Goal: Task Accomplishment & Management: Use online tool/utility

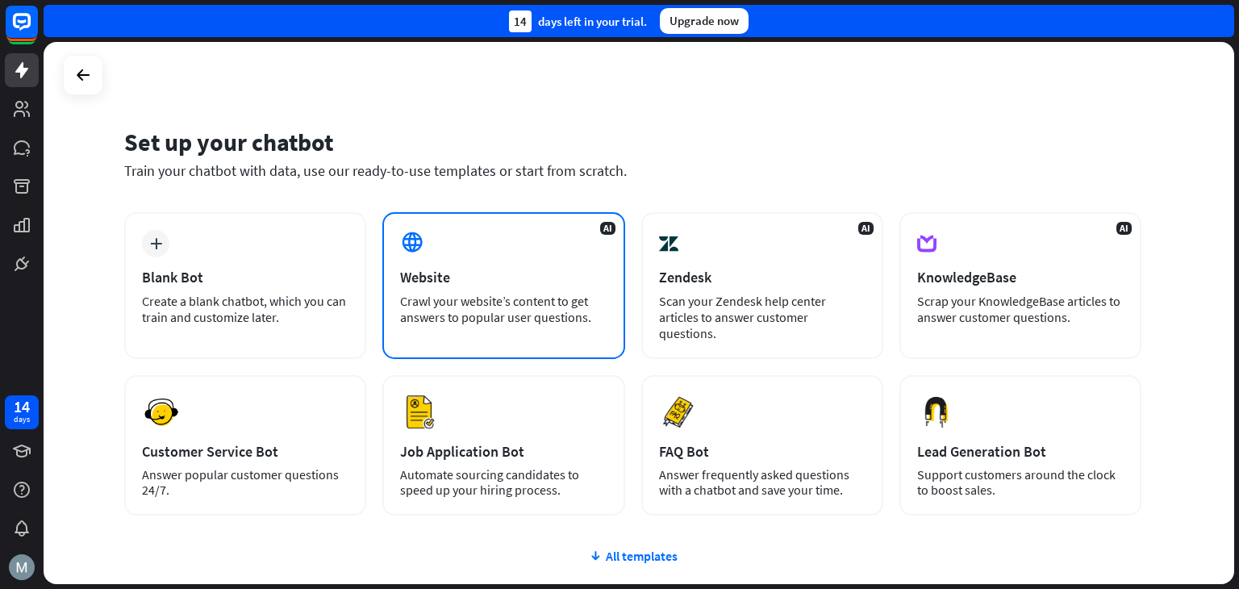
click at [436, 259] on div "AI Website Crawl your website’s content to get answers to popular user question…" at bounding box center [503, 285] width 242 height 147
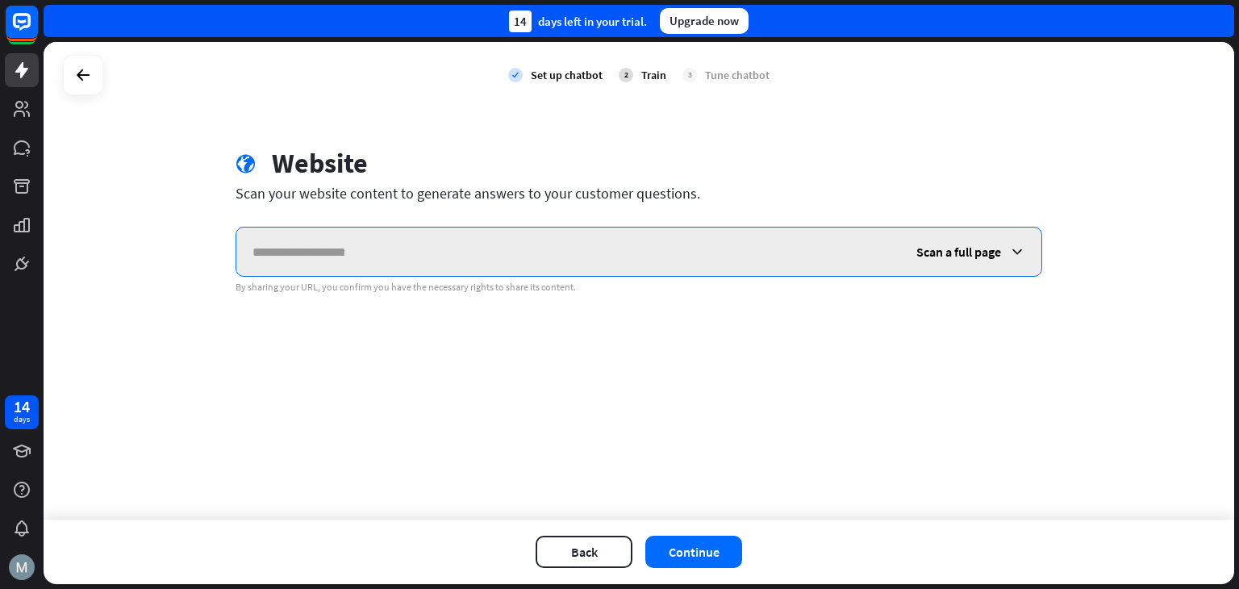
click at [552, 271] on input "text" at bounding box center [568, 251] width 664 height 48
paste input "**********"
type input "**********"
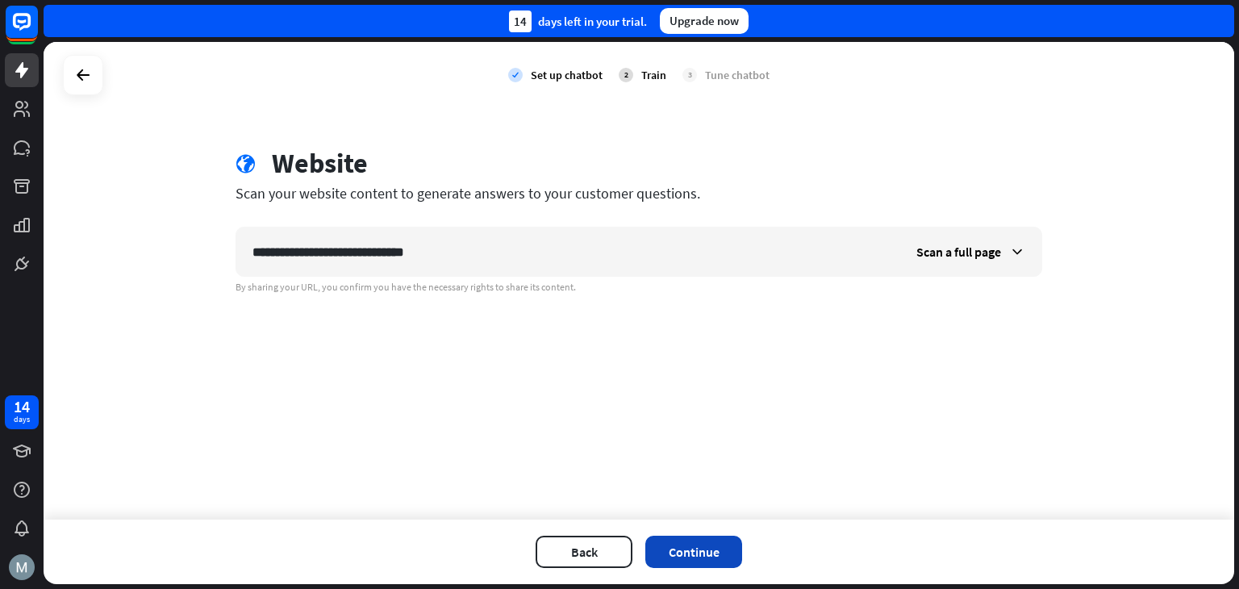
click at [694, 559] on button "Continue" at bounding box center [693, 552] width 97 height 32
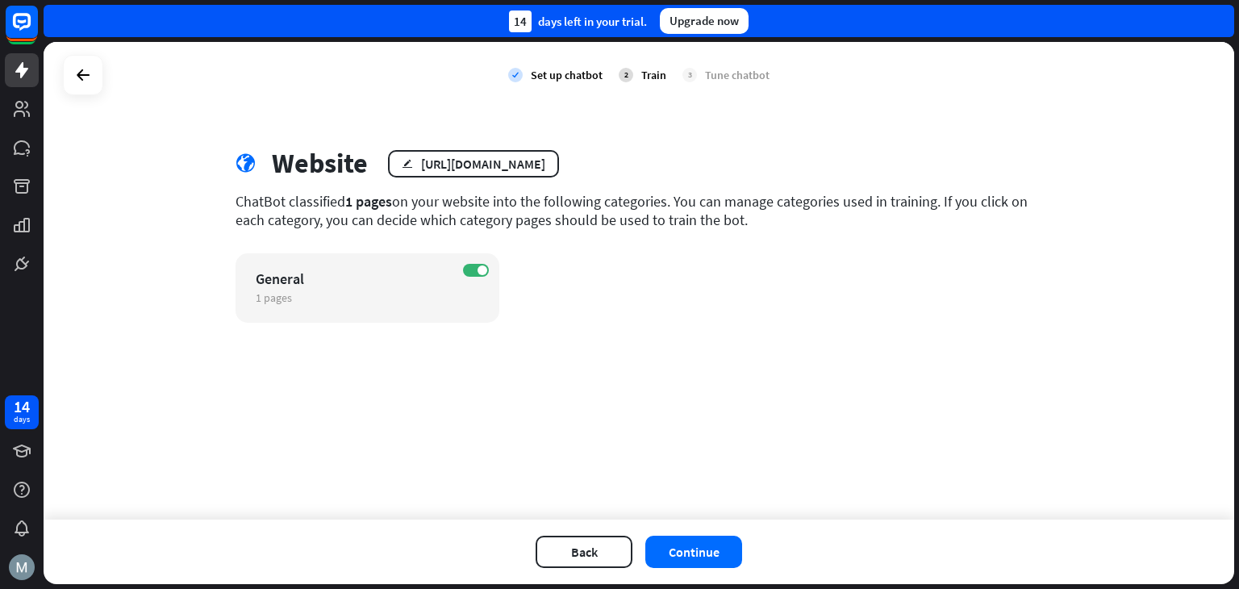
drag, startPoint x: 219, startPoint y: 206, endPoint x: 314, endPoint y: 211, distance: 95.3
click at [313, 211] on div "globe Website edit [URL][DOMAIN_NAME] ChatBot classified 1 pages on your websit…" at bounding box center [638, 235] width 845 height 176
click at [599, 305] on div "ON General 1 pages edit" at bounding box center [639, 287] width 807 height 69
click at [716, 546] on button "Continue" at bounding box center [693, 552] width 97 height 32
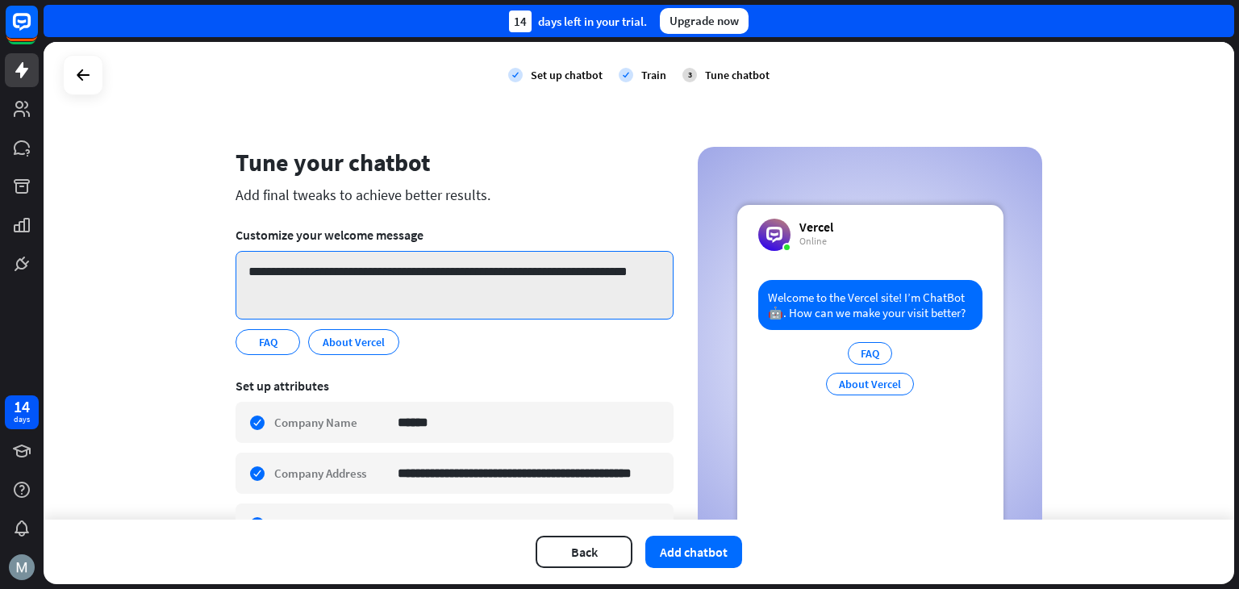
drag, startPoint x: 282, startPoint y: 293, endPoint x: 244, endPoint y: 256, distance: 53.6
click at [244, 256] on textarea "**********" at bounding box center [455, 285] width 438 height 69
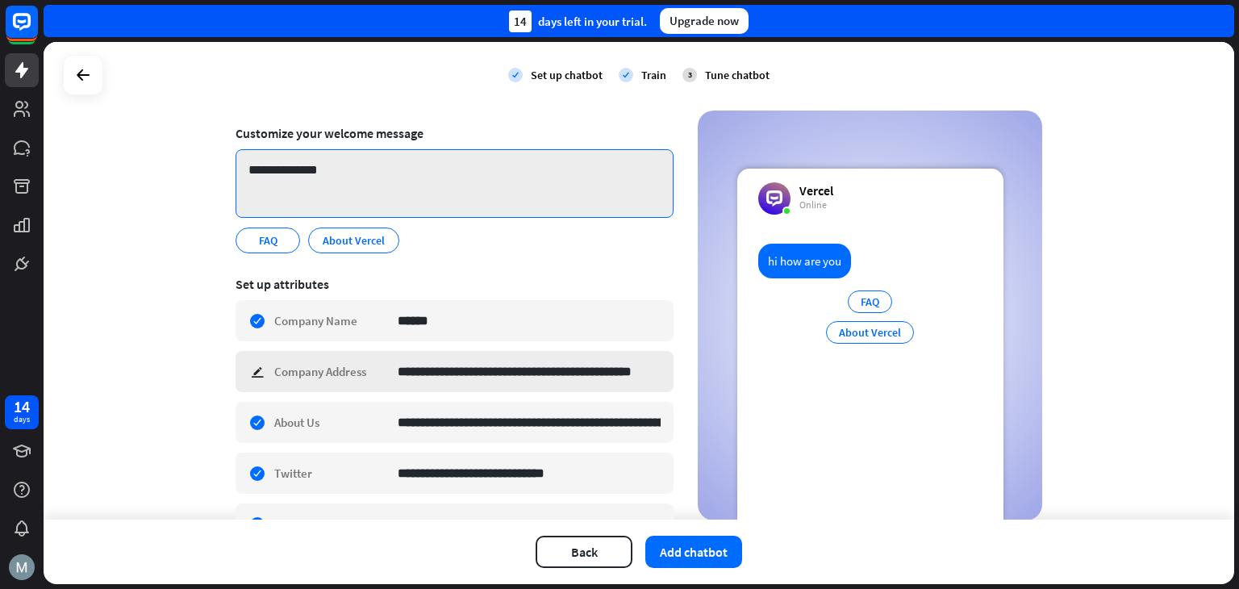
scroll to position [116, 0]
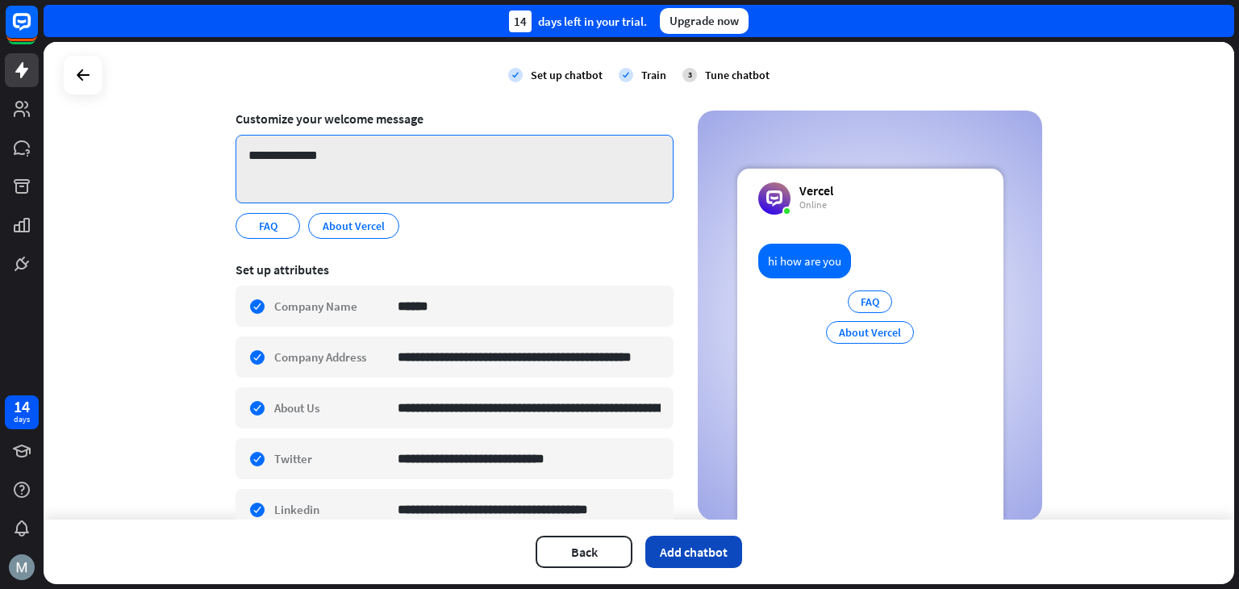
type textarea "**********"
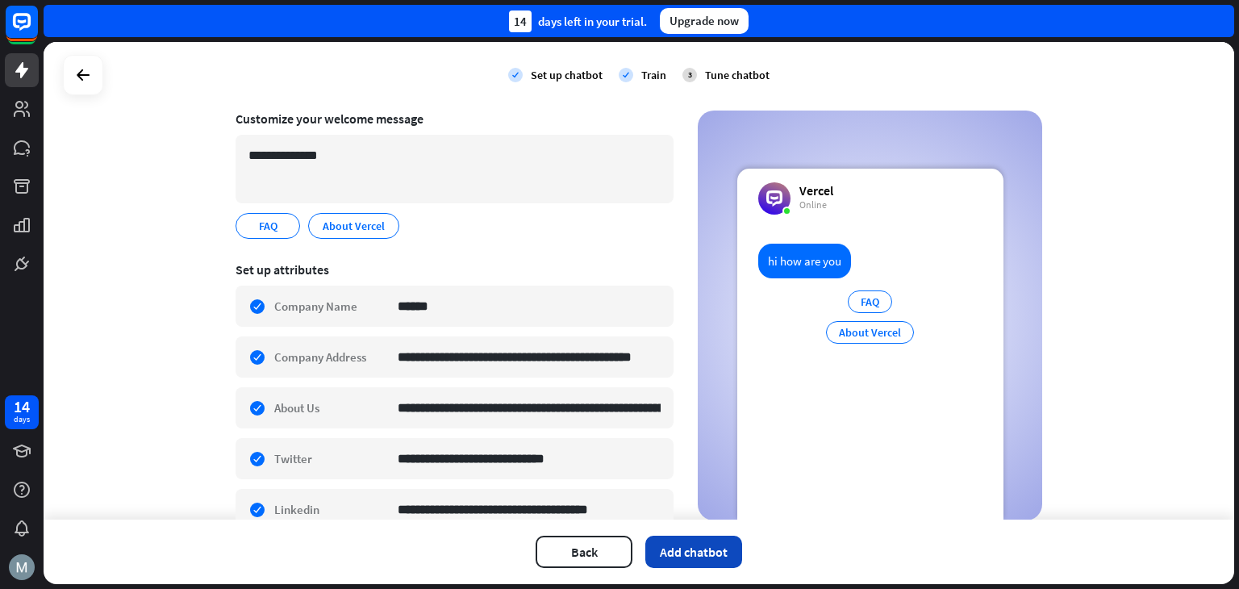
click at [705, 555] on button "Add chatbot" at bounding box center [693, 552] width 97 height 32
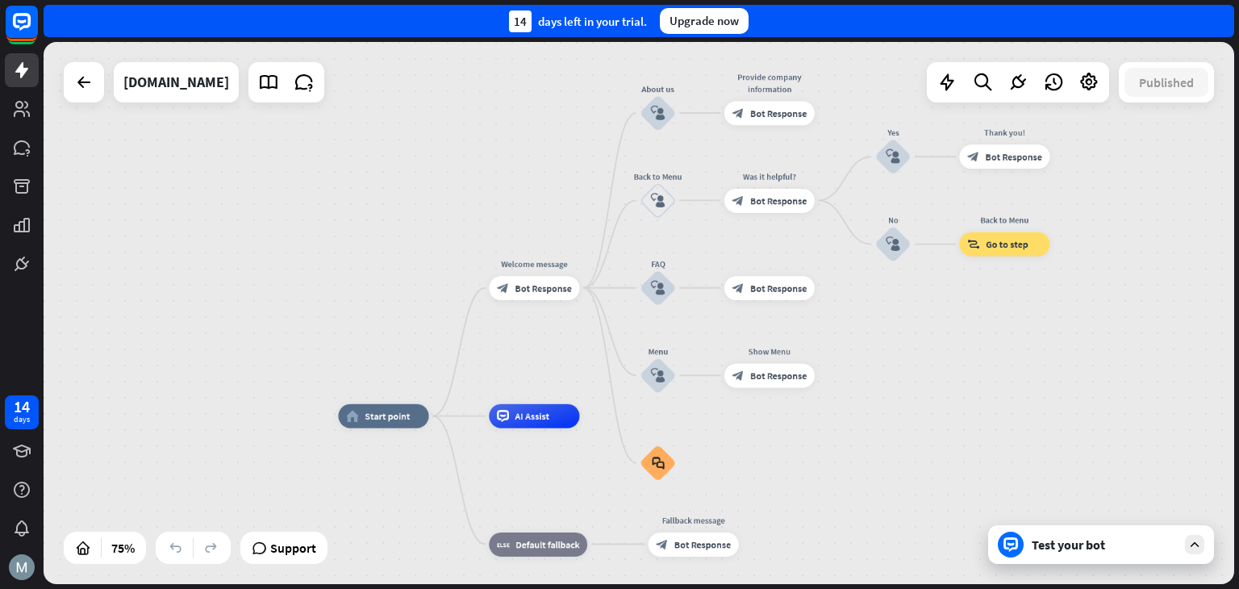
click at [1200, 549] on icon at bounding box center [1194, 544] width 15 height 15
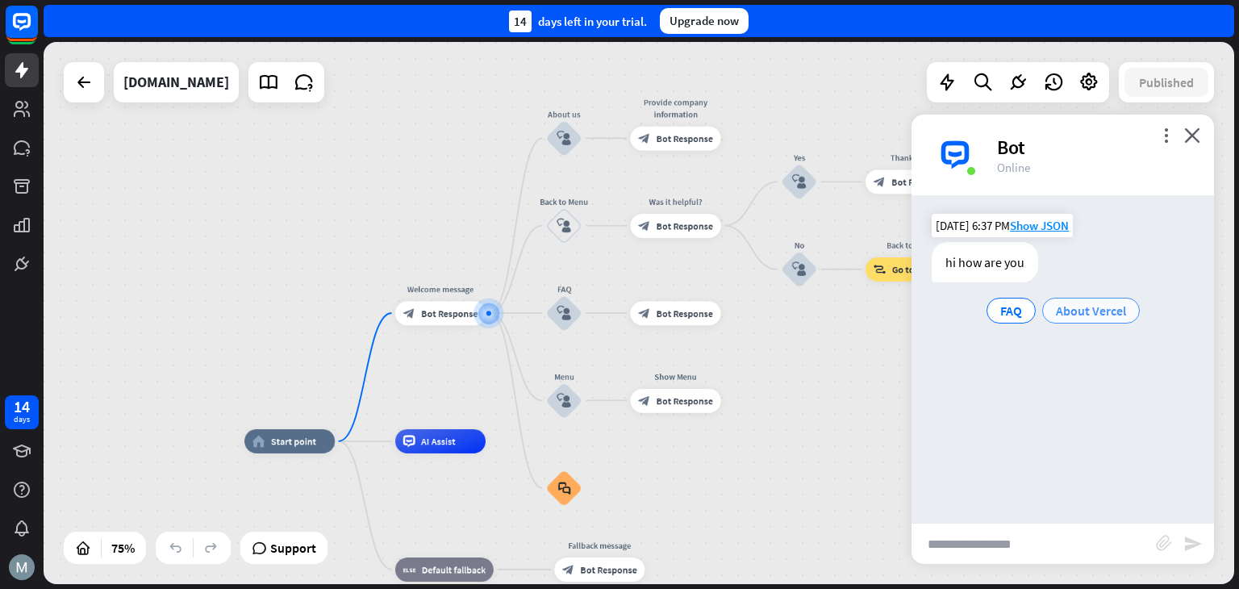
click at [1098, 311] on span "About Vercel" at bounding box center [1091, 311] width 70 height 16
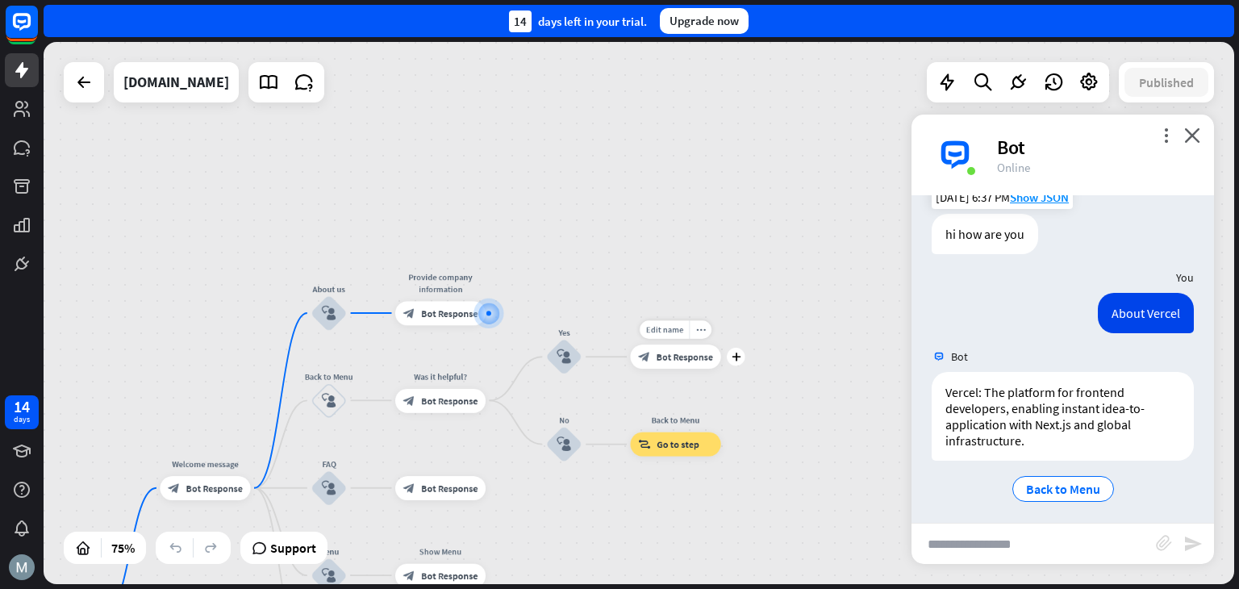
scroll to position [35, 0]
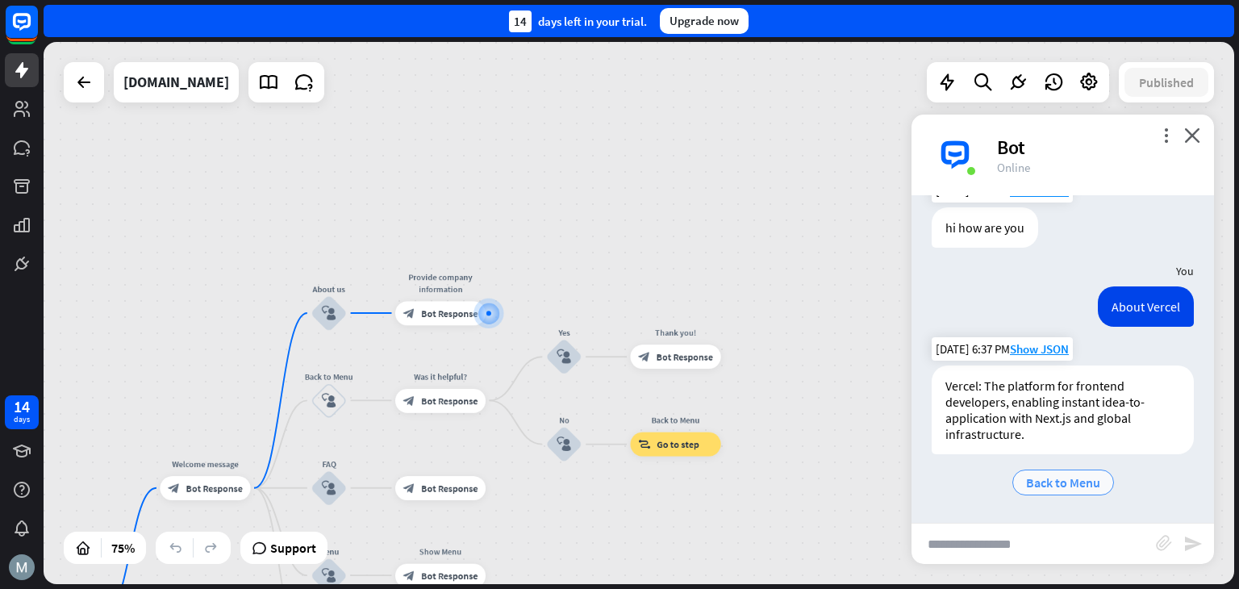
click at [1074, 490] on span "Back to Menu" at bounding box center [1063, 482] width 74 height 16
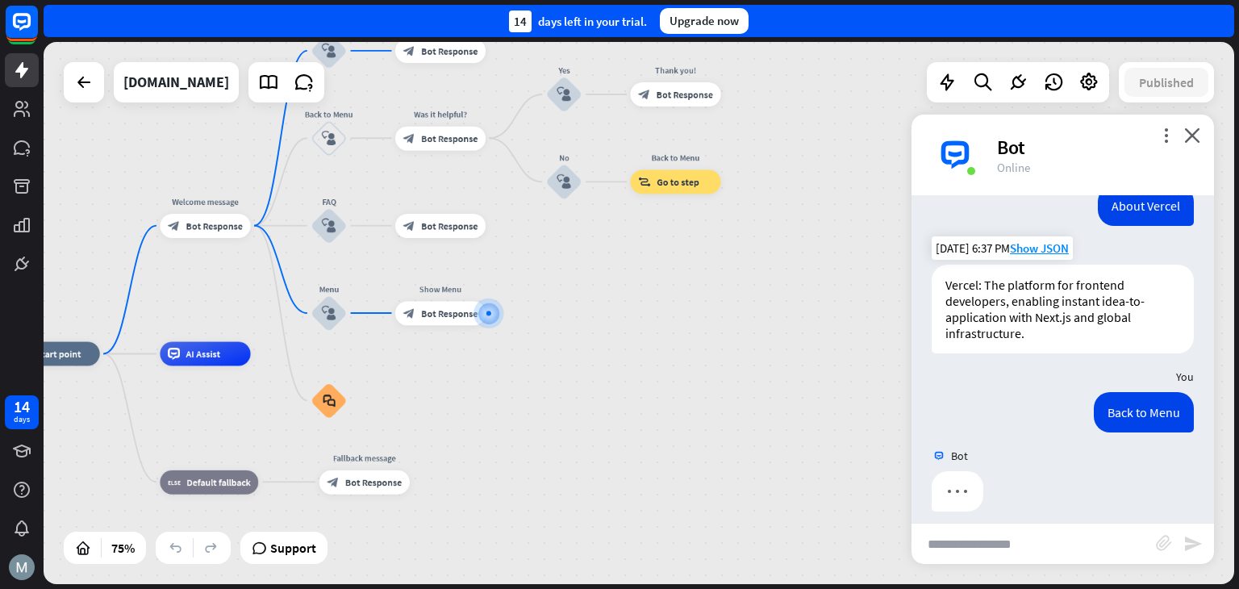
scroll to position [148, 0]
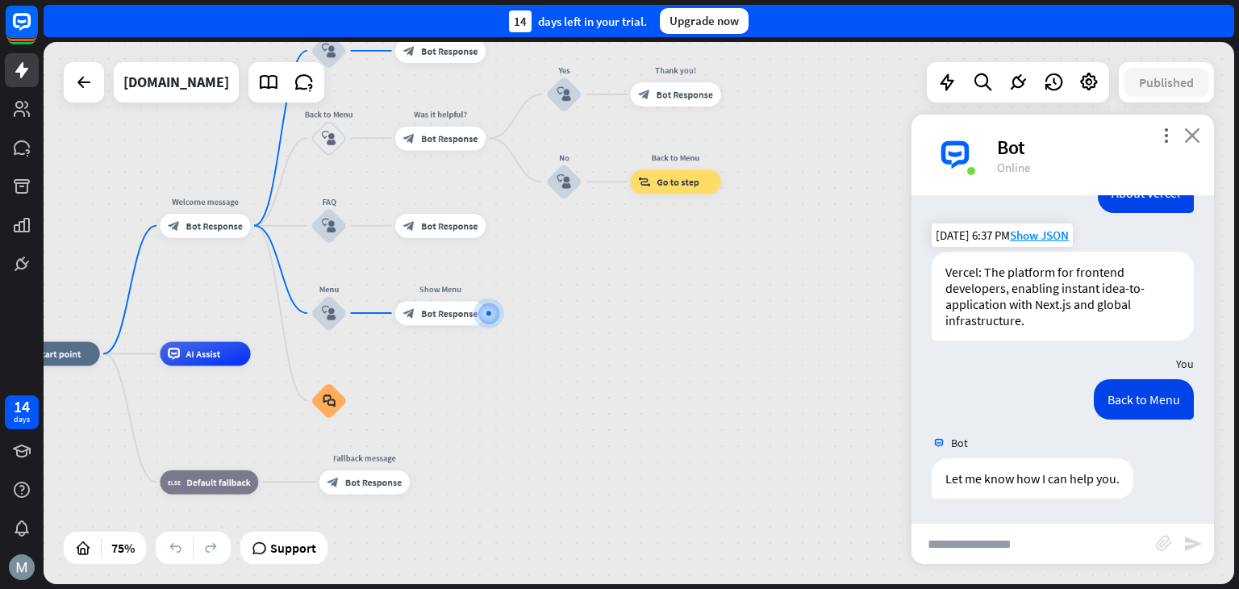
click at [1191, 136] on icon "close" at bounding box center [1192, 134] width 16 height 15
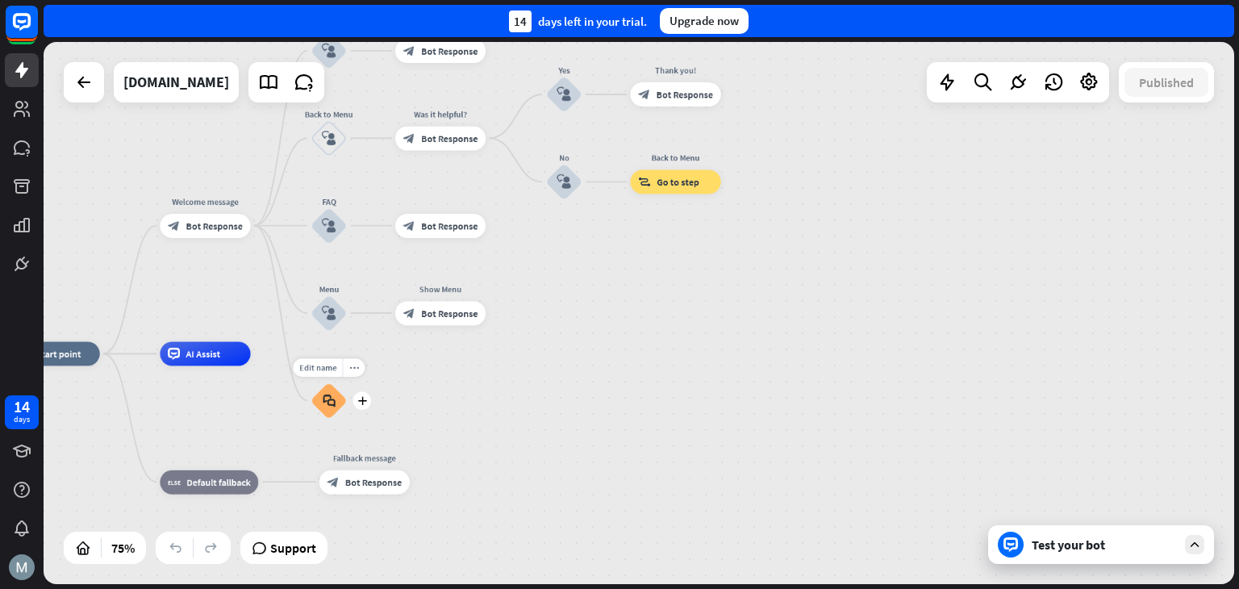
click at [320, 398] on div "block_faq" at bounding box center [329, 400] width 36 height 36
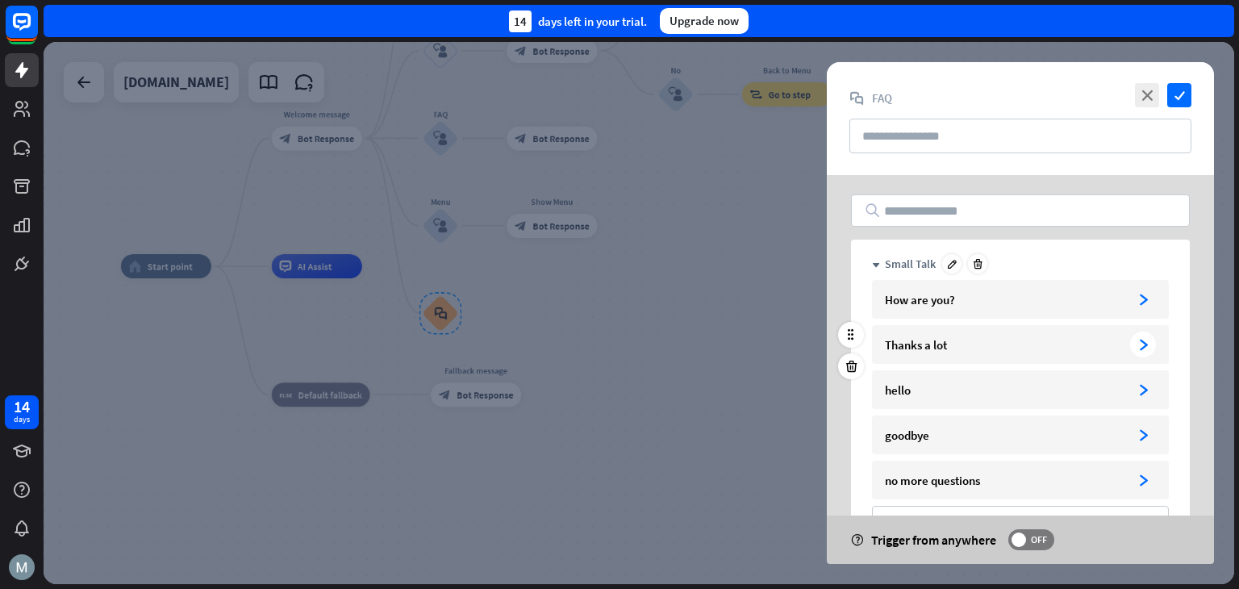
click at [1016, 343] on div "Thanks a lot" at bounding box center [1004, 344] width 239 height 15
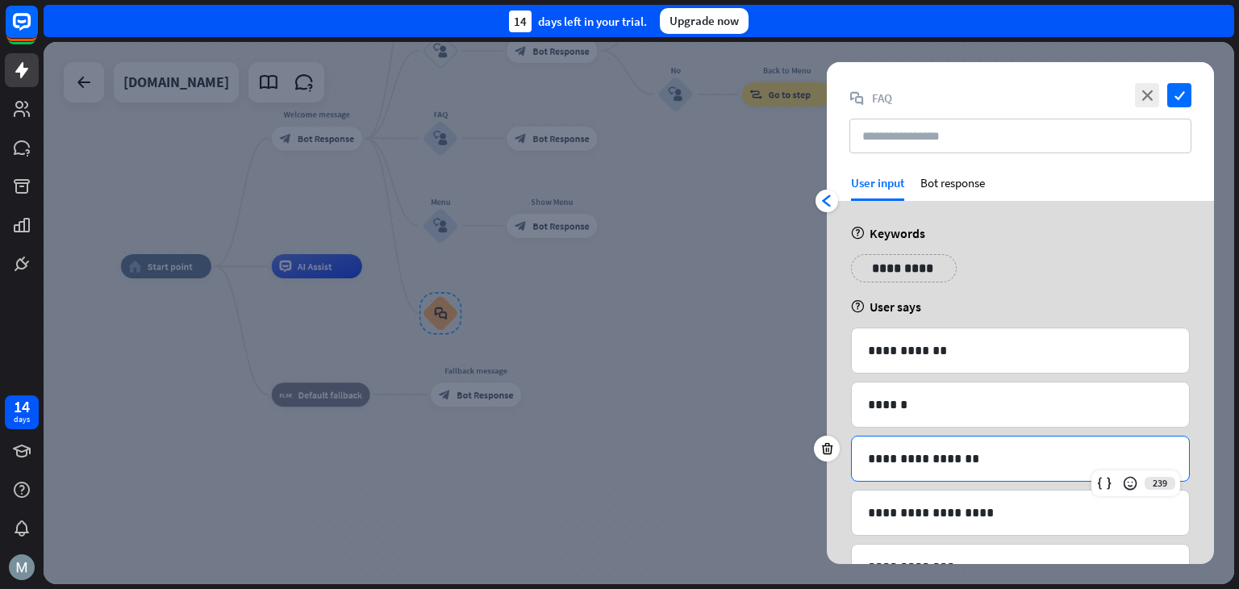
click at [958, 445] on div "**********" at bounding box center [1020, 458] width 337 height 44
click at [903, 450] on p "**********" at bounding box center [1020, 459] width 305 height 20
copy p "**********"
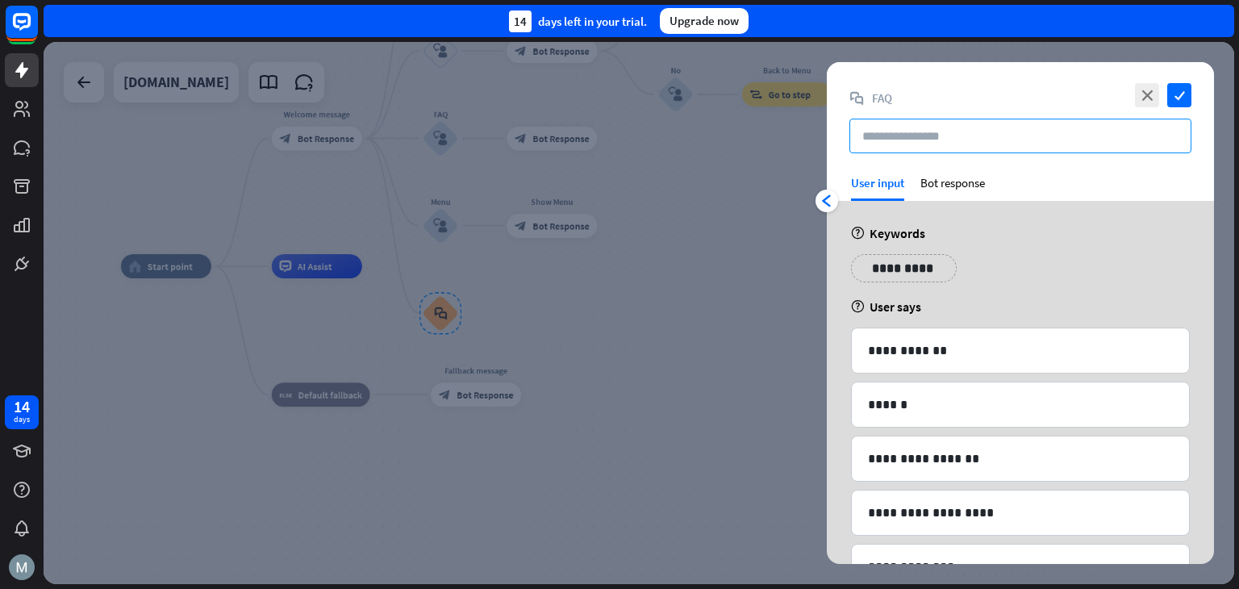
click at [912, 135] on input "text" at bounding box center [1020, 136] width 342 height 35
paste input "**********"
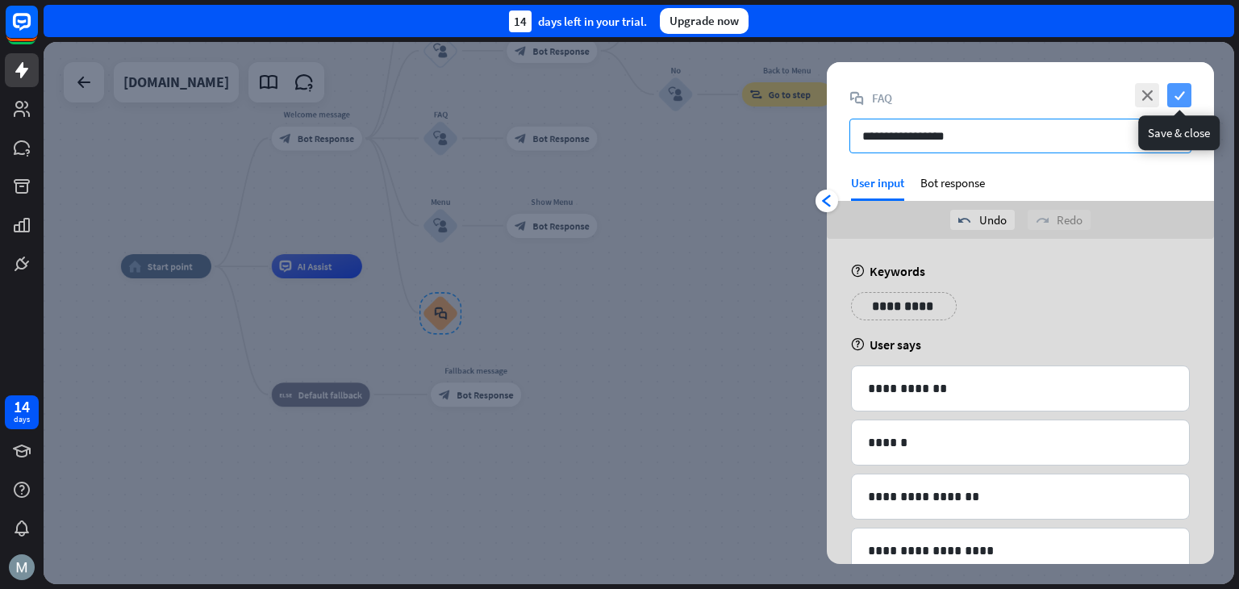
type input "**********"
click at [1175, 93] on icon "check" at bounding box center [1179, 95] width 24 height 24
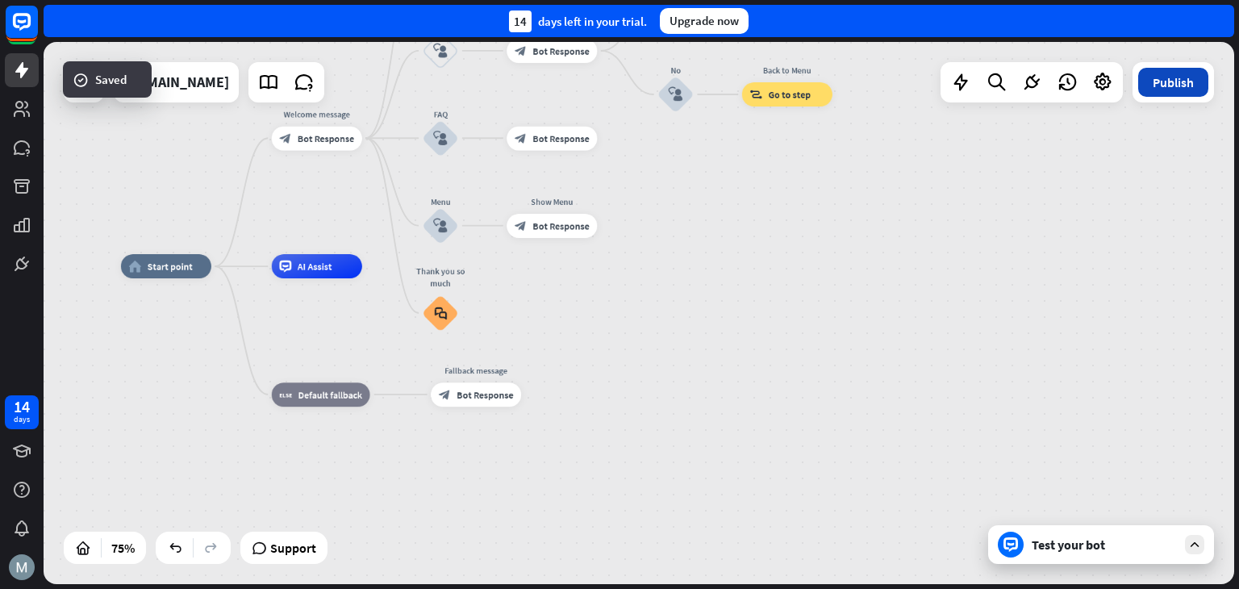
click at [1200, 85] on button "Publish" at bounding box center [1173, 82] width 70 height 29
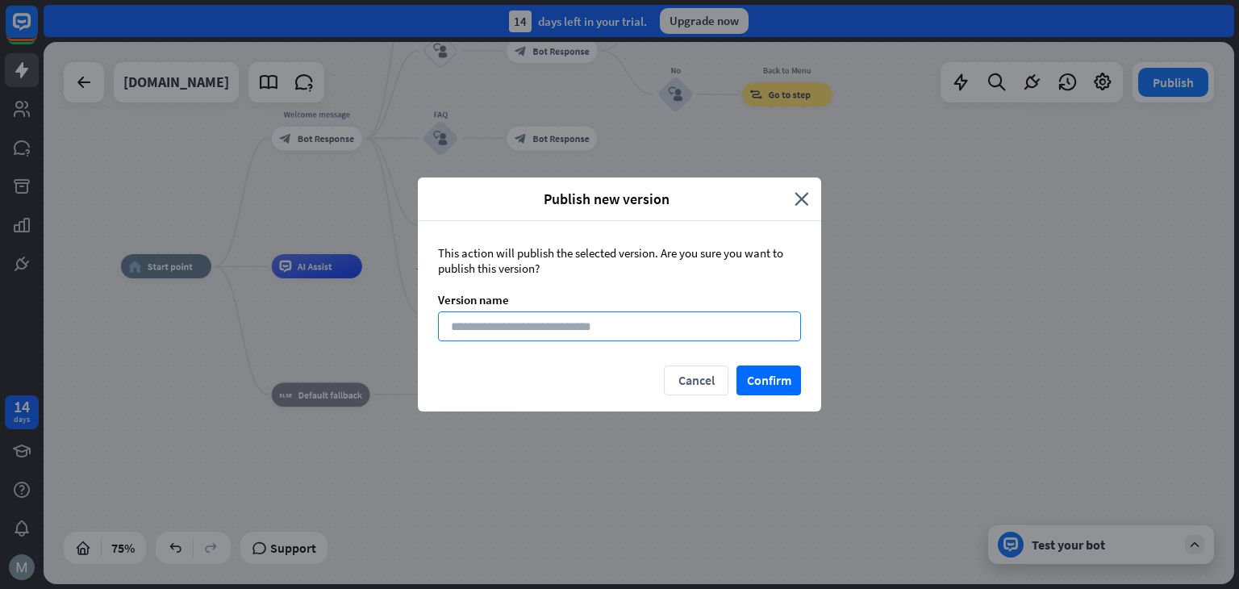
click at [552, 328] on input at bounding box center [619, 326] width 363 height 30
type input "*******"
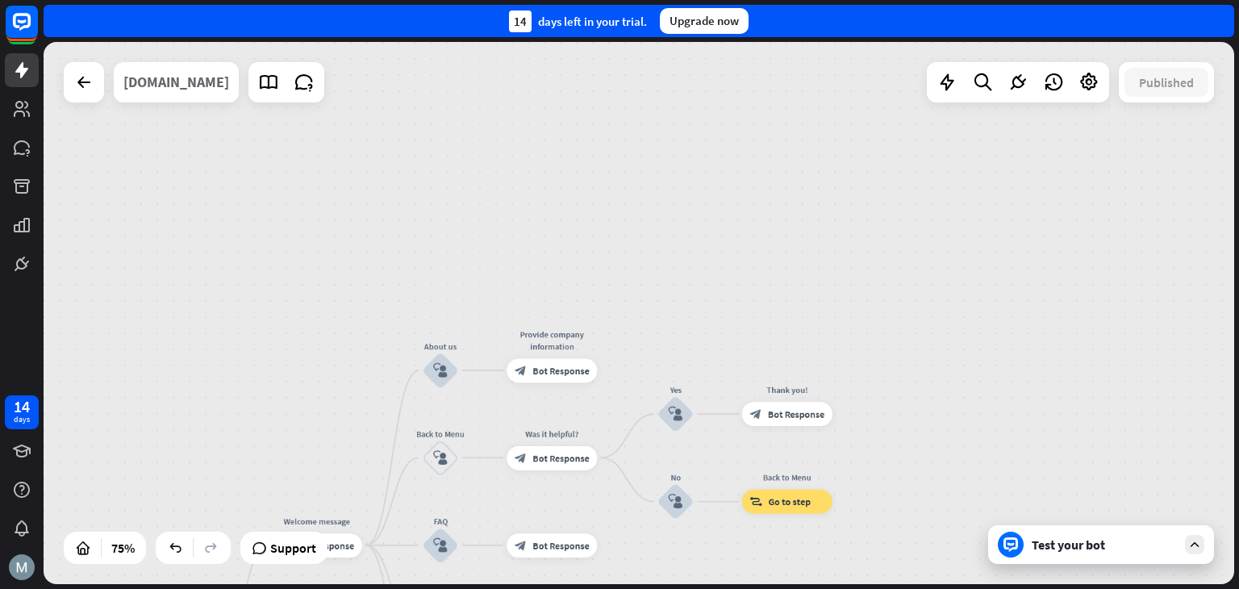
click at [229, 86] on div "[DOMAIN_NAME]" at bounding box center [176, 82] width 106 height 40
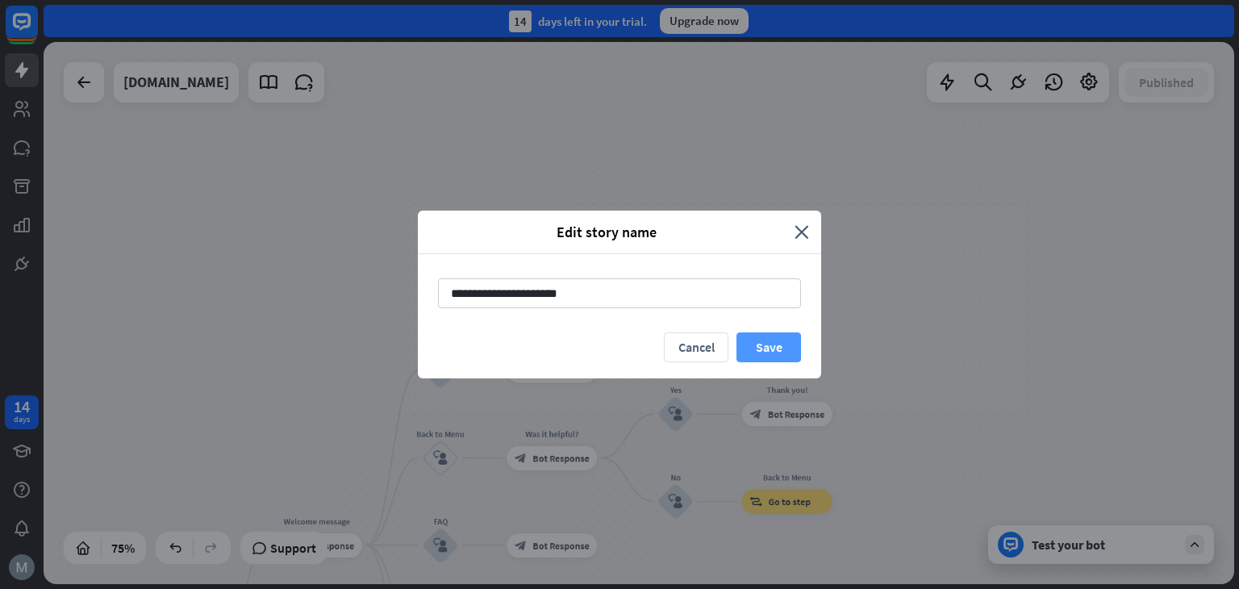
click at [766, 353] on button "Save" at bounding box center [768, 347] width 65 height 30
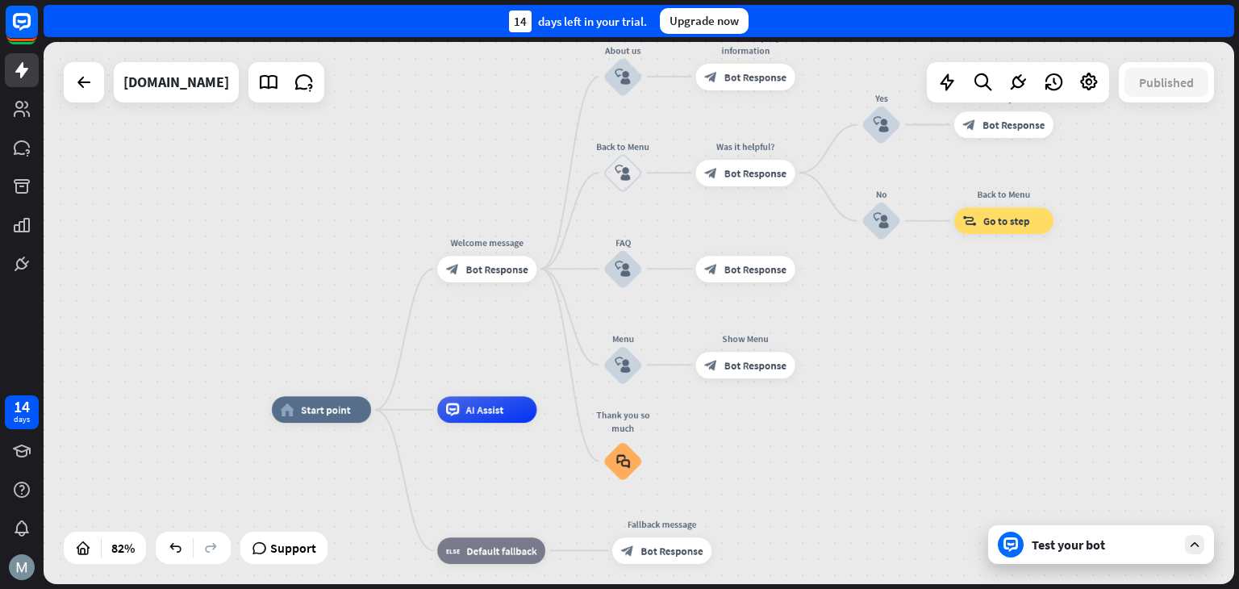
click at [1206, 543] on div "Test your bot" at bounding box center [1101, 544] width 226 height 39
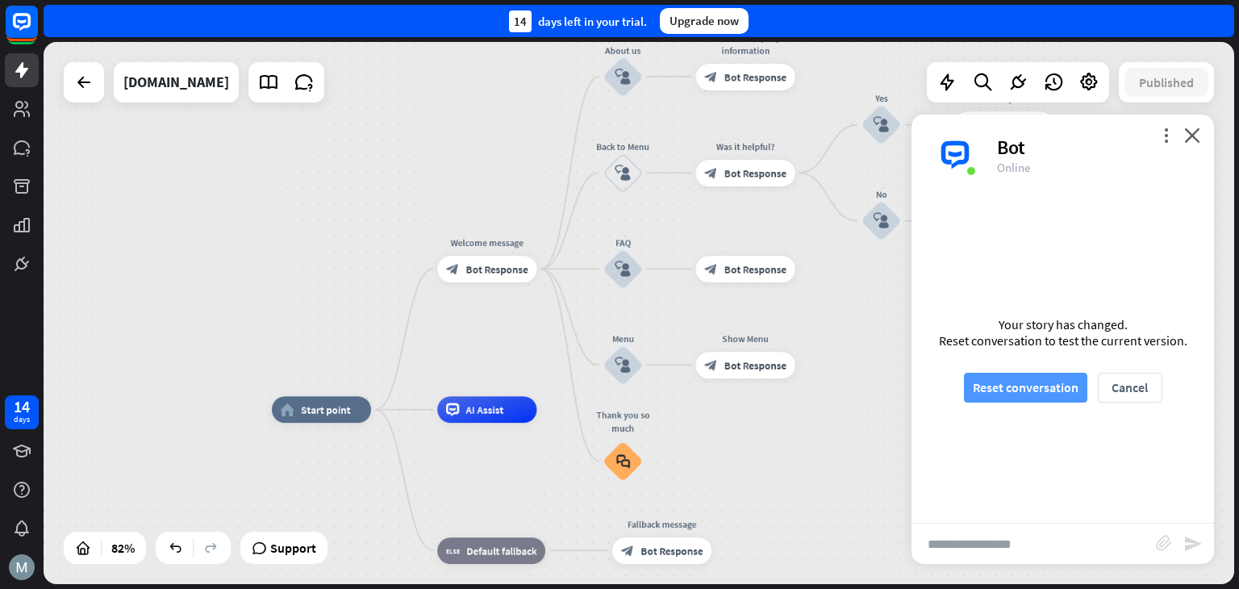
click at [1045, 394] on button "Reset conversation" at bounding box center [1025, 388] width 123 height 30
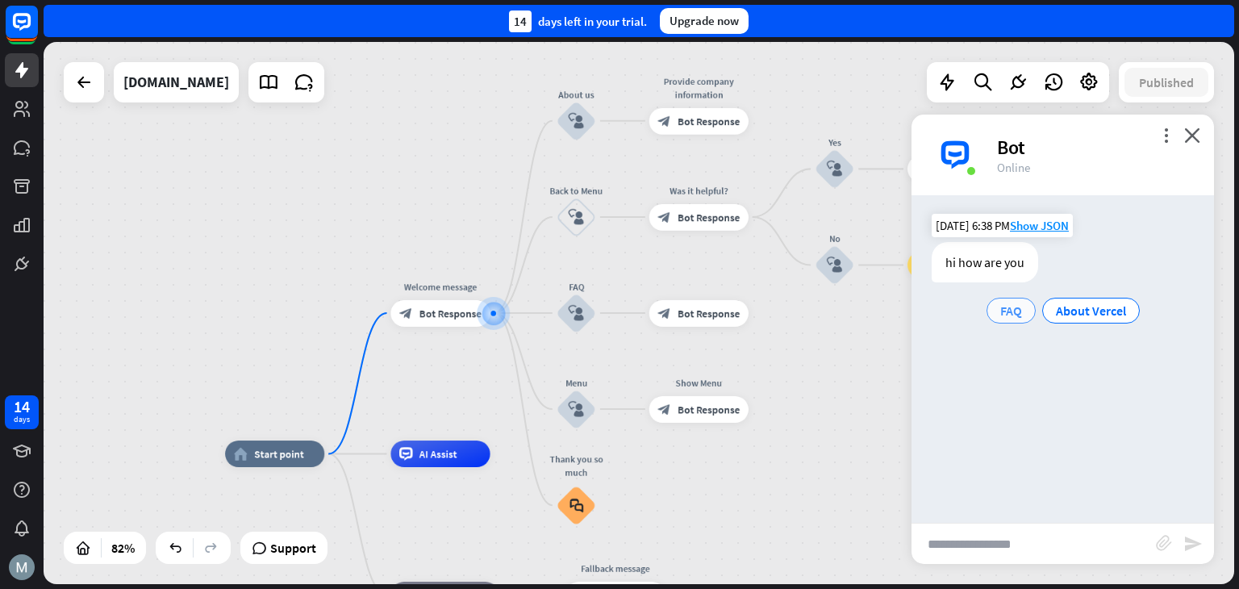
click at [1020, 313] on span "FAQ" at bounding box center [1011, 311] width 22 height 16
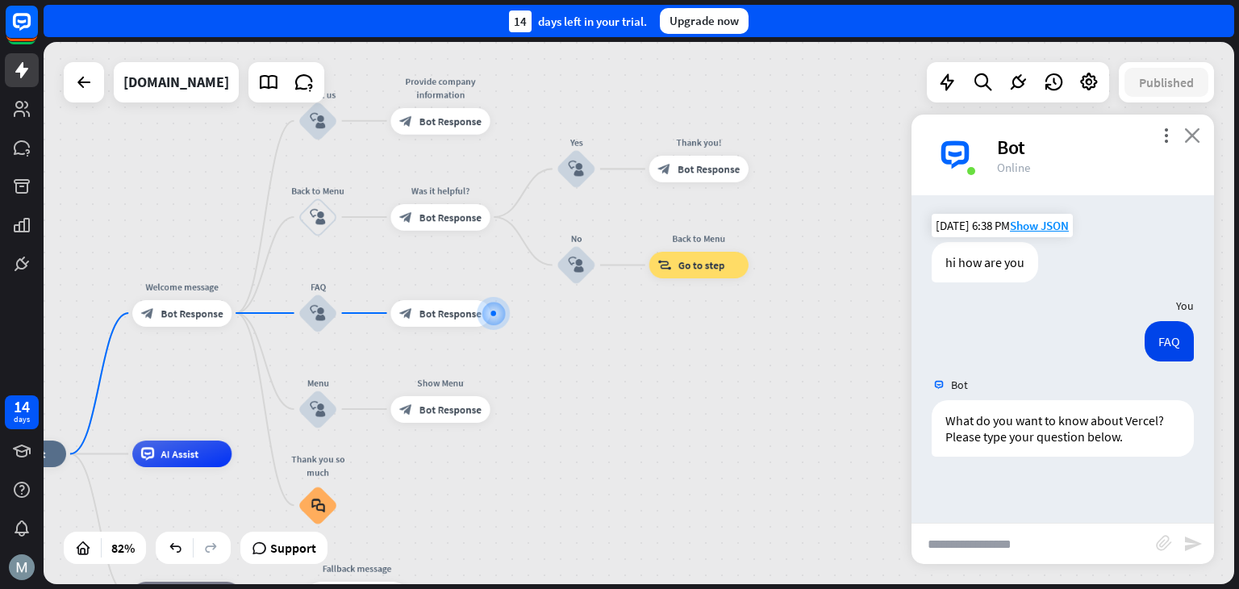
click at [1196, 140] on icon "close" at bounding box center [1192, 134] width 16 height 15
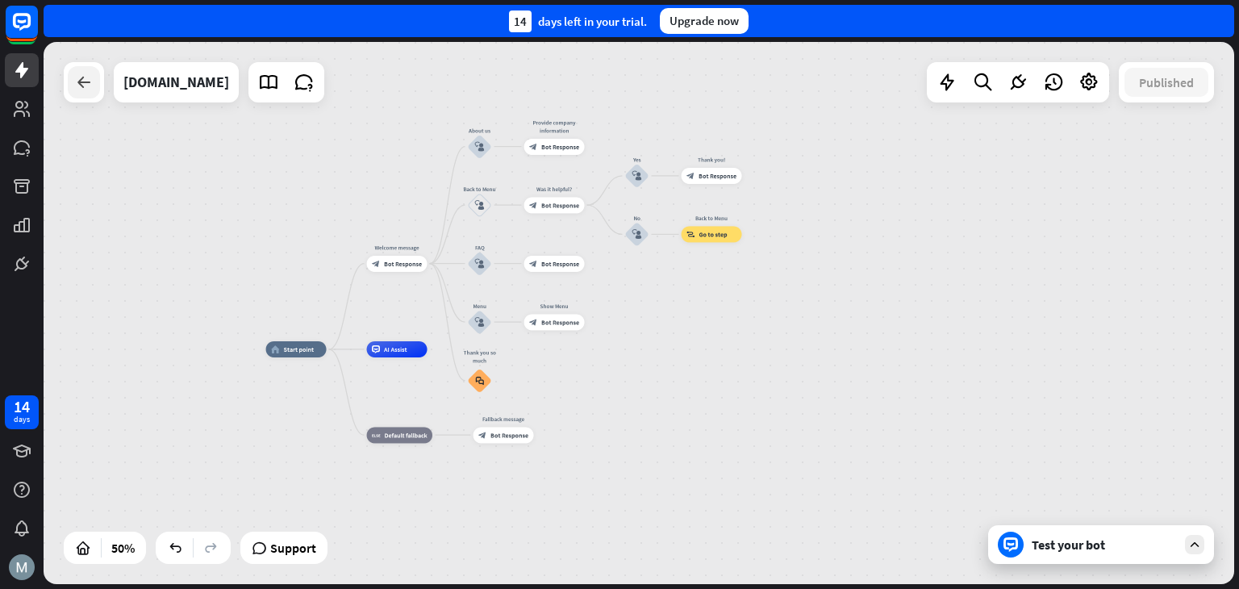
click at [73, 85] on div at bounding box center [84, 82] width 32 height 32
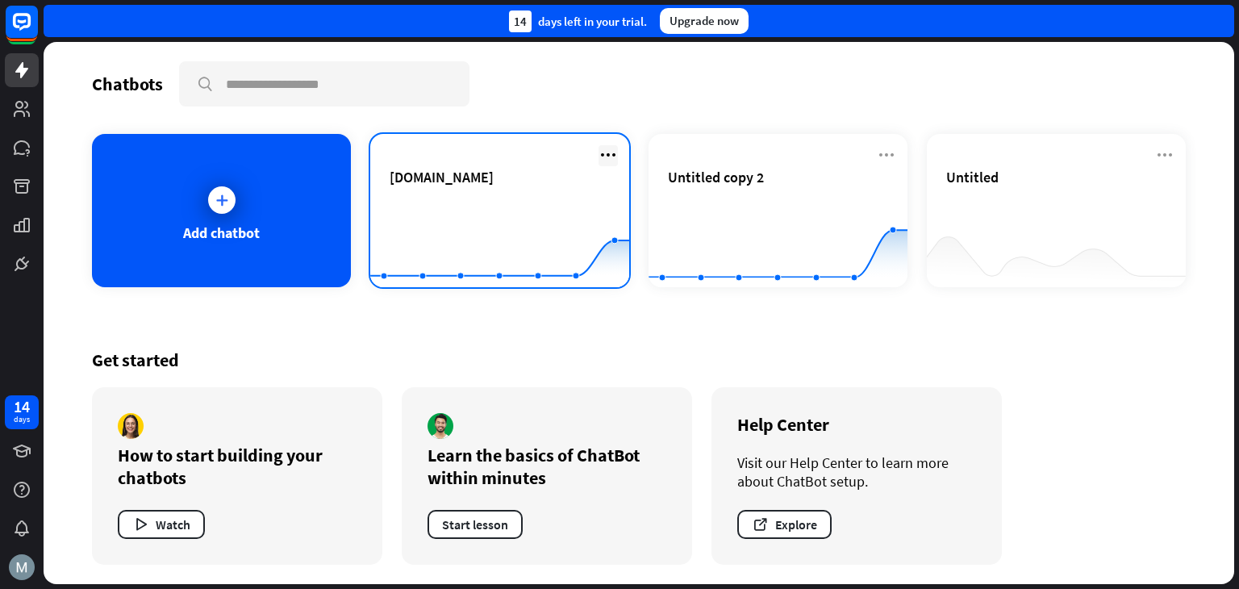
click at [607, 152] on icon at bounding box center [608, 154] width 19 height 19
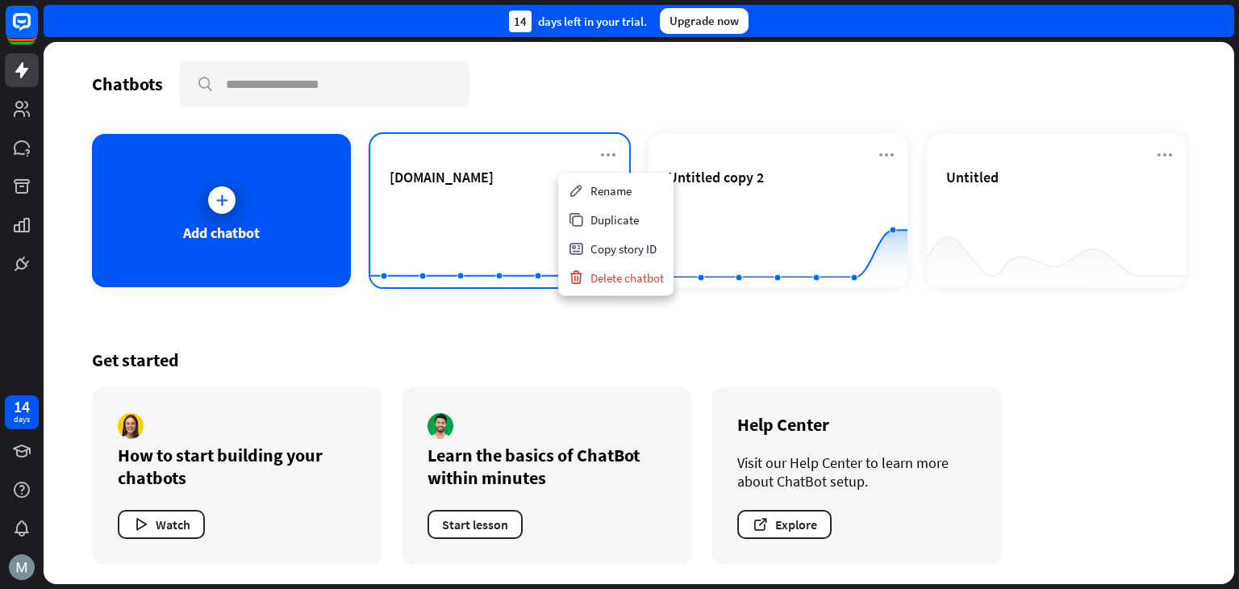
click at [495, 165] on div "[DOMAIN_NAME] Created with Highcharts 10.1.0 0 2 4" at bounding box center [499, 210] width 259 height 153
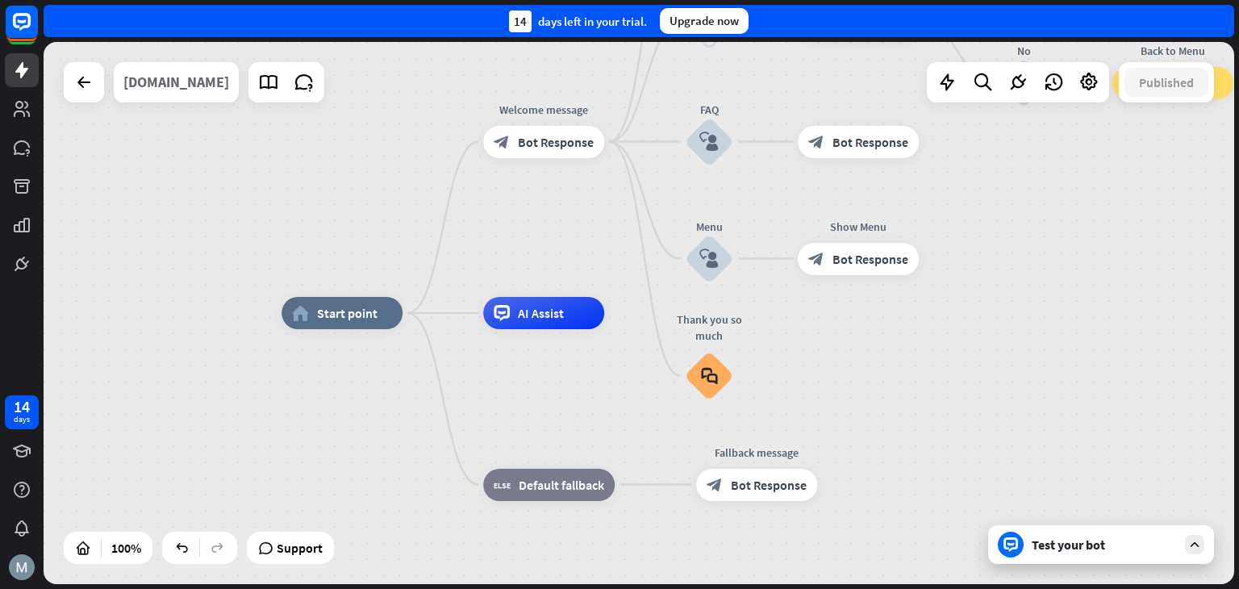
click at [229, 94] on div "[DOMAIN_NAME]" at bounding box center [176, 82] width 106 height 40
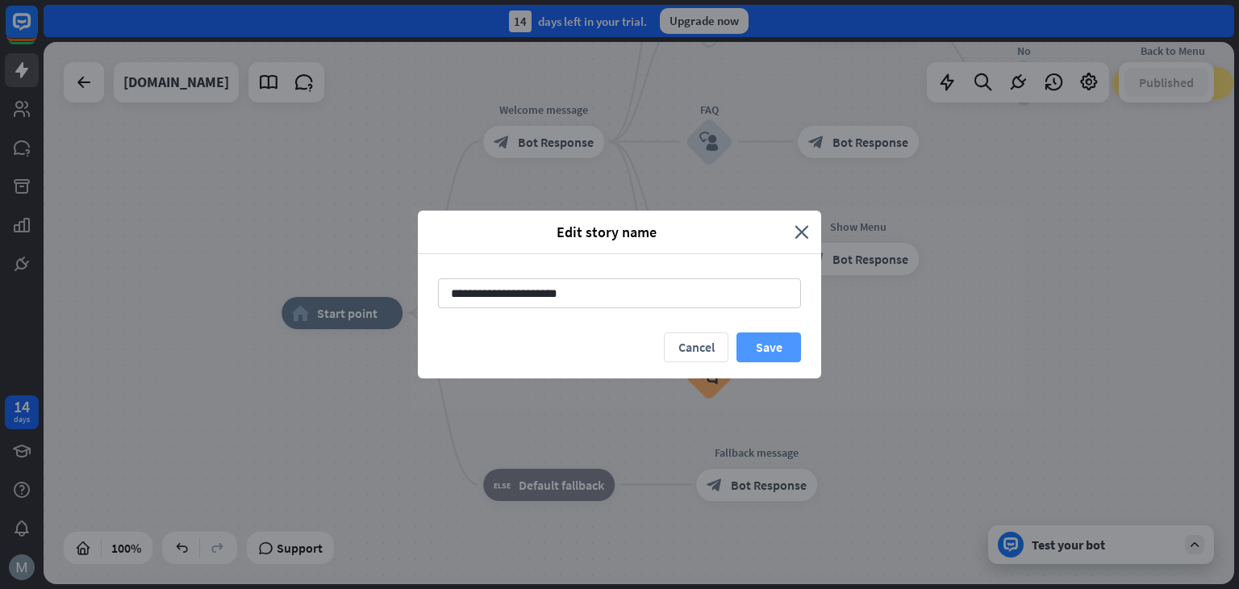
click at [766, 338] on button "Save" at bounding box center [768, 347] width 65 height 30
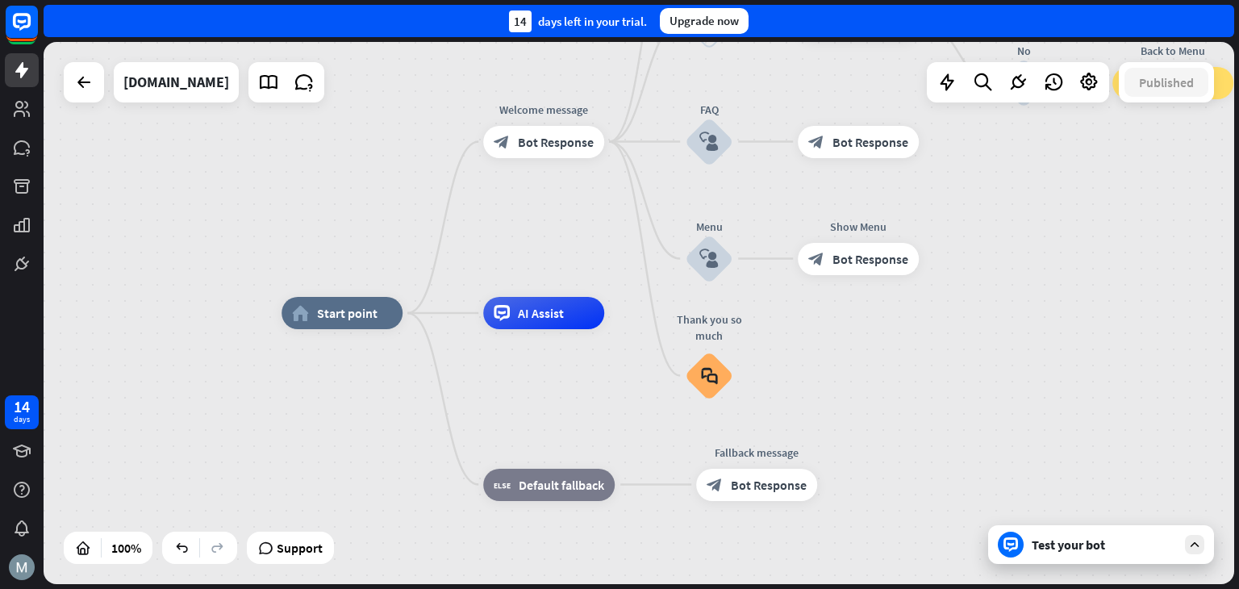
click at [1032, 34] on div "14 days left in your trial. Upgrade now" at bounding box center [639, 21] width 1191 height 32
click at [13, 107] on icon at bounding box center [21, 108] width 19 height 19
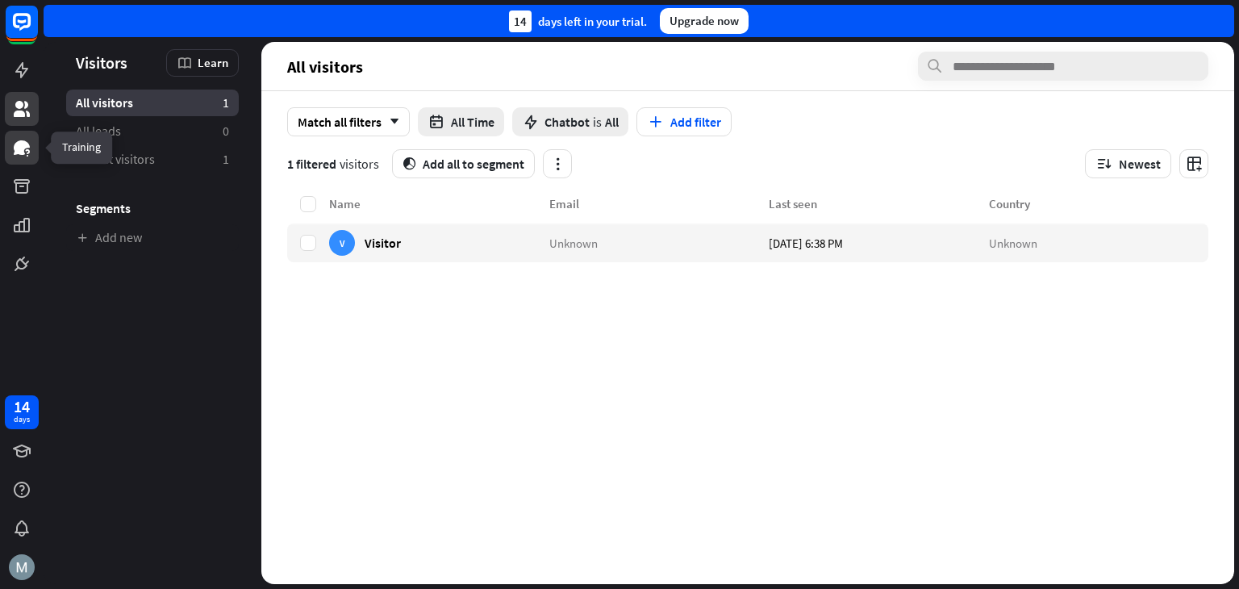
click at [18, 147] on icon at bounding box center [22, 147] width 16 height 15
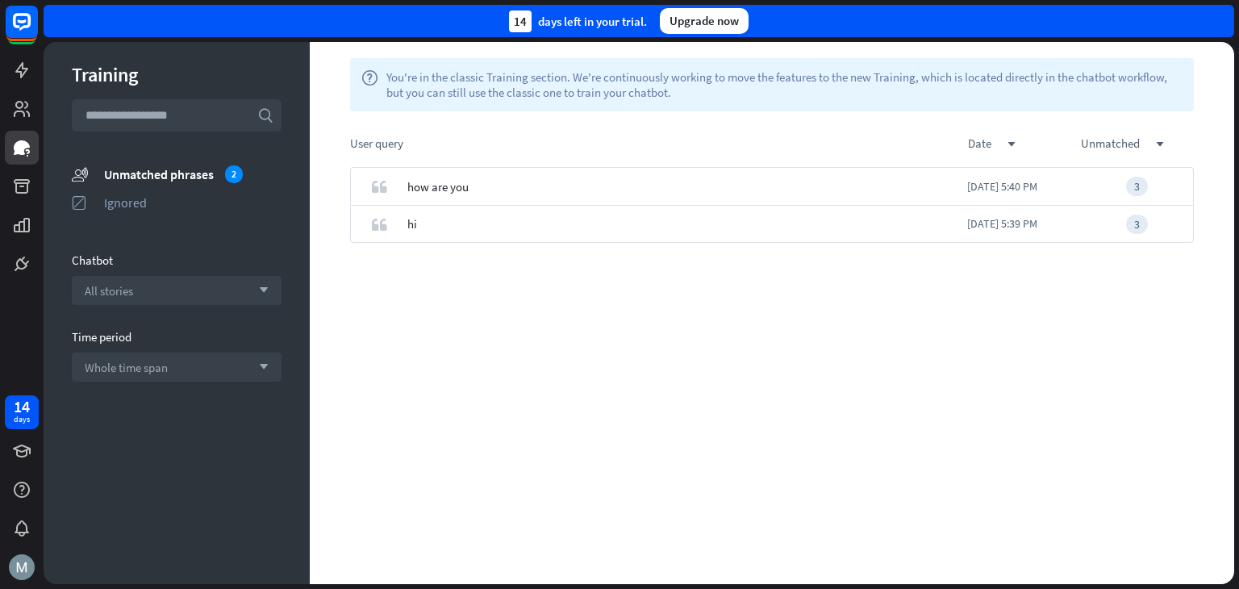
click at [179, 162] on div "Training search unmatched_phrases Unmatched phrases 2 ignored Ignored Chatbot A…" at bounding box center [177, 313] width 266 height 542
click at [179, 169] on div "Unmatched phrases 2" at bounding box center [192, 174] width 177 height 18
click at [10, 185] on link at bounding box center [22, 186] width 34 height 34
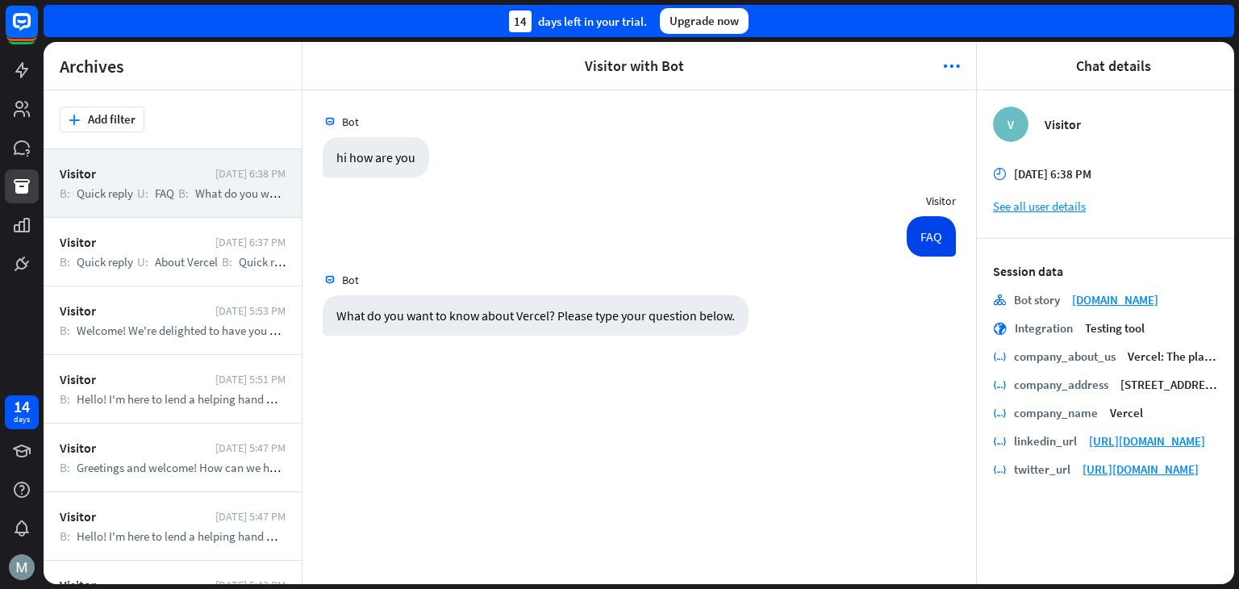
click at [22, 244] on div at bounding box center [22, 140] width 44 height 281
click at [16, 228] on icon at bounding box center [22, 225] width 16 height 15
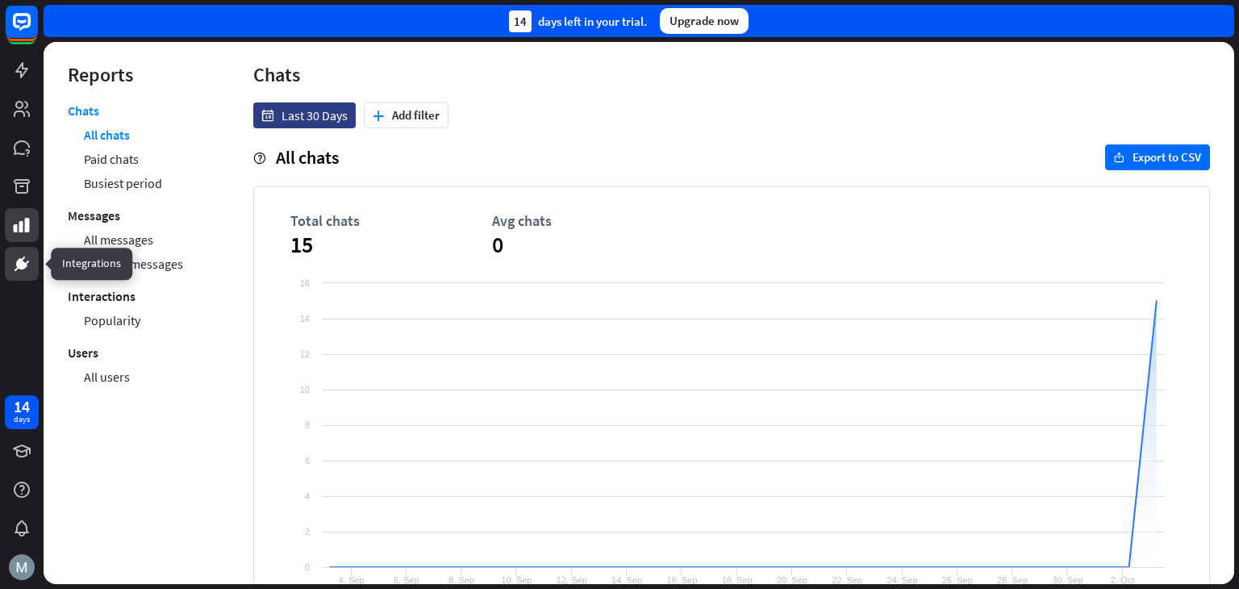
click at [12, 275] on link at bounding box center [22, 264] width 34 height 34
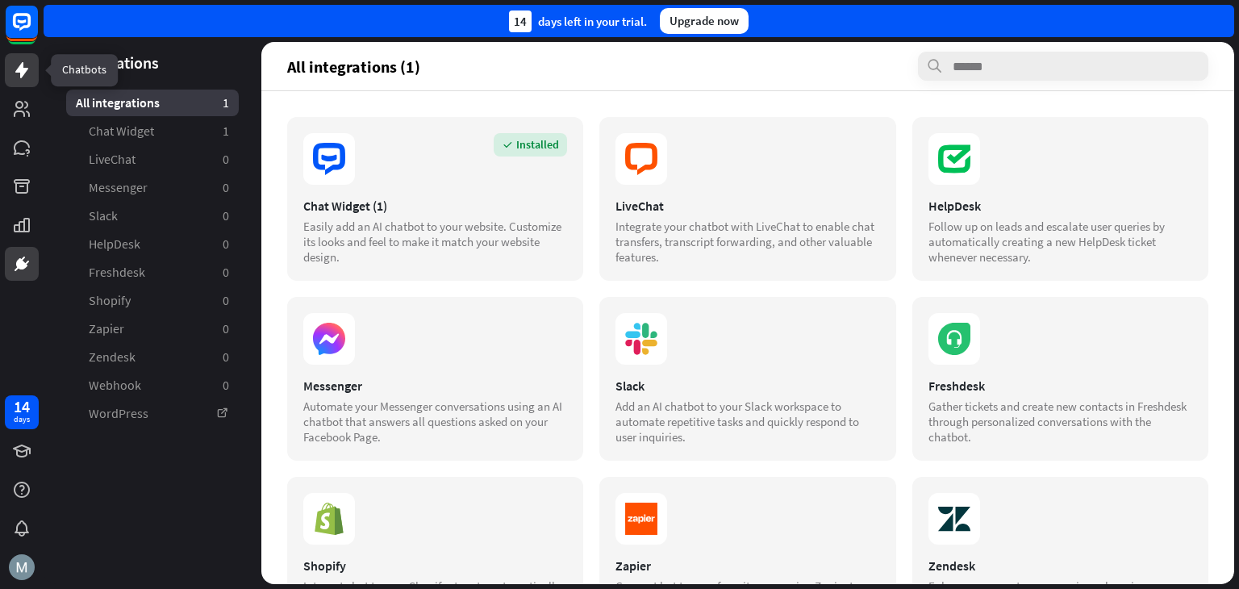
click at [6, 72] on link at bounding box center [22, 70] width 34 height 34
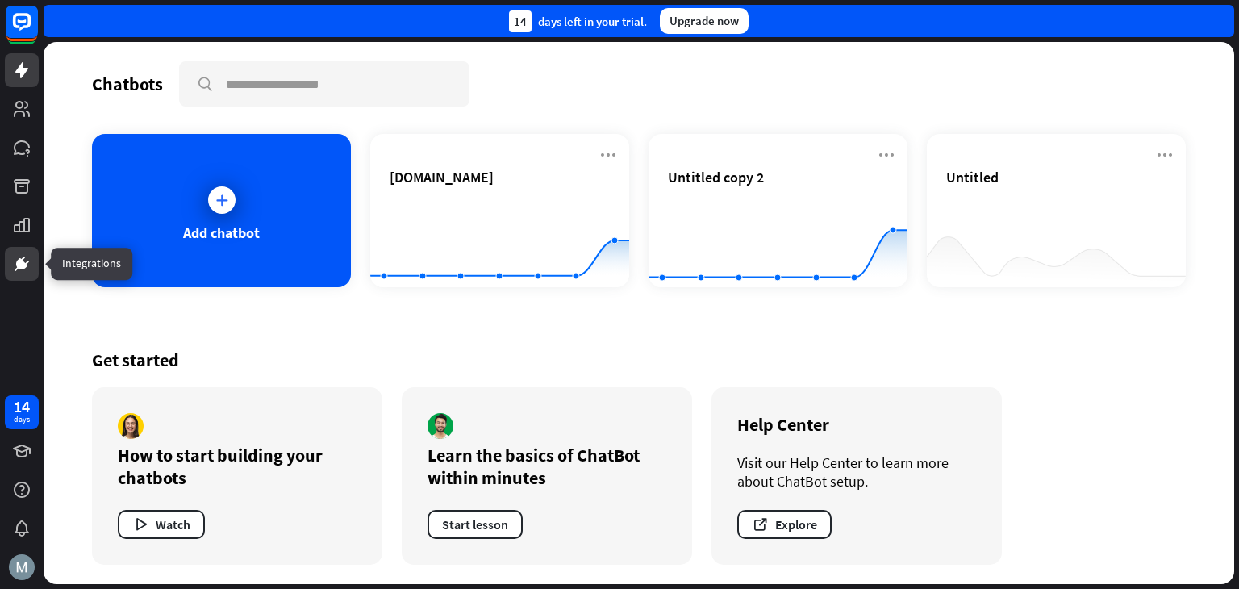
click at [19, 254] on icon at bounding box center [21, 263] width 19 height 19
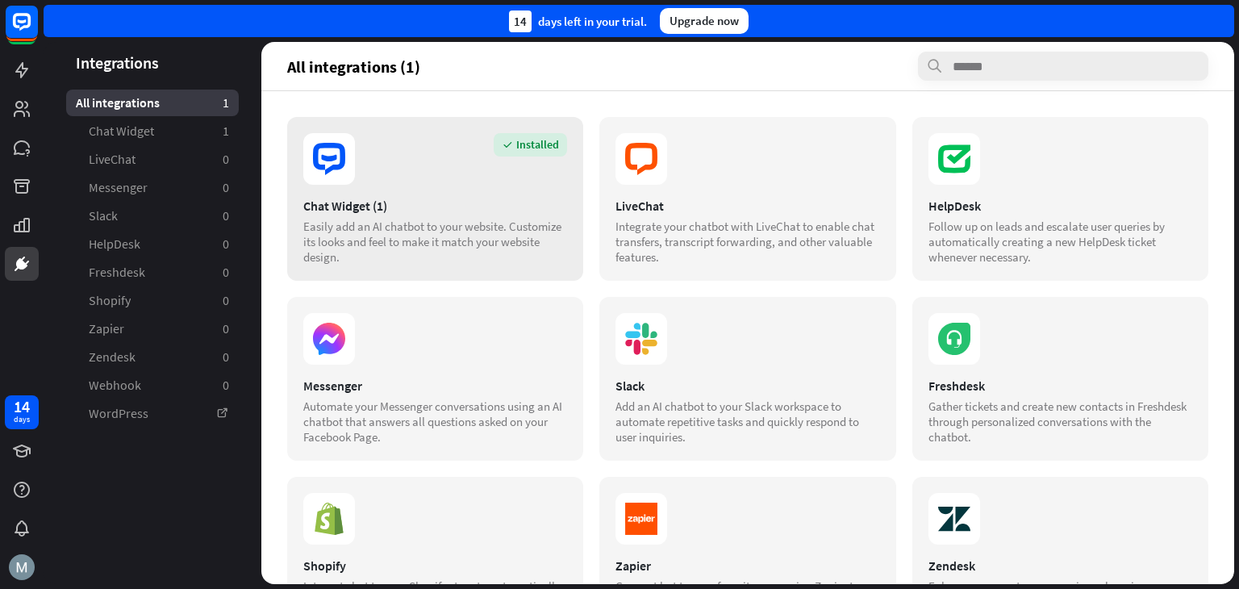
click at [512, 149] on div "Installed" at bounding box center [530, 144] width 73 height 23
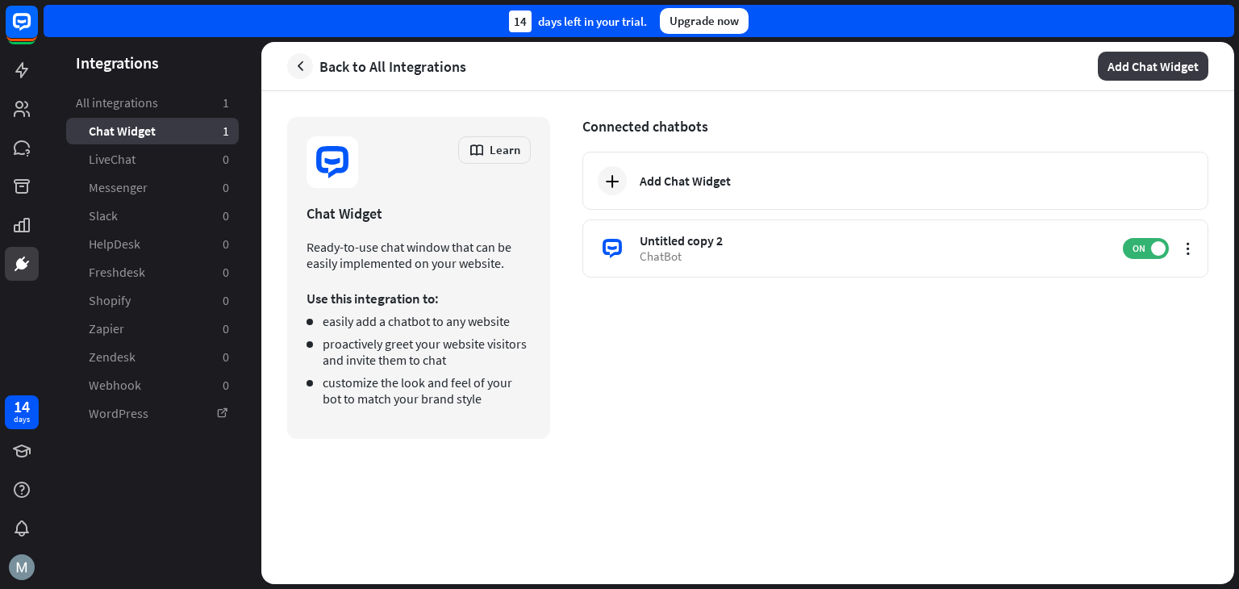
click at [1154, 69] on button "Add Chat Widget" at bounding box center [1153, 66] width 111 height 29
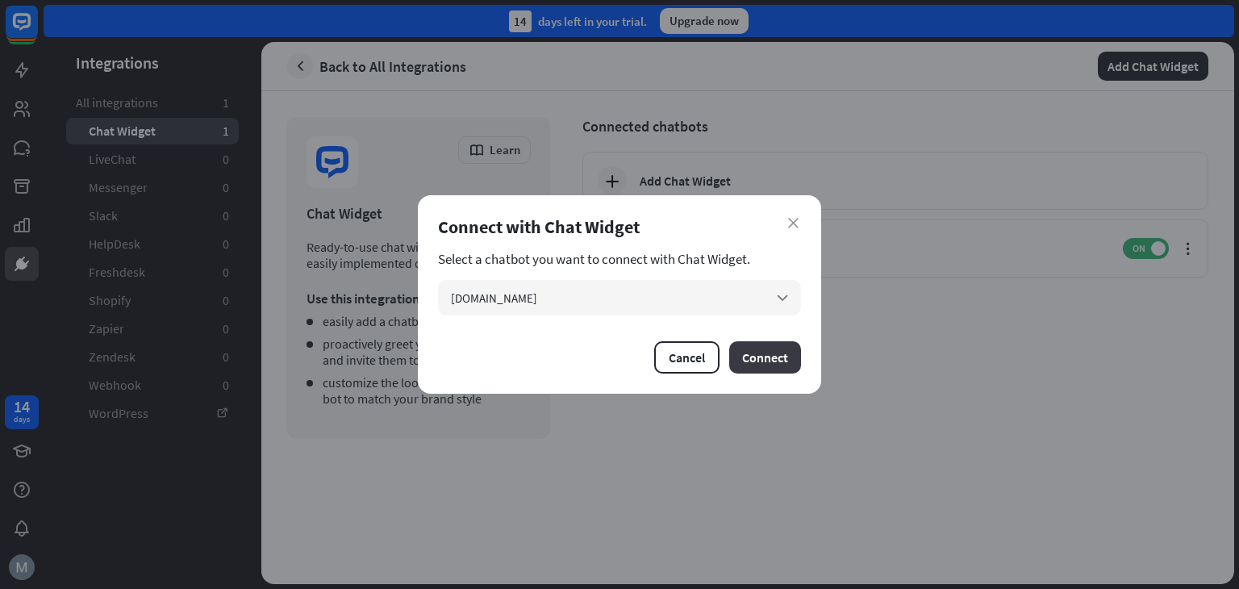
click at [771, 358] on button "Connect" at bounding box center [765, 357] width 72 height 32
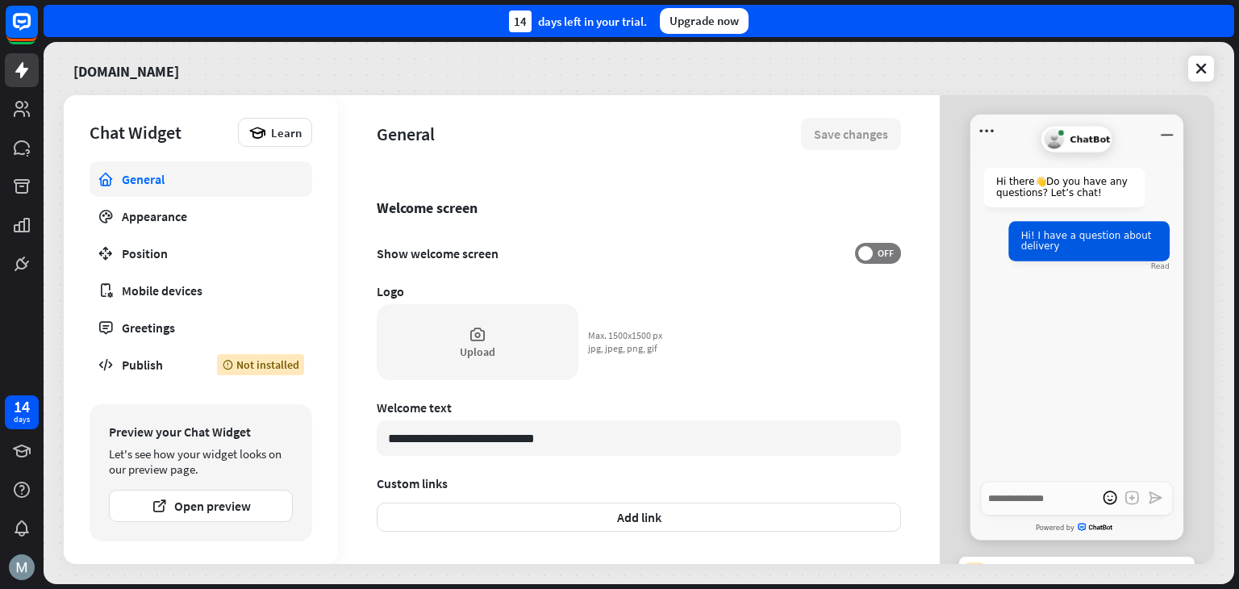
scroll to position [474, 0]
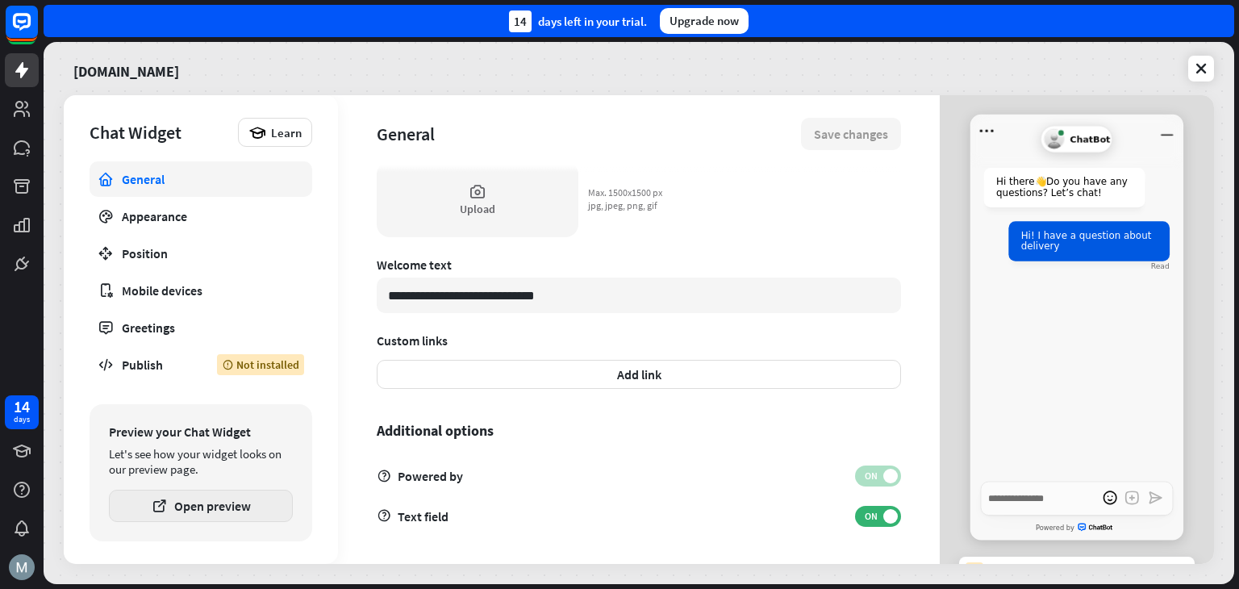
click at [214, 519] on button "Open preview" at bounding box center [201, 506] width 184 height 32
click at [185, 381] on link "Publish Not installed" at bounding box center [201, 364] width 223 height 35
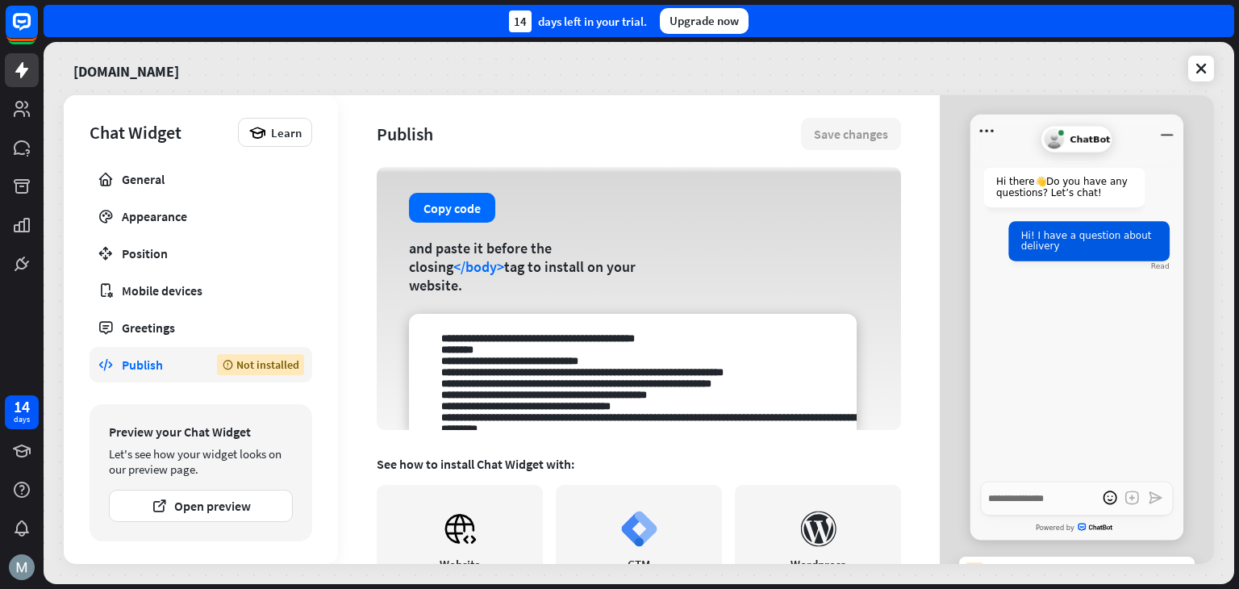
scroll to position [90, 0]
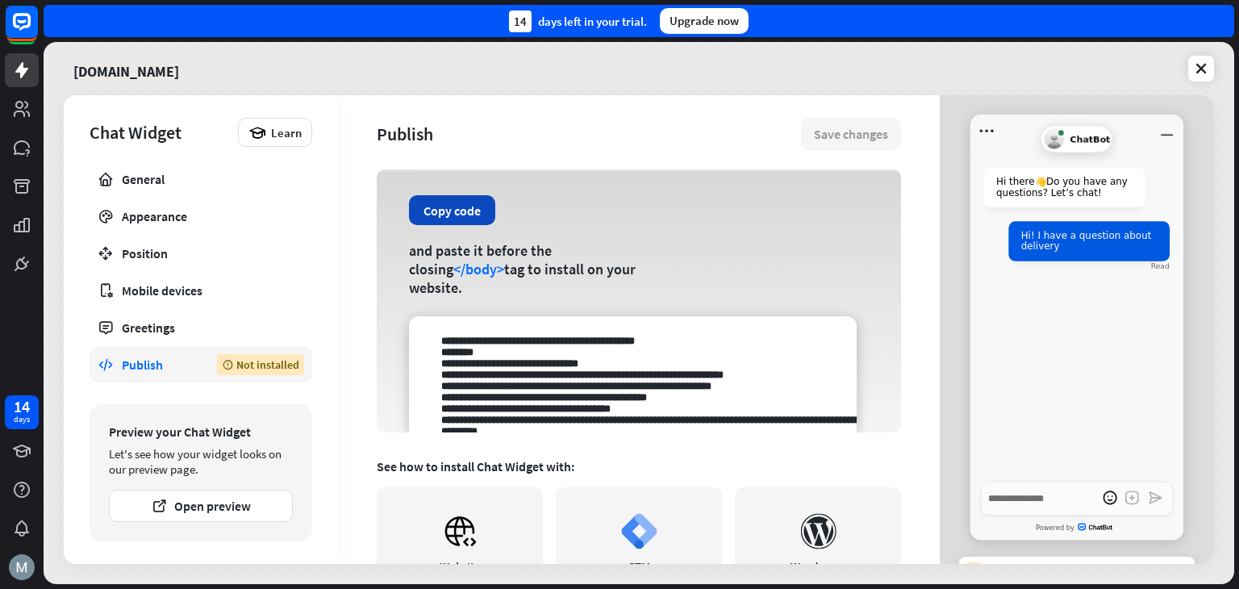
click at [461, 225] on button "Copy code" at bounding box center [452, 210] width 86 height 30
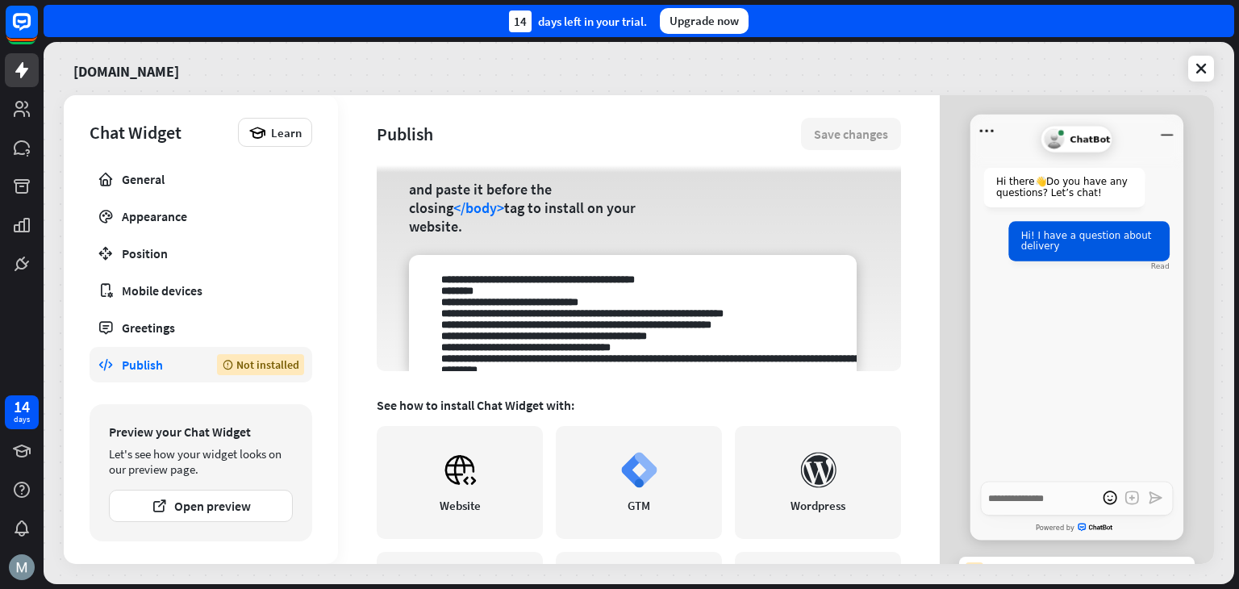
scroll to position [152, 0]
click at [448, 164] on button "Copy code" at bounding box center [452, 149] width 86 height 30
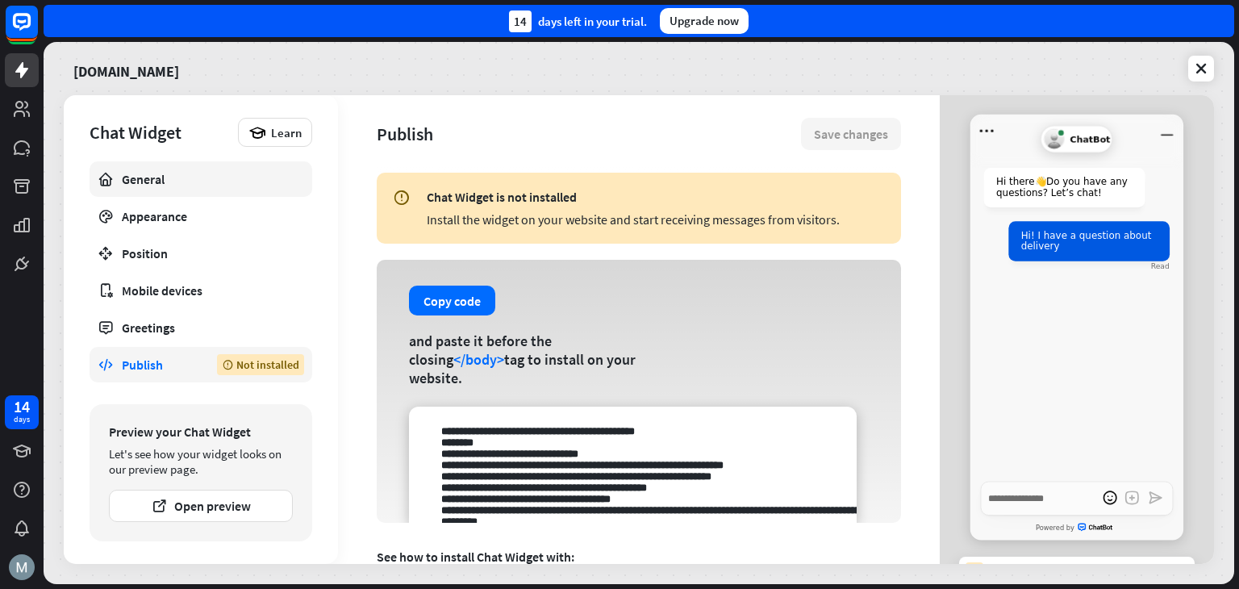
click at [152, 189] on link "General" at bounding box center [201, 178] width 223 height 35
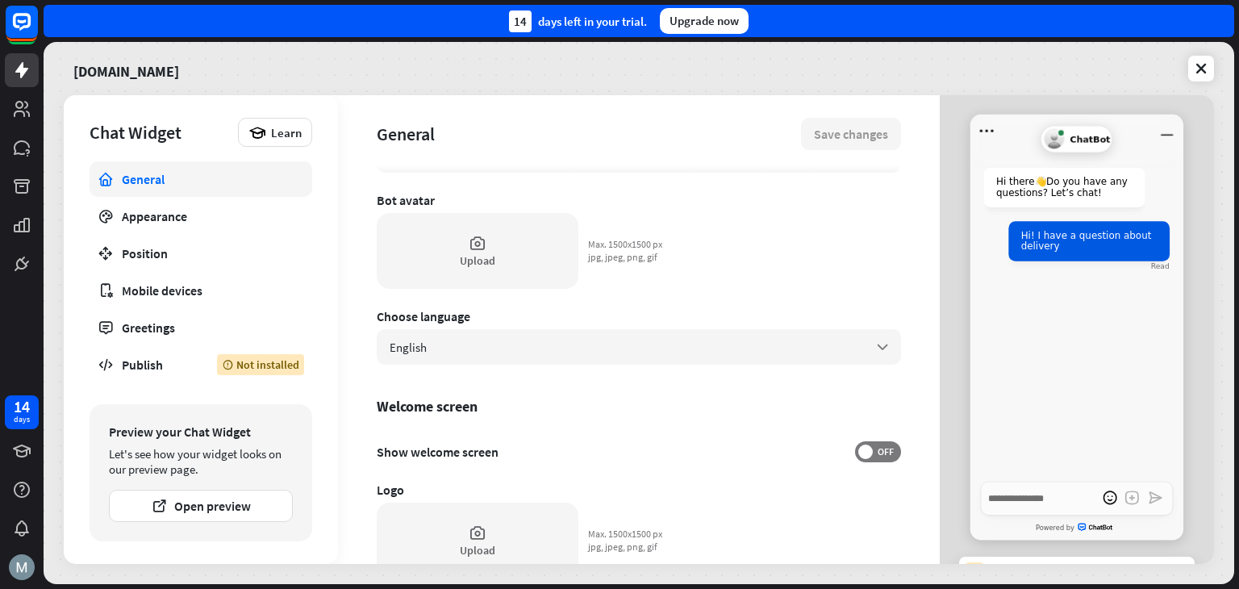
scroll to position [190, 0]
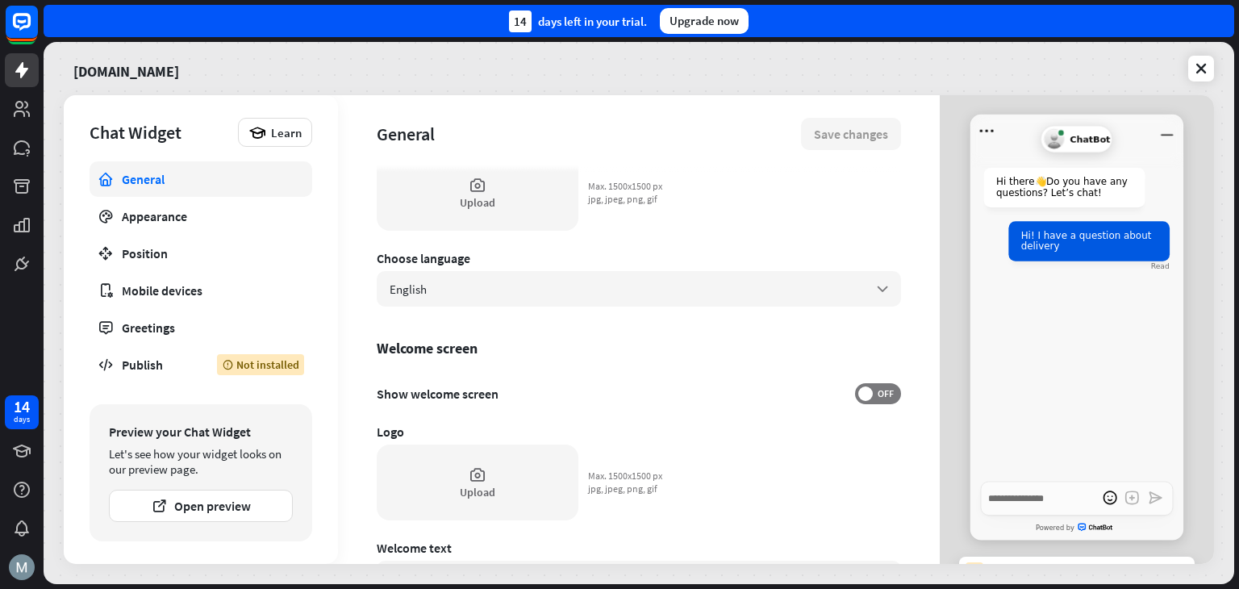
click at [507, 170] on div "General Save changes" at bounding box center [639, 133] width 524 height 77
click at [507, 188] on div "Upload" at bounding box center [478, 193] width 202 height 76
click at [196, 204] on div "Crop tool close Cancel Crop image" at bounding box center [619, 294] width 1239 height 589
click at [223, 205] on link "Appearance" at bounding box center [201, 215] width 223 height 35
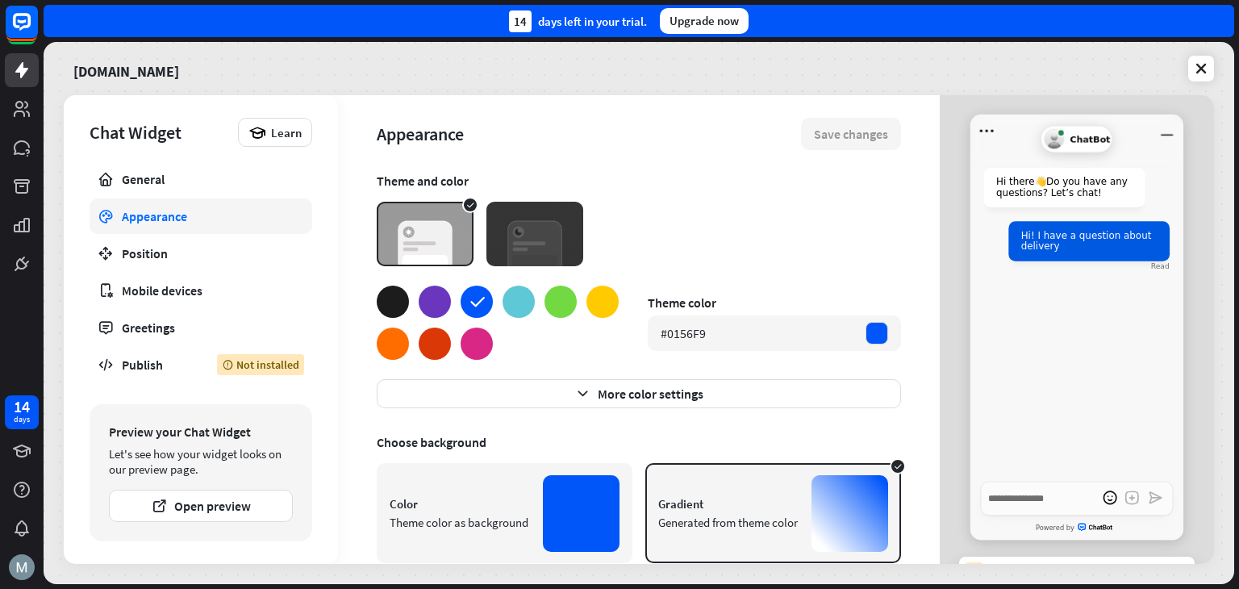
click at [567, 223] on img at bounding box center [534, 234] width 97 height 65
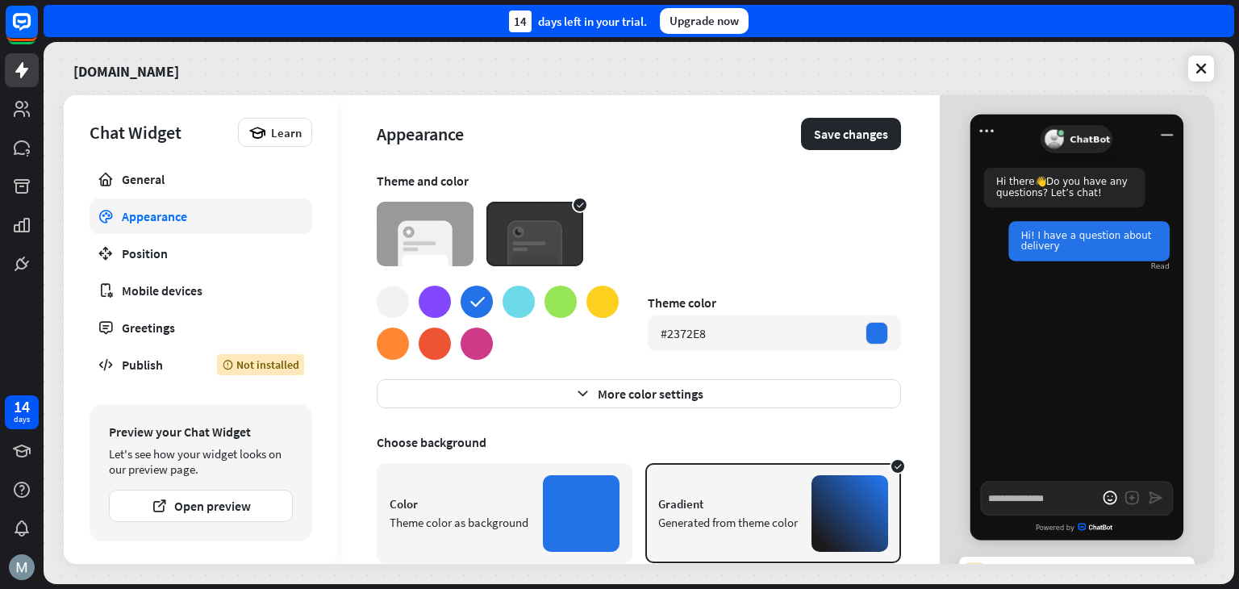
click at [474, 220] on div at bounding box center [480, 234] width 207 height 65
click at [426, 228] on img at bounding box center [425, 234] width 97 height 65
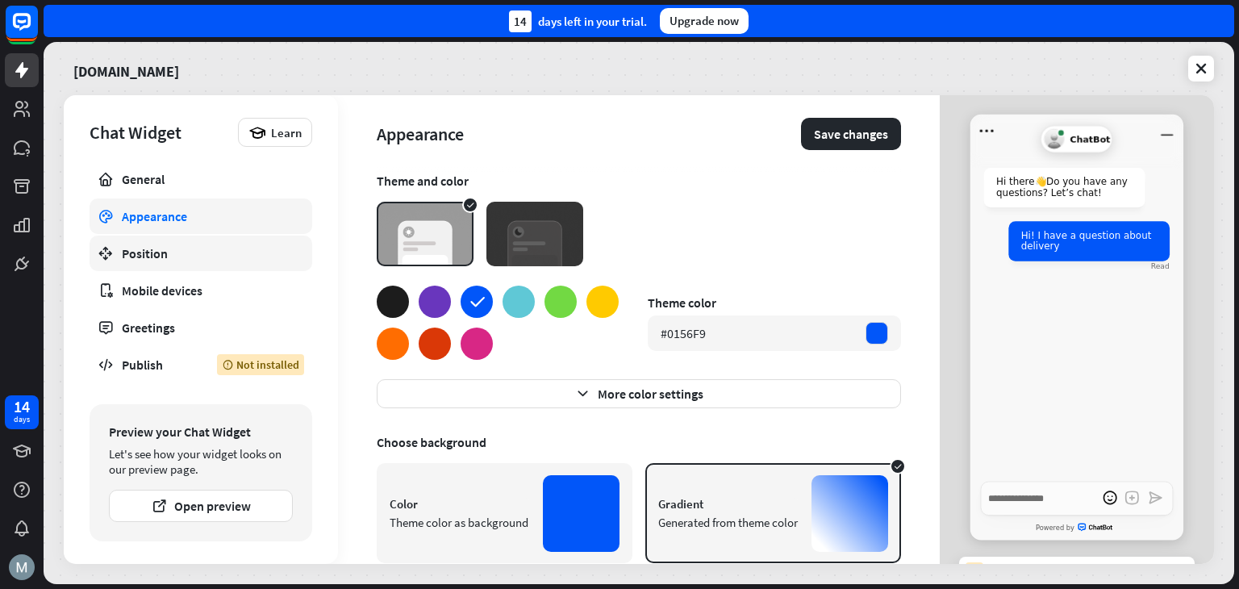
click at [209, 268] on link "Position" at bounding box center [201, 253] width 223 height 35
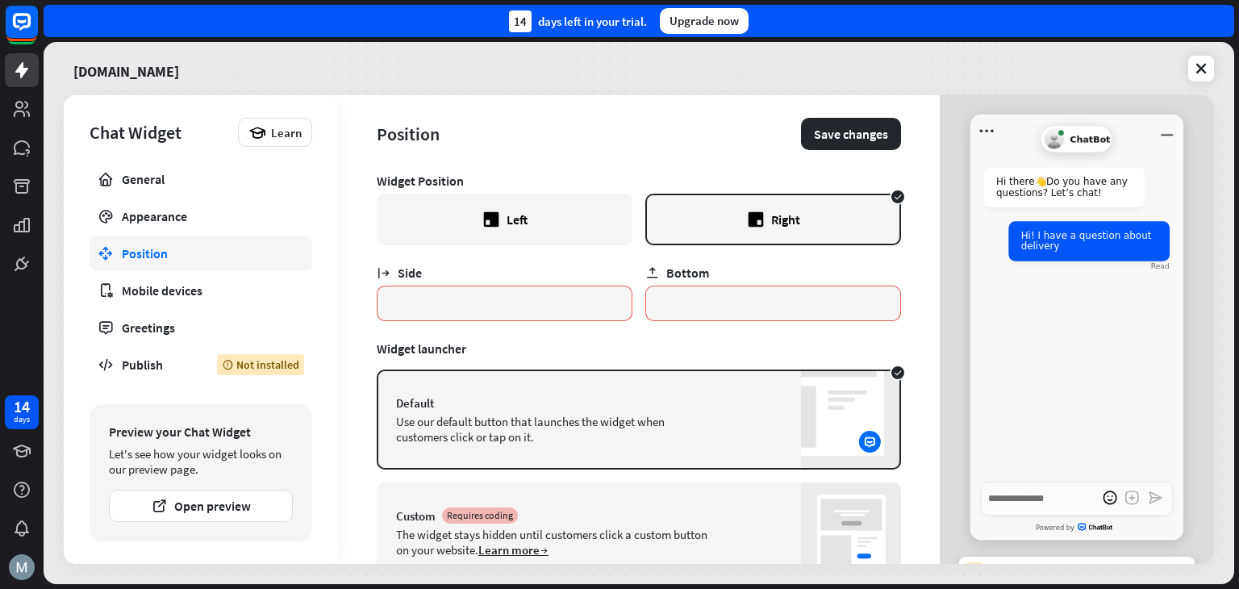
click at [507, 212] on div "Left" at bounding box center [517, 219] width 21 height 16
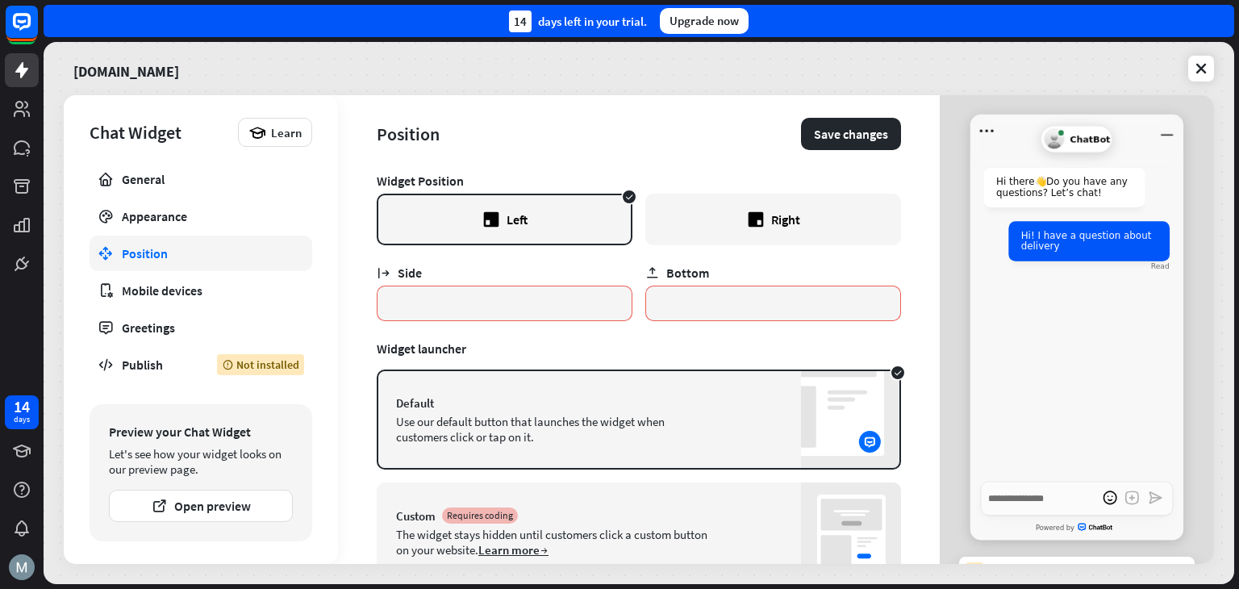
click at [742, 191] on div "Widget Position Left Right Side * Bottom * Widget launcher Default Use our defa…" at bounding box center [639, 368] width 524 height 391
click at [734, 209] on div "Right" at bounding box center [773, 220] width 256 height 52
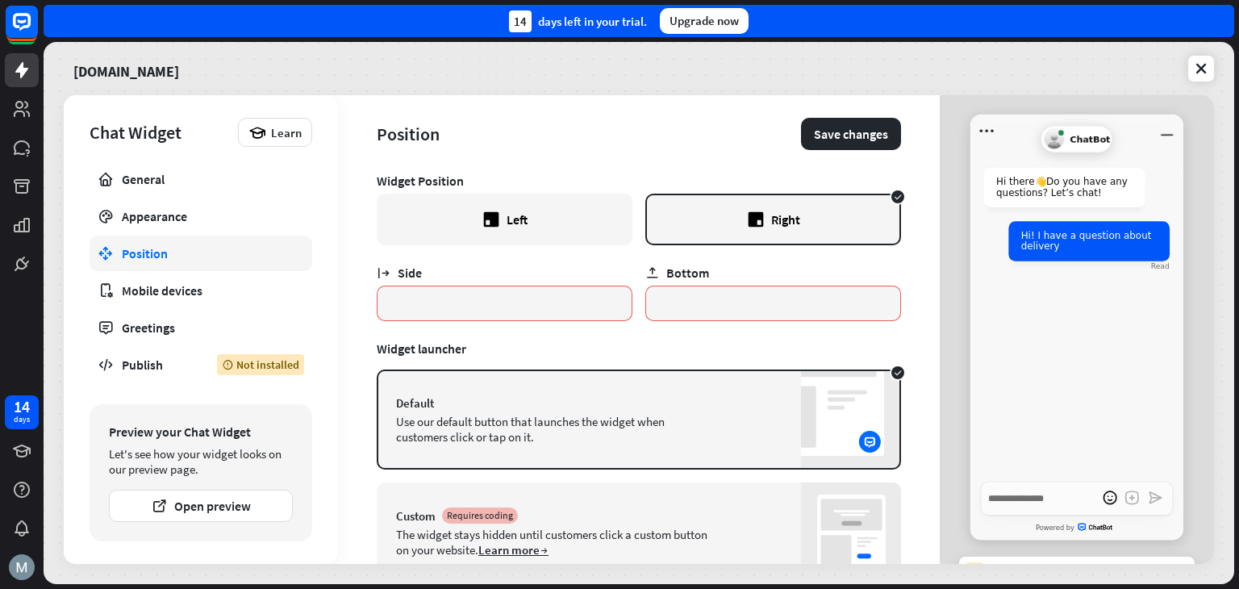
scroll to position [64, 0]
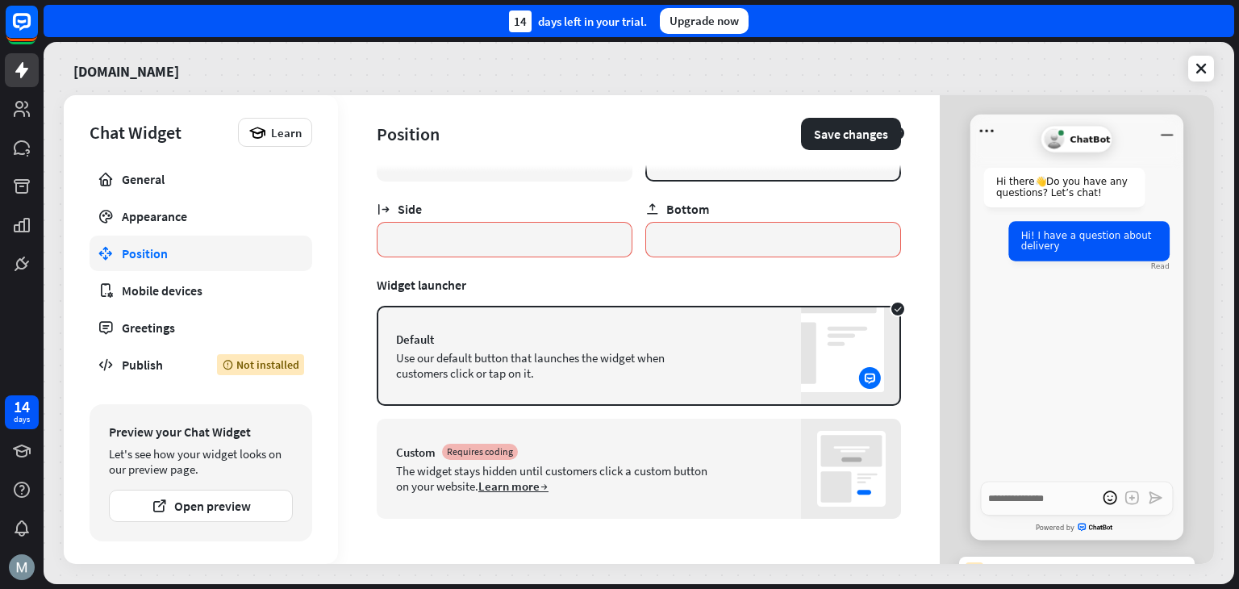
click at [590, 465] on div "The widget stays hidden until customers click a custom button on your website. …" at bounding box center [553, 478] width 315 height 31
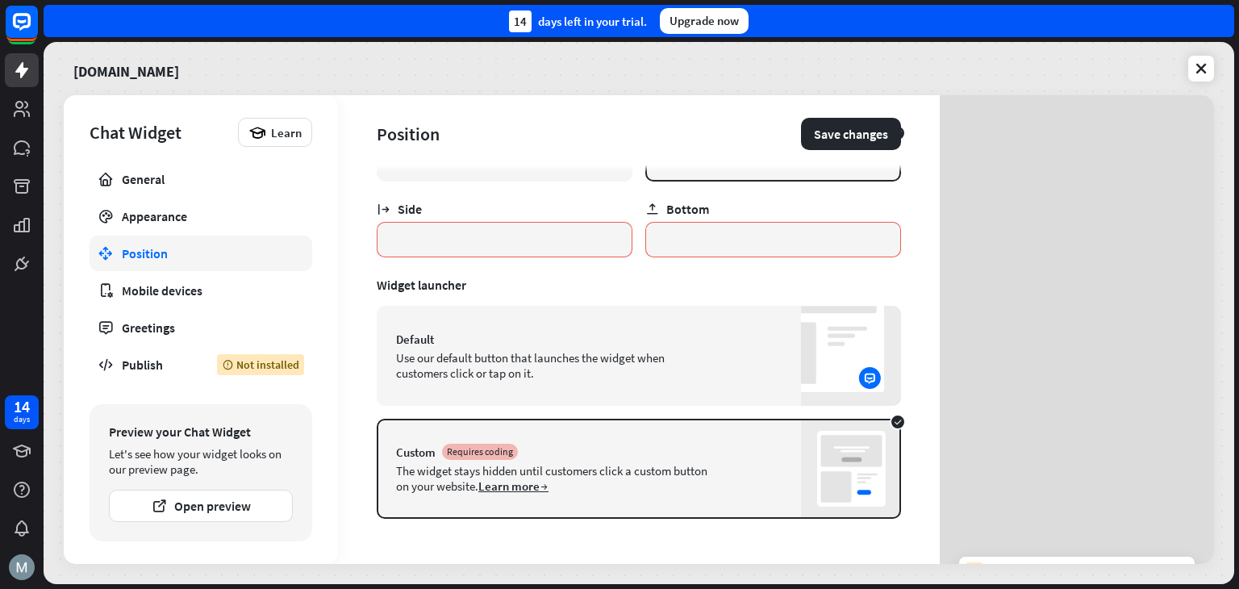
click at [535, 371] on div "Use our default button that launches the widget when customers click or tap on …" at bounding box center [553, 365] width 315 height 31
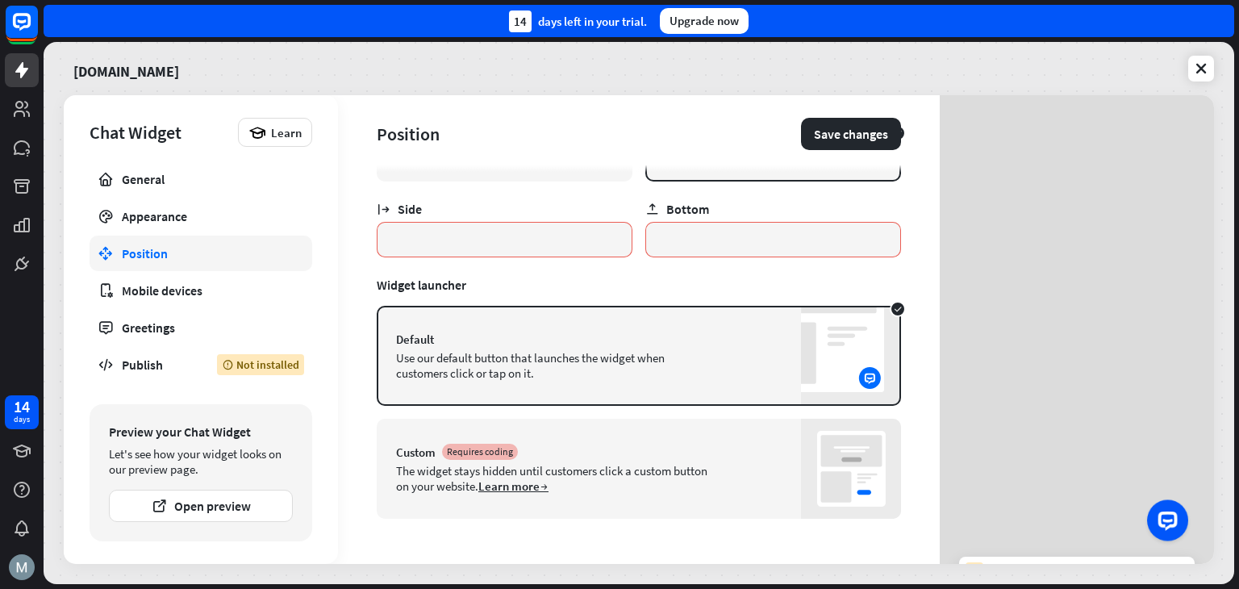
scroll to position [31, 0]
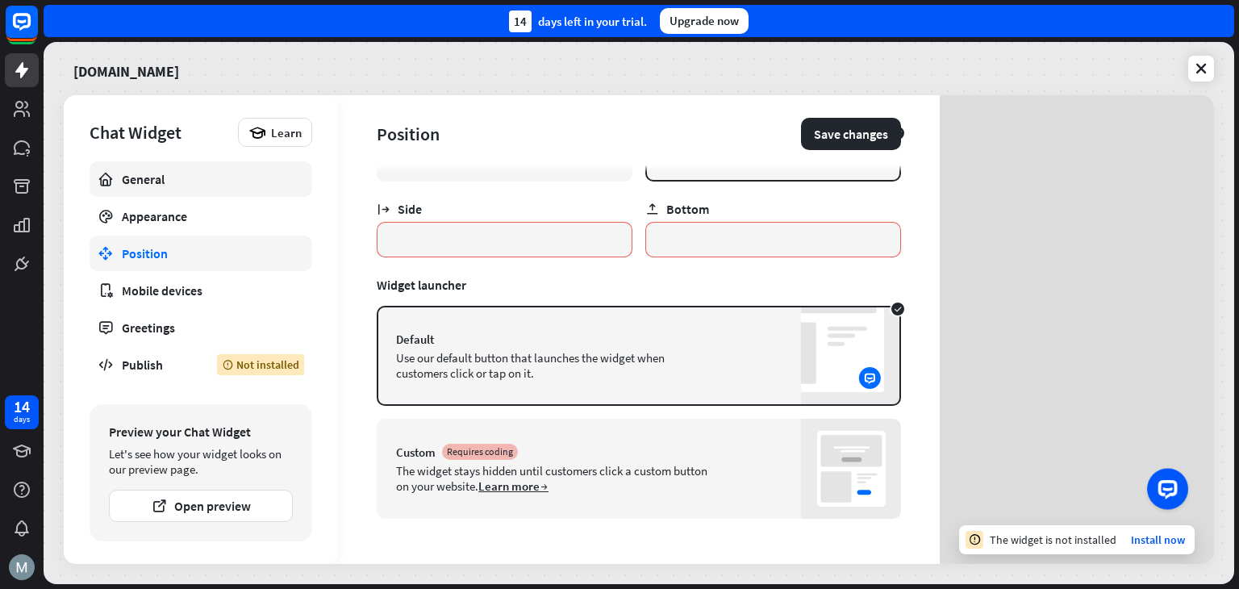
click at [167, 165] on link "General" at bounding box center [201, 178] width 223 height 35
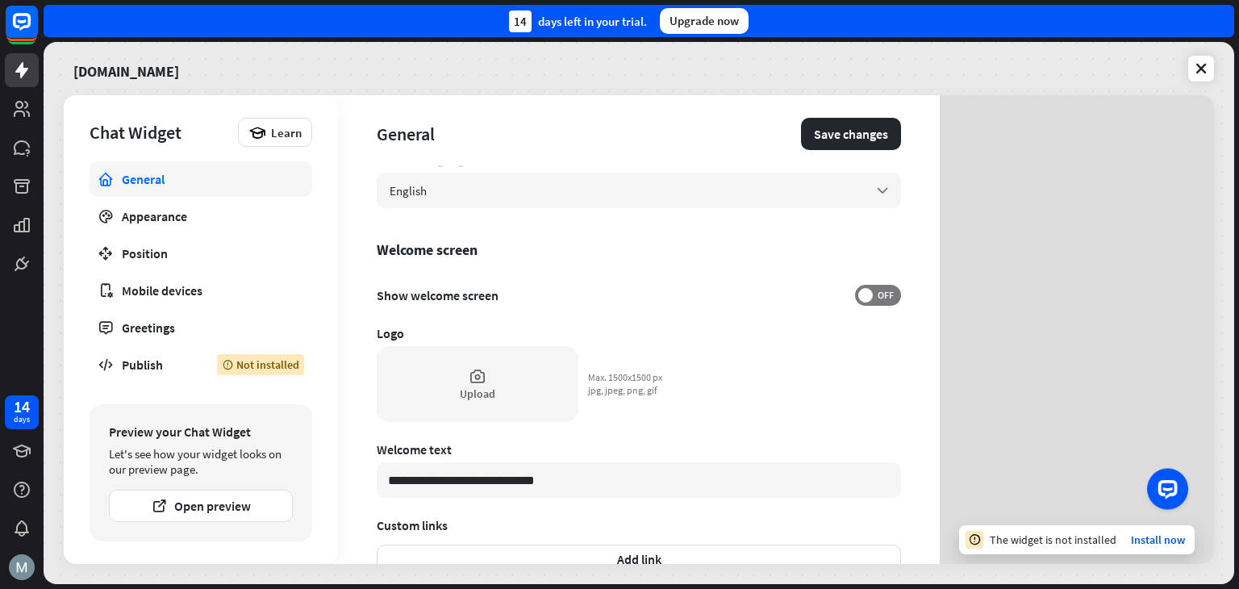
scroll to position [140, 0]
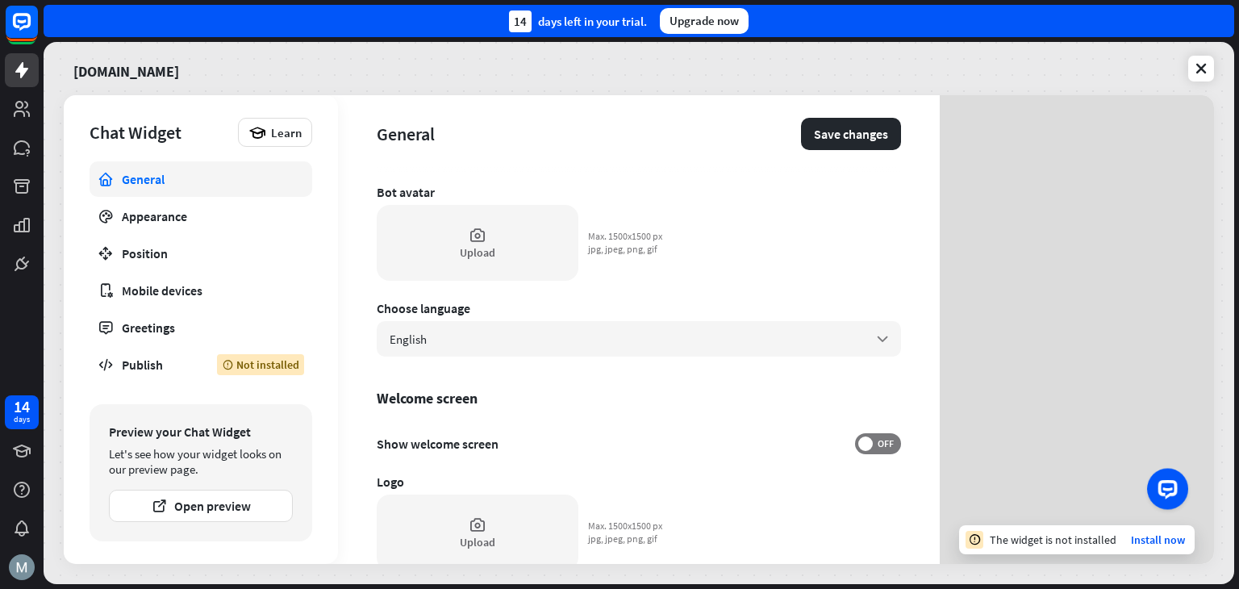
click at [494, 230] on div "Upload" at bounding box center [478, 243] width 202 height 76
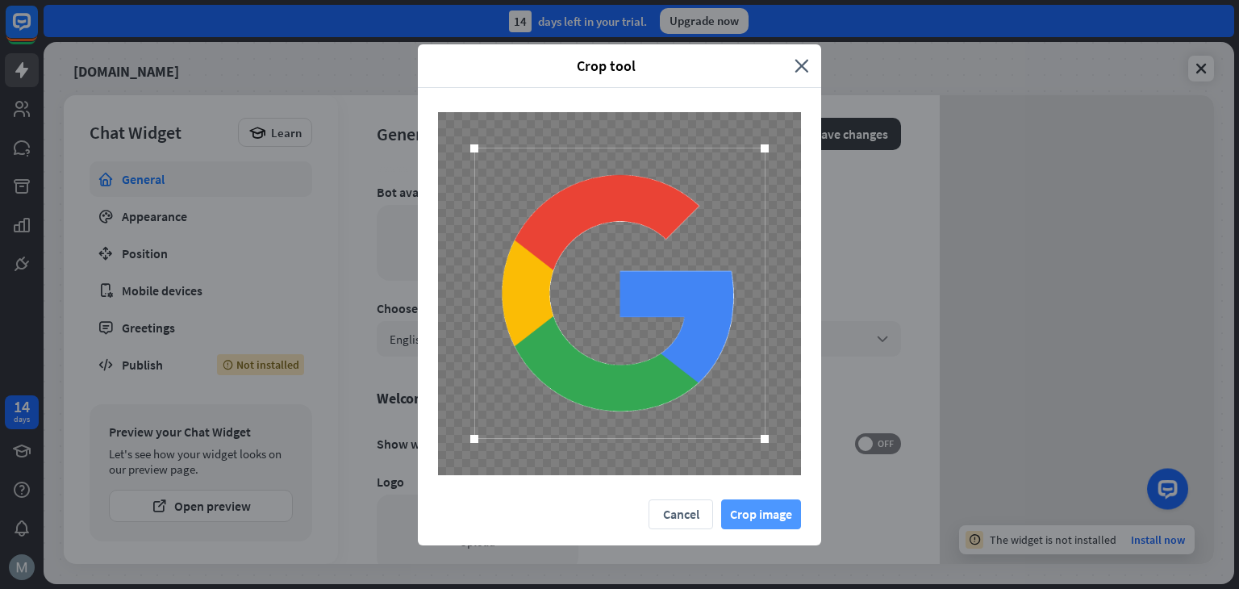
click at [745, 504] on button "Crop image" at bounding box center [761, 514] width 80 height 30
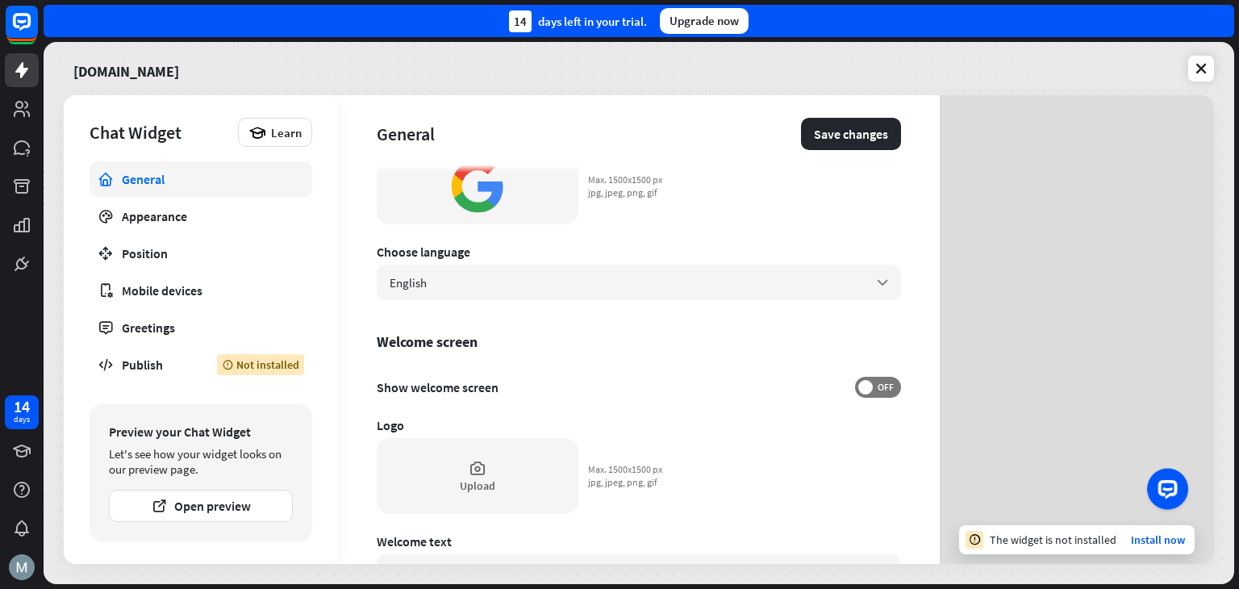
scroll to position [200, 0]
click at [873, 389] on span "OFF" at bounding box center [885, 384] width 25 height 13
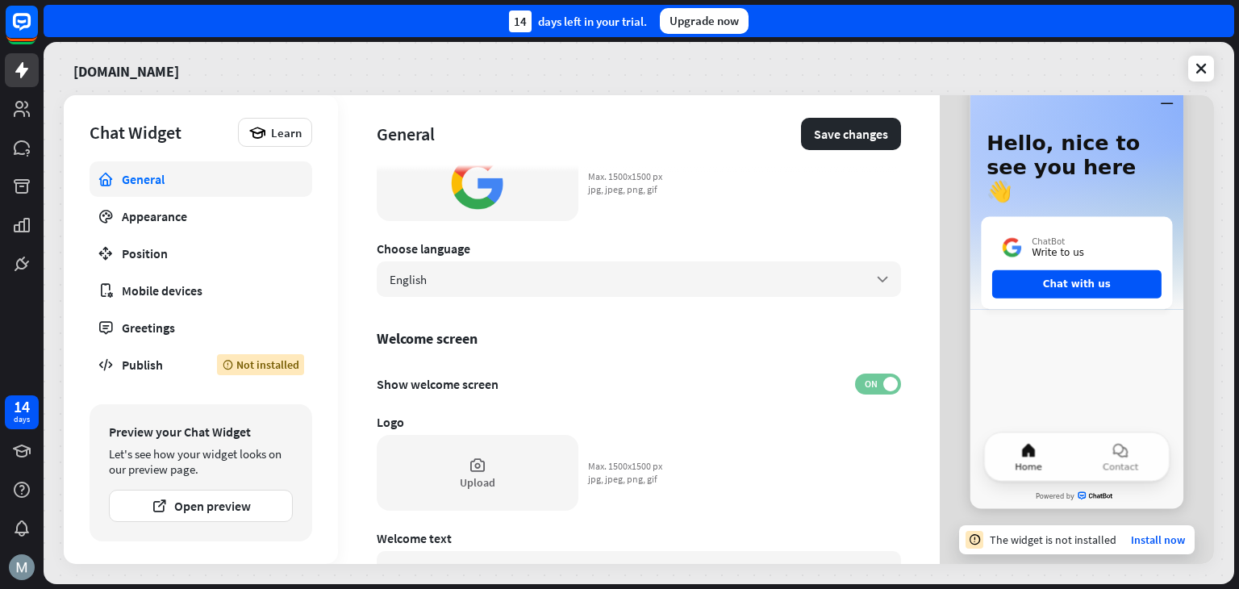
click at [862, 388] on span "ON" at bounding box center [870, 384] width 25 height 13
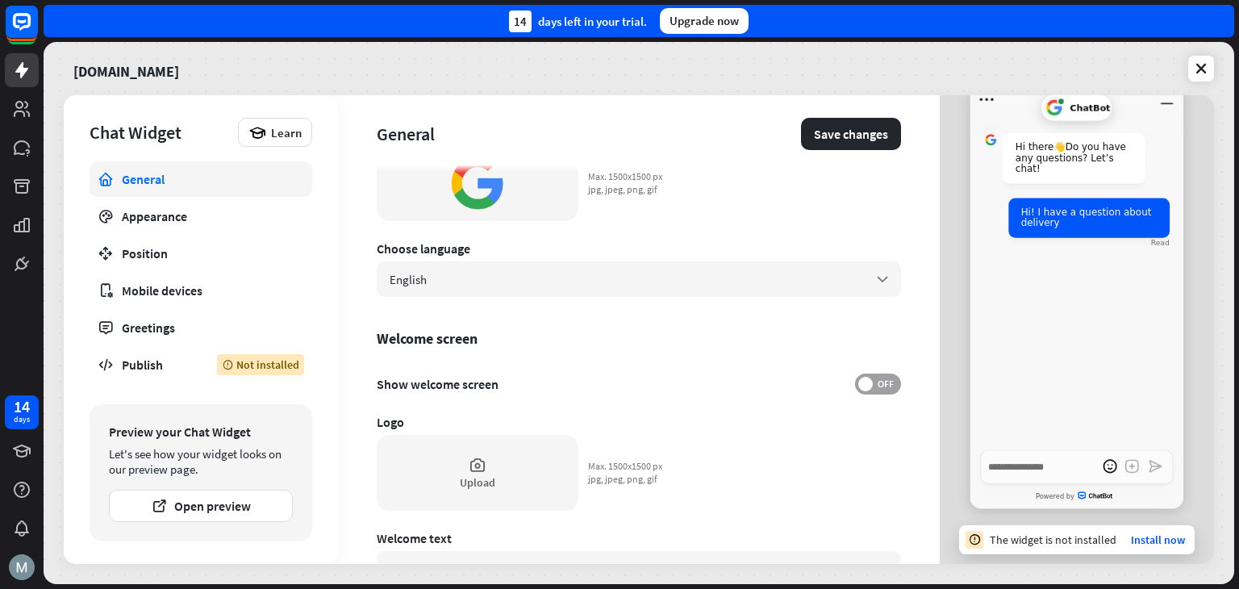
click at [873, 388] on span "OFF" at bounding box center [885, 384] width 25 height 13
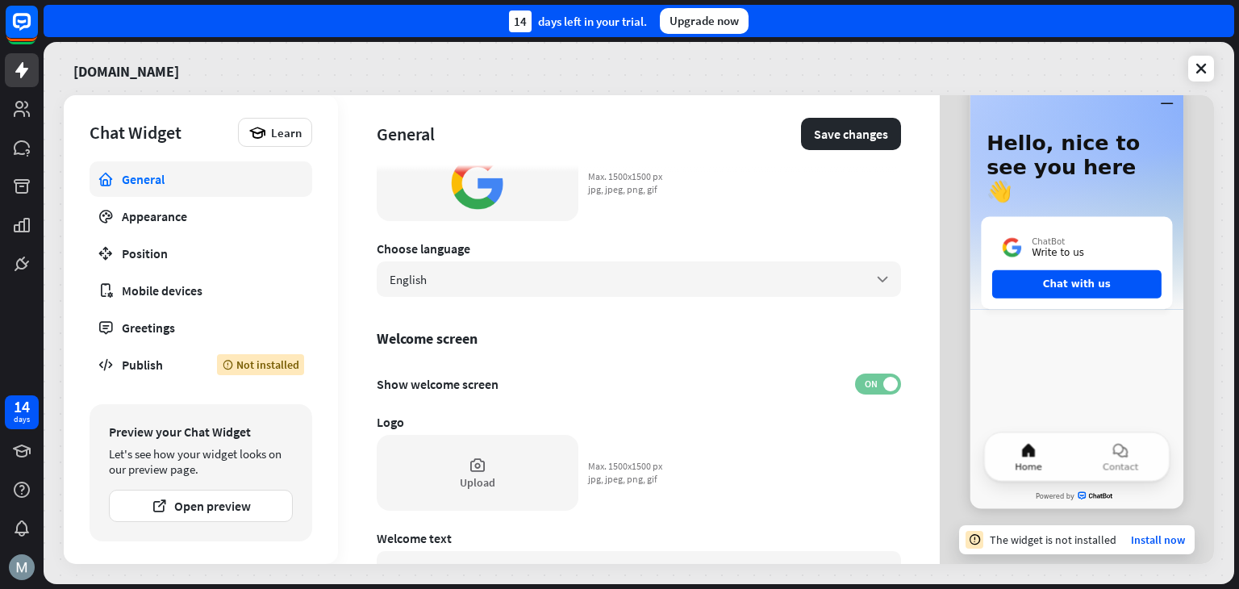
click at [862, 388] on span "ON" at bounding box center [870, 384] width 25 height 13
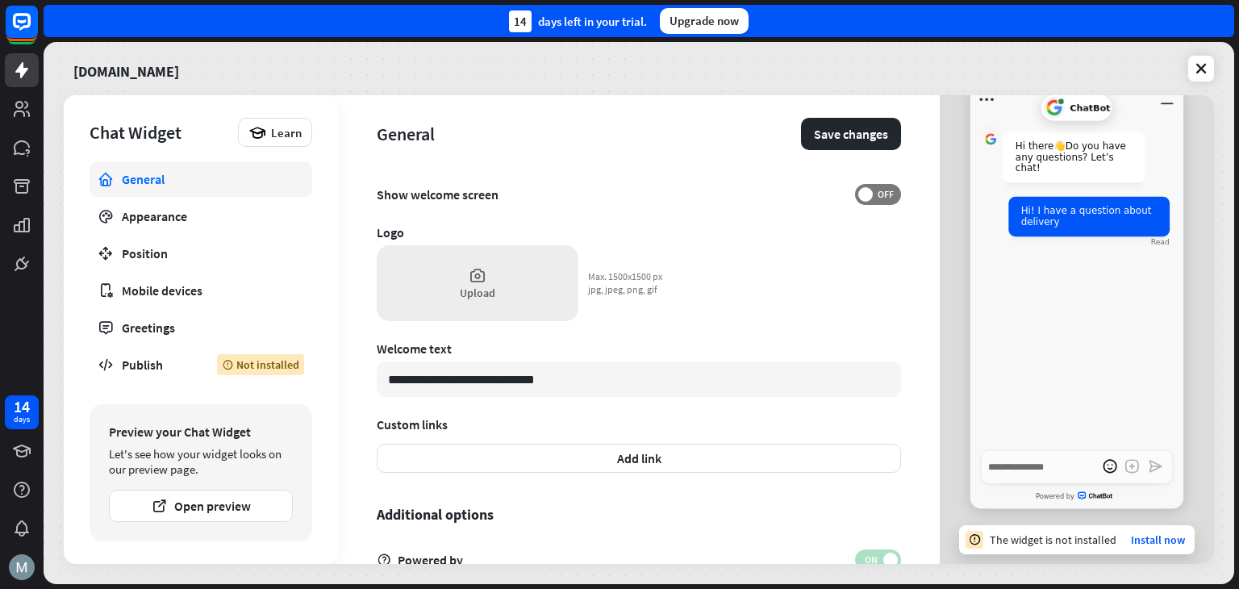
scroll to position [474, 0]
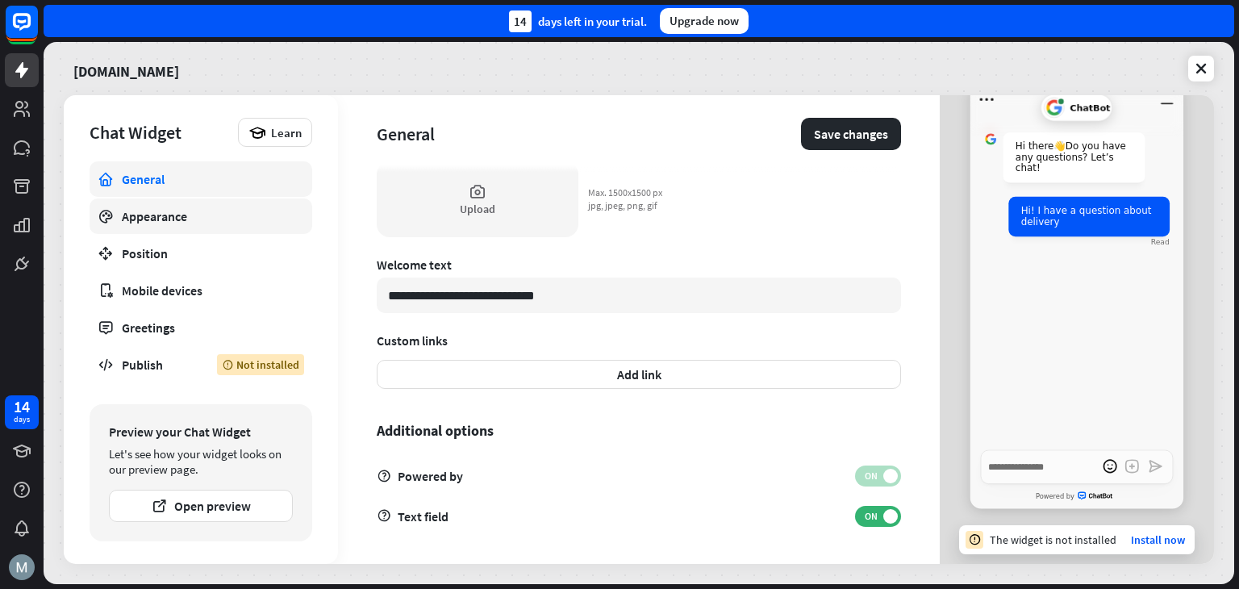
click at [202, 223] on div "Appearance" at bounding box center [201, 216] width 158 height 16
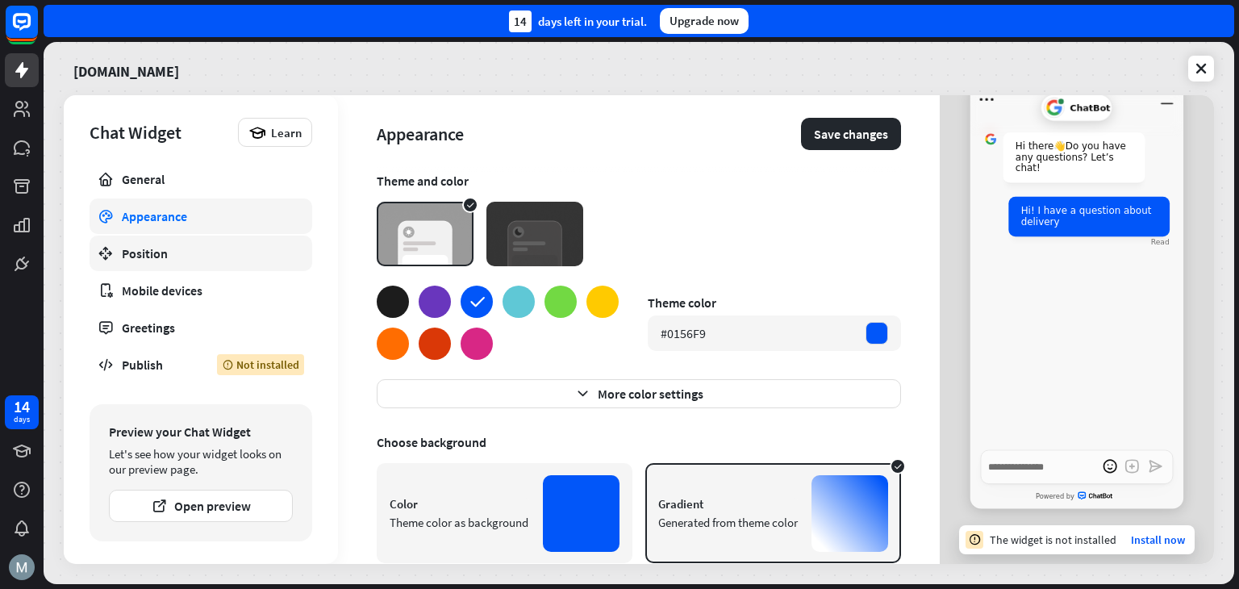
click at [190, 255] on div "Position" at bounding box center [201, 253] width 158 height 16
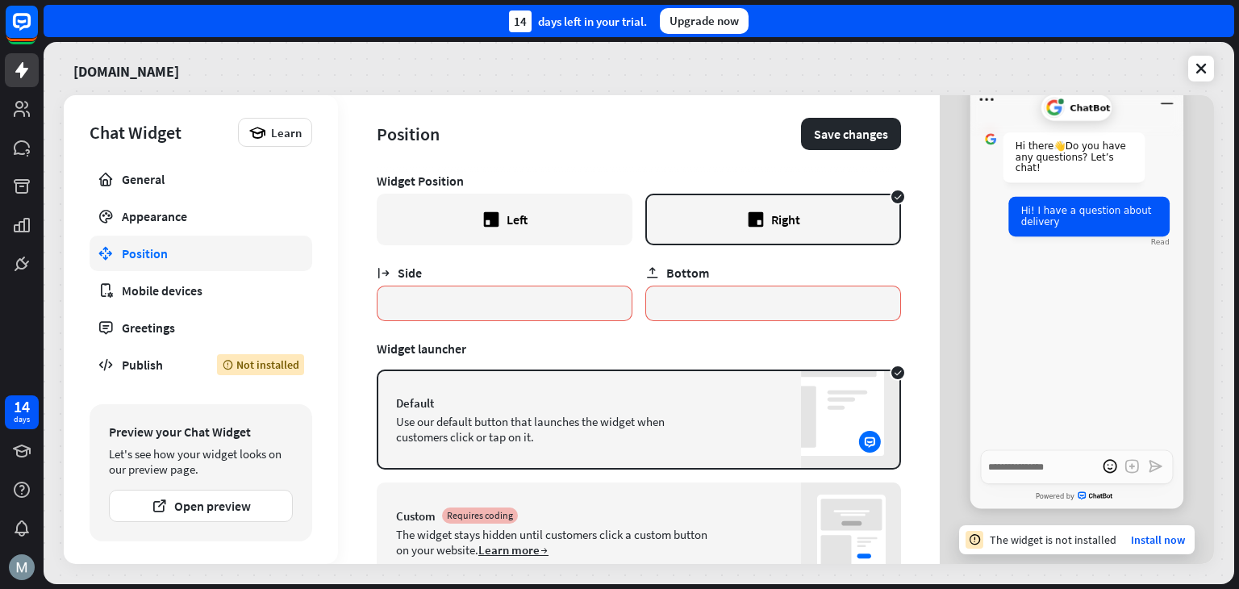
click at [583, 230] on div "Left" at bounding box center [505, 220] width 256 height 52
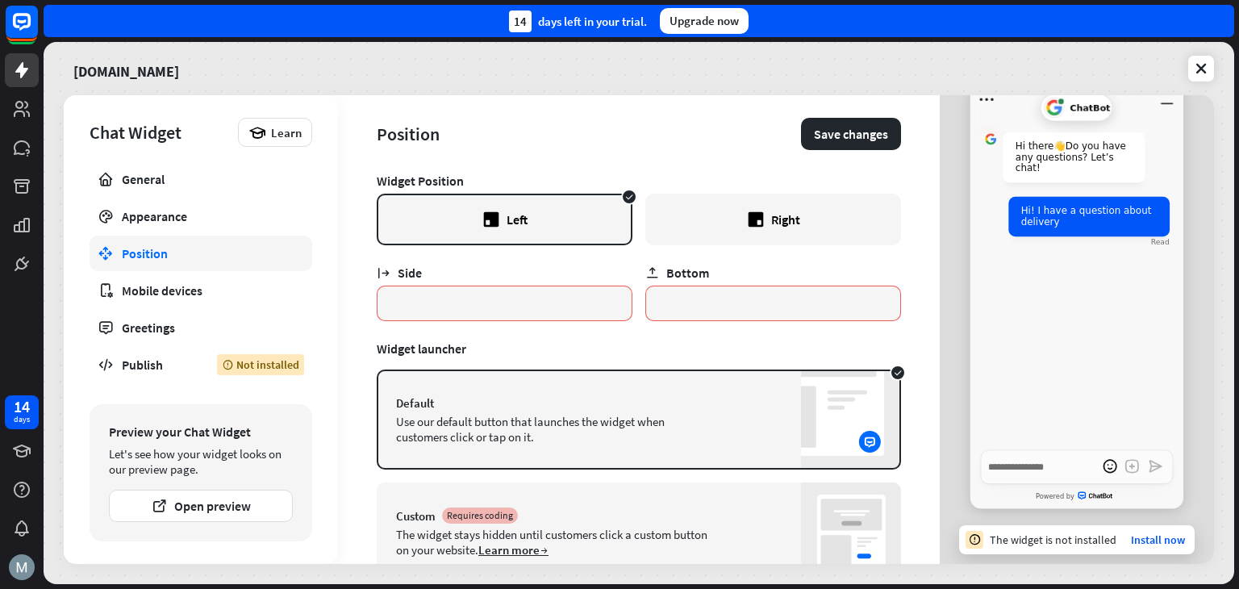
click at [771, 227] on div "Right" at bounding box center [785, 219] width 29 height 16
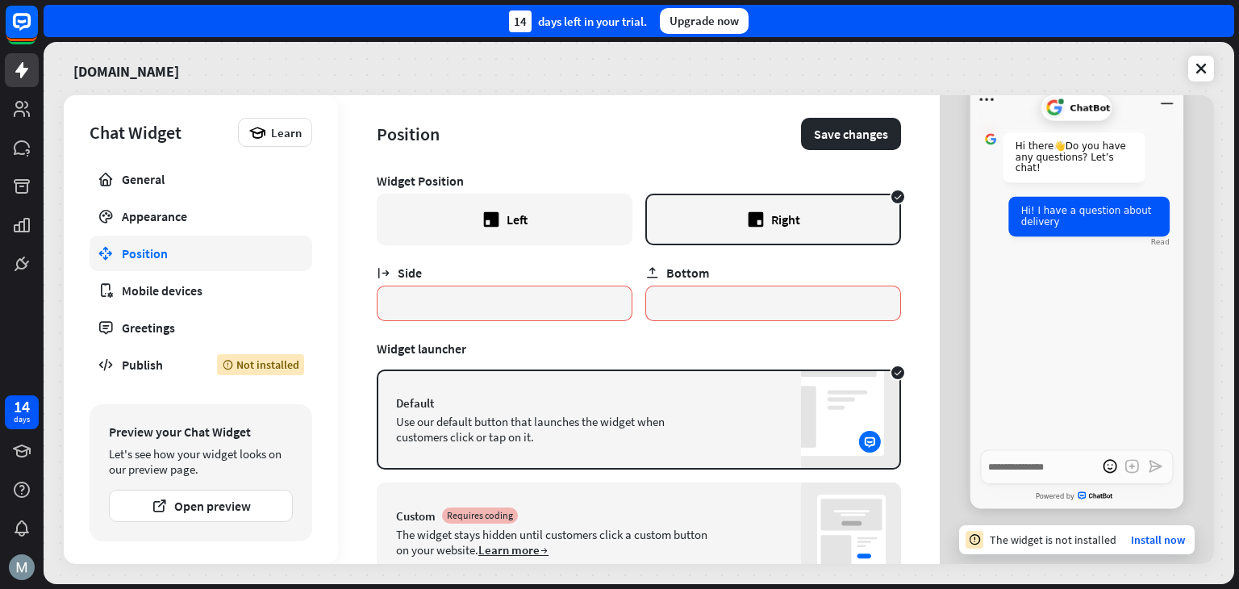
scroll to position [64, 0]
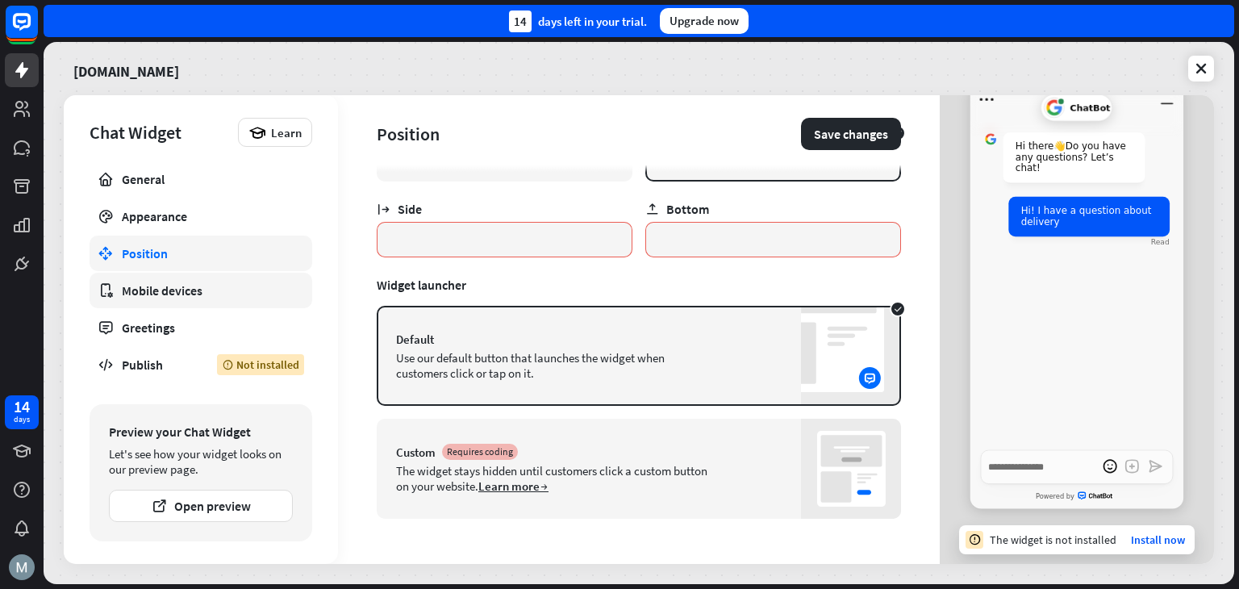
click at [165, 285] on div "Mobile devices" at bounding box center [201, 290] width 158 height 16
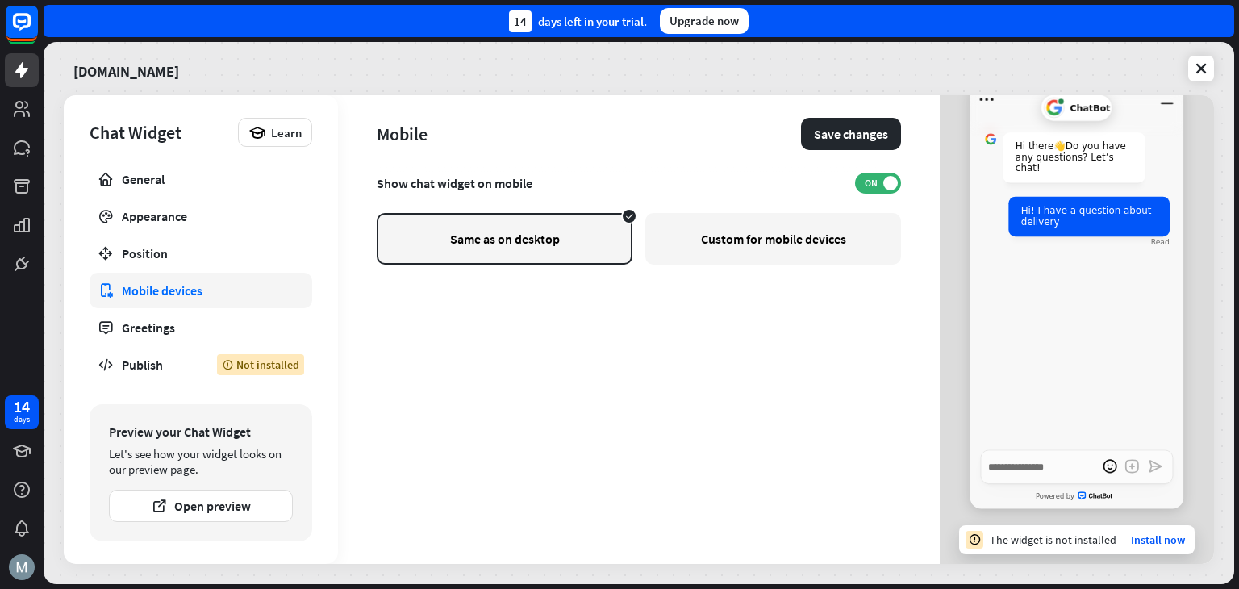
click at [785, 231] on div "Custom for mobile devices" at bounding box center [773, 239] width 256 height 52
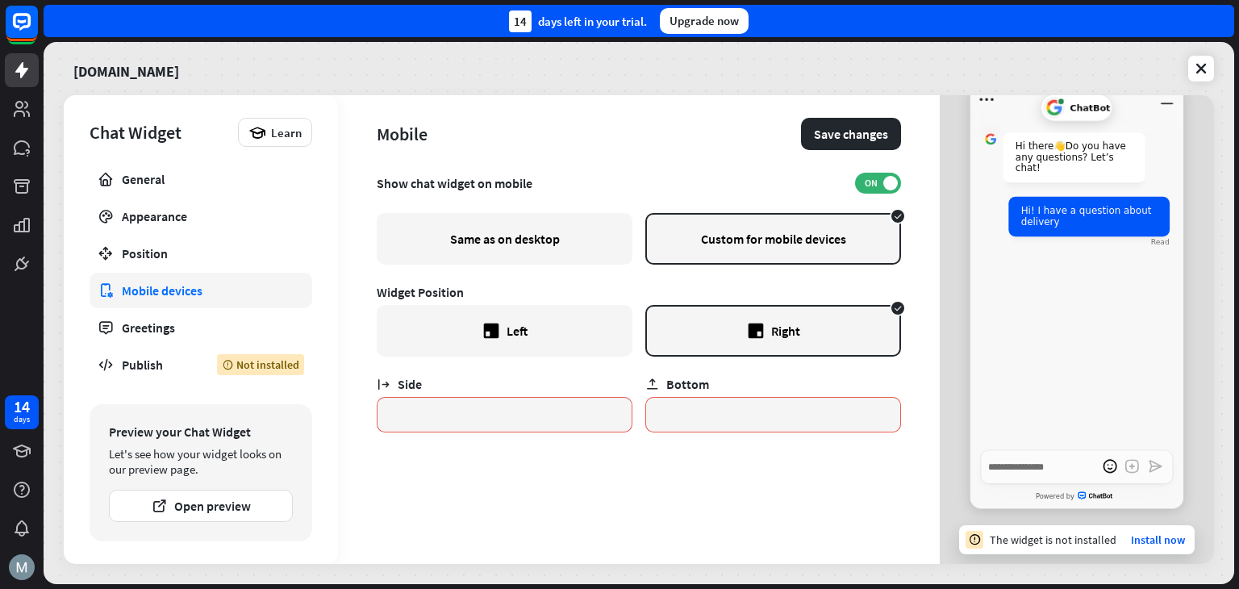
click at [534, 228] on div "Same as on desktop" at bounding box center [505, 239] width 256 height 52
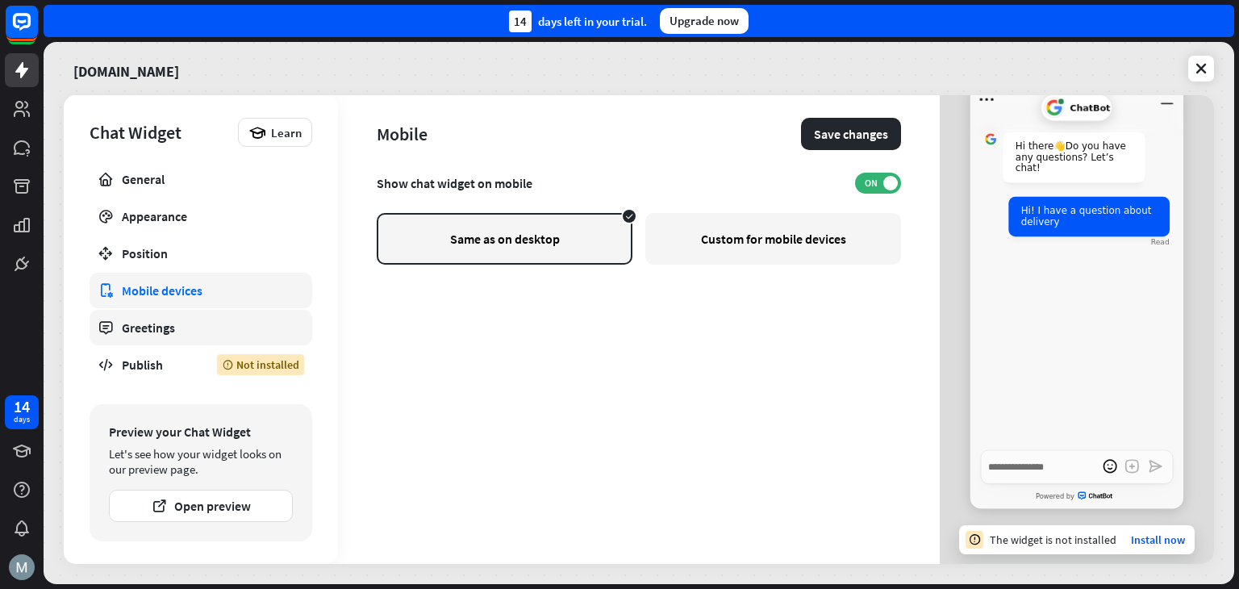
click at [197, 338] on link "Greetings" at bounding box center [201, 327] width 223 height 35
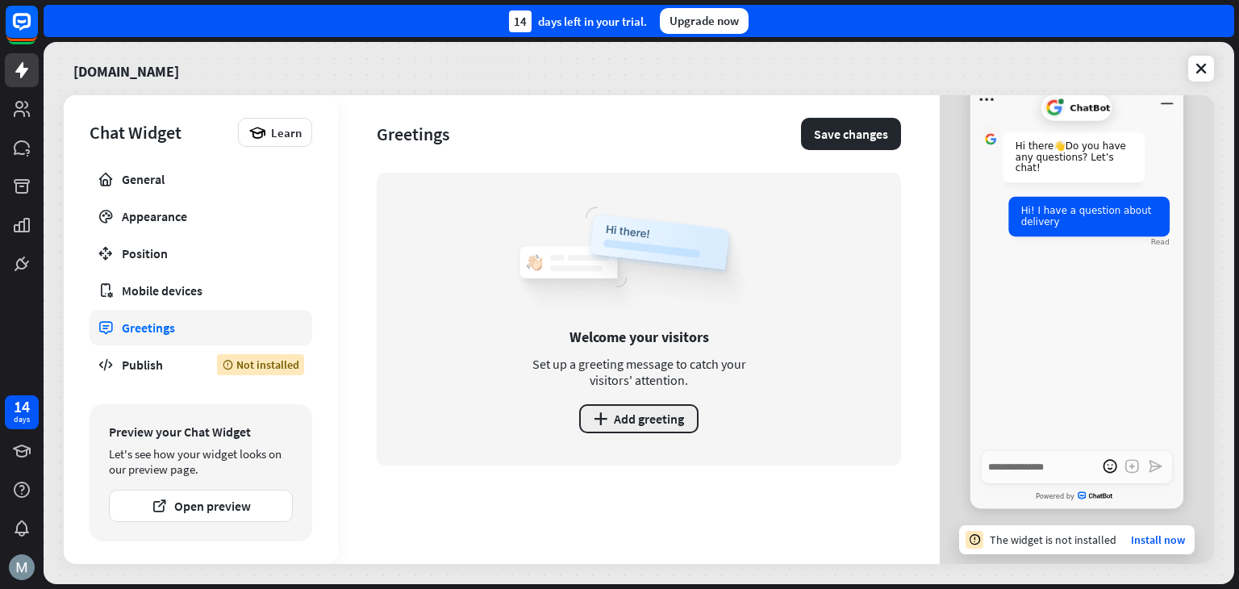
click at [650, 421] on button "plus Add greeting" at bounding box center [638, 418] width 119 height 29
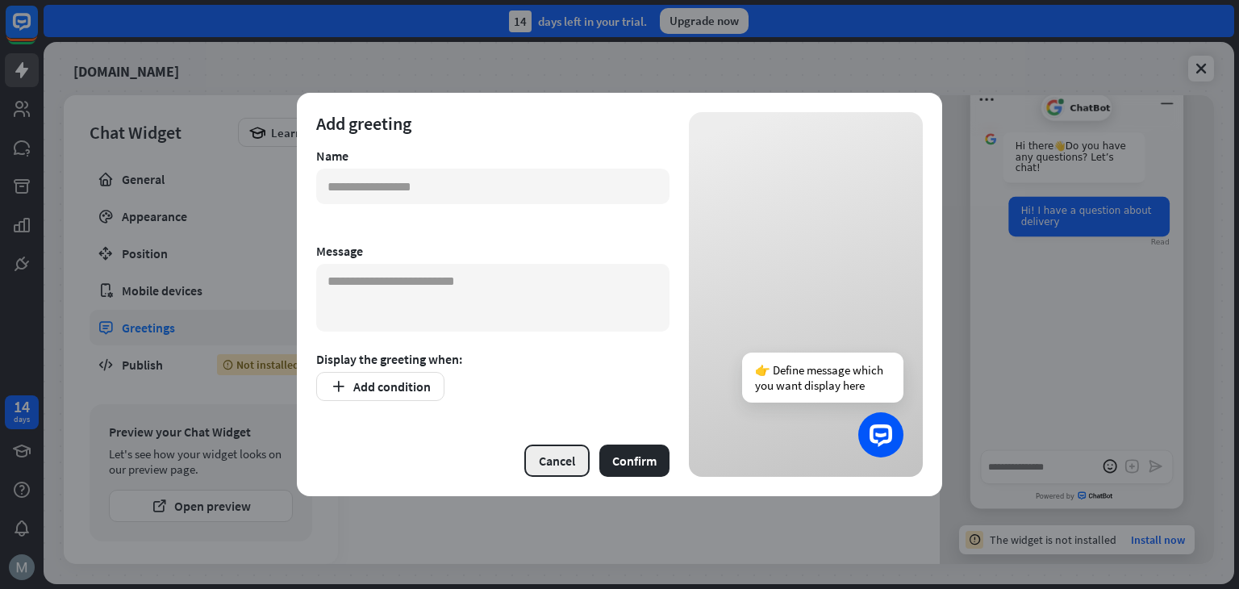
click at [581, 448] on button "Cancel" at bounding box center [556, 460] width 65 height 32
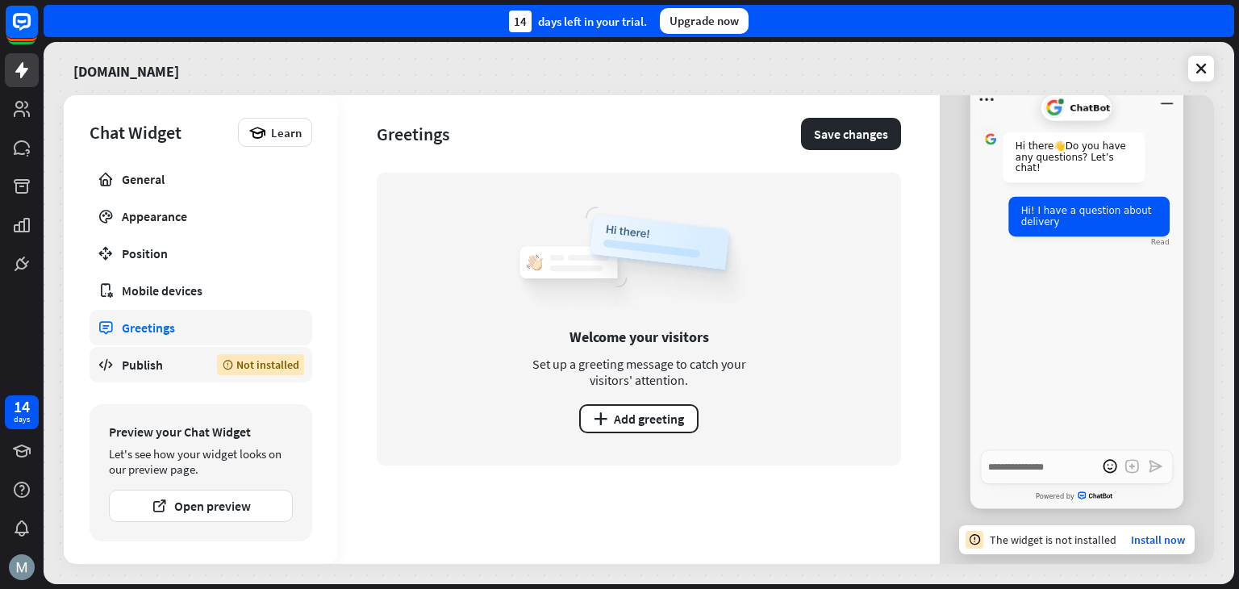
click at [159, 361] on div "Publish" at bounding box center [157, 365] width 71 height 16
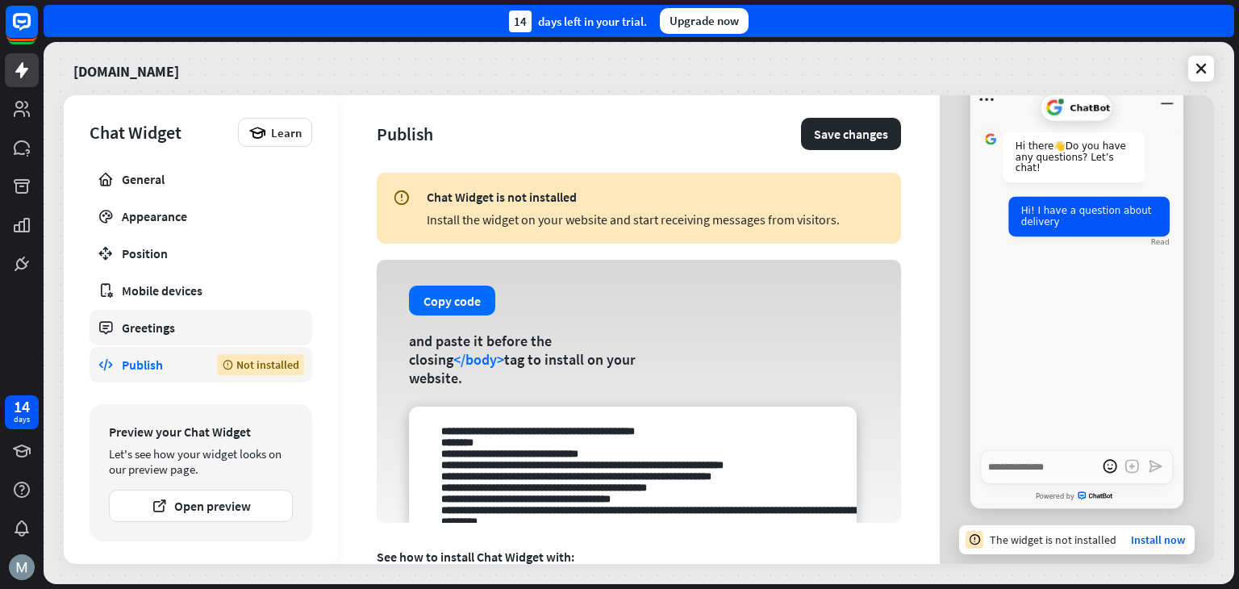
click at [155, 340] on link "Greetings" at bounding box center [201, 327] width 223 height 35
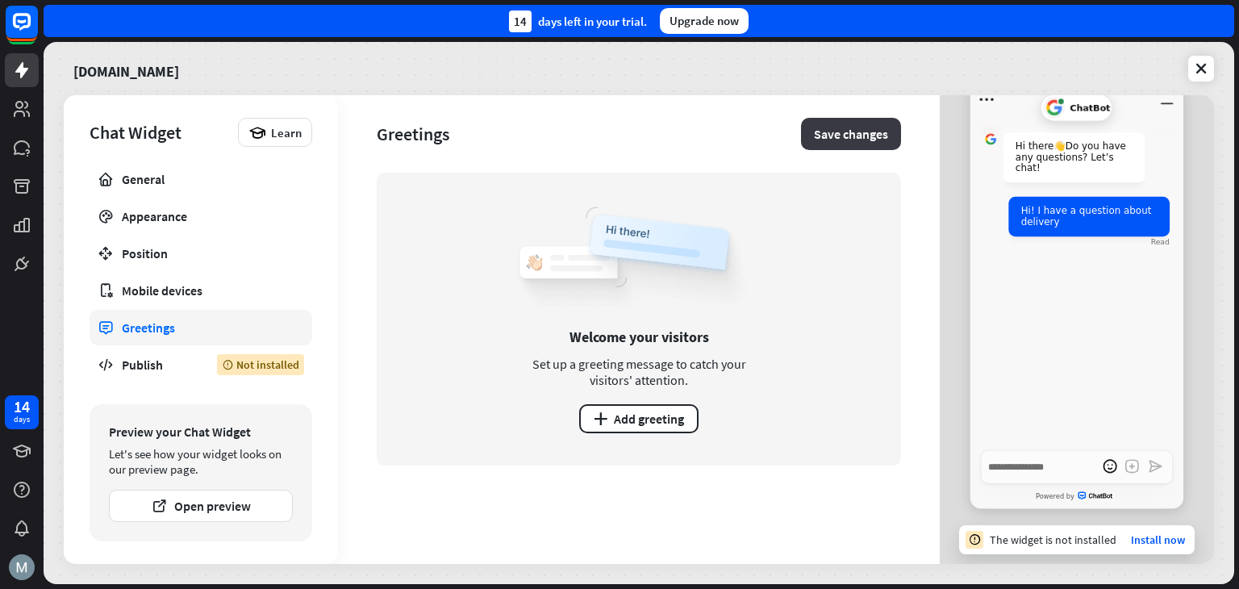
click at [864, 144] on button "Save changes" at bounding box center [851, 134] width 100 height 32
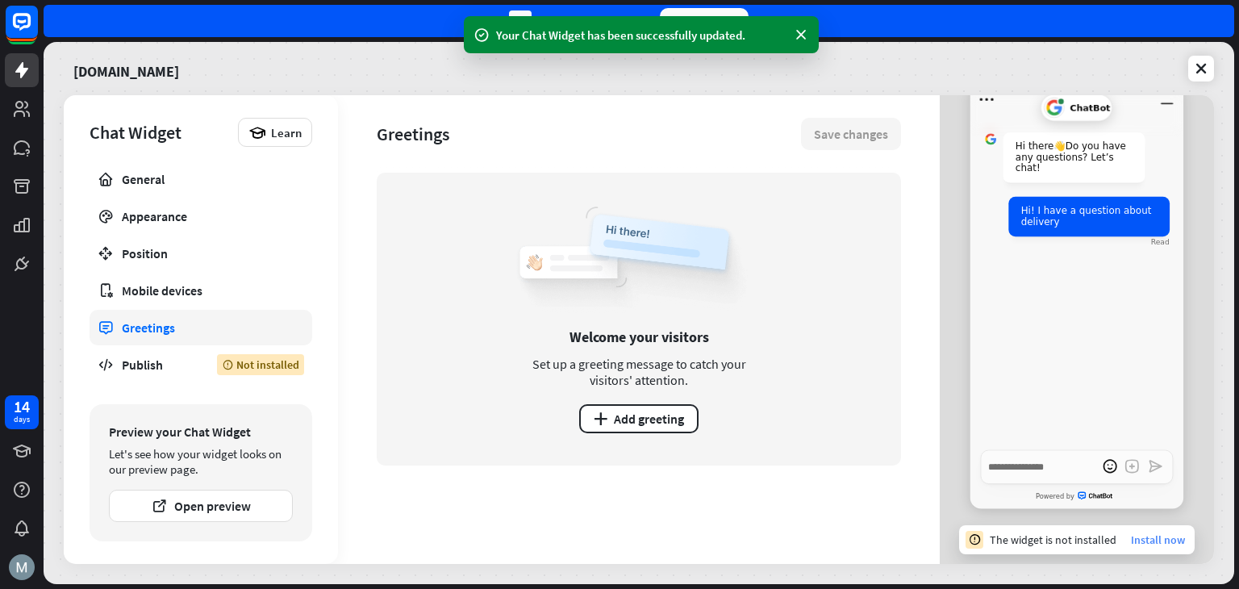
click at [1150, 541] on link "Install now" at bounding box center [1158, 539] width 54 height 15
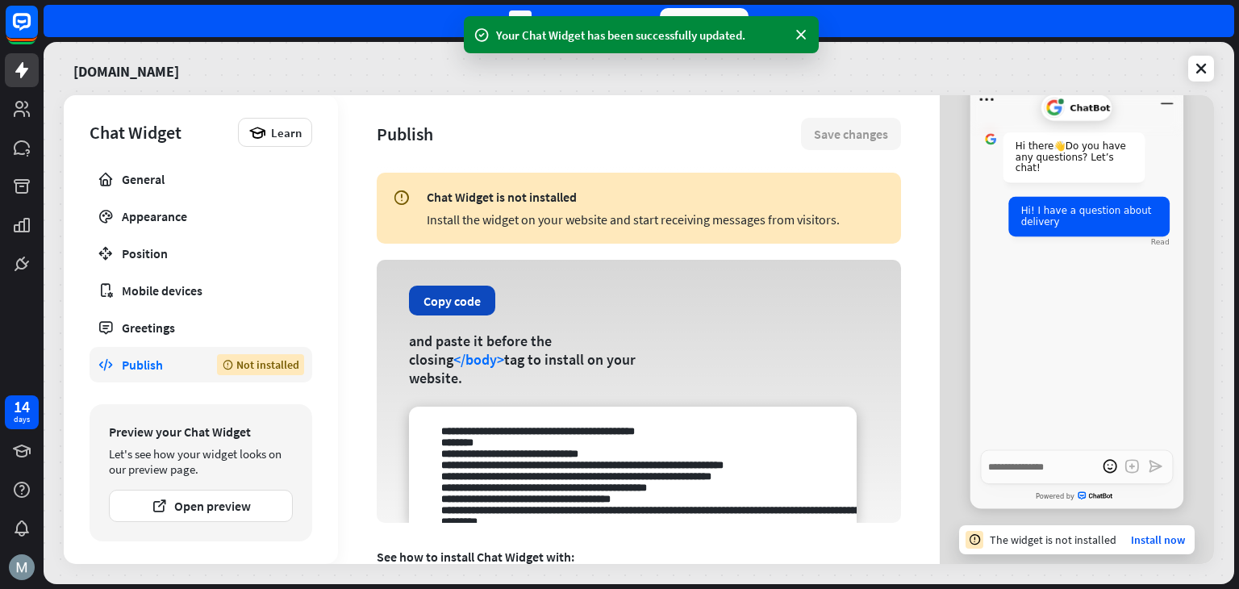
click at [437, 298] on button "Copy code" at bounding box center [452, 301] width 86 height 30
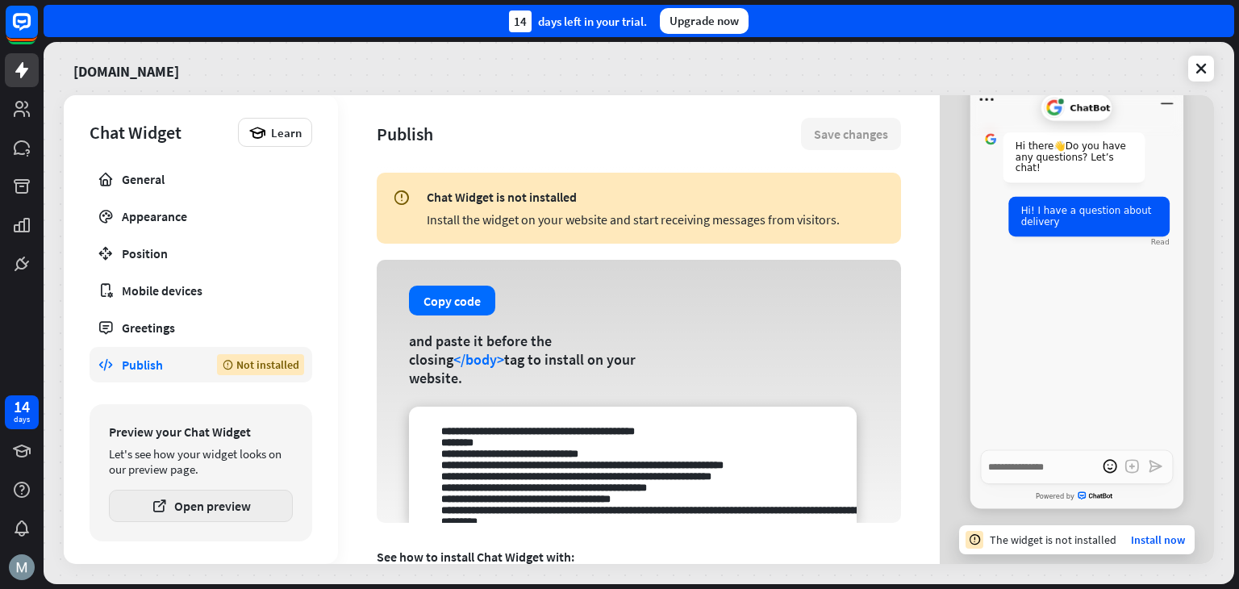
click at [227, 511] on button "Open preview" at bounding box center [201, 506] width 184 height 32
click at [451, 302] on button "Copy code" at bounding box center [452, 301] width 86 height 30
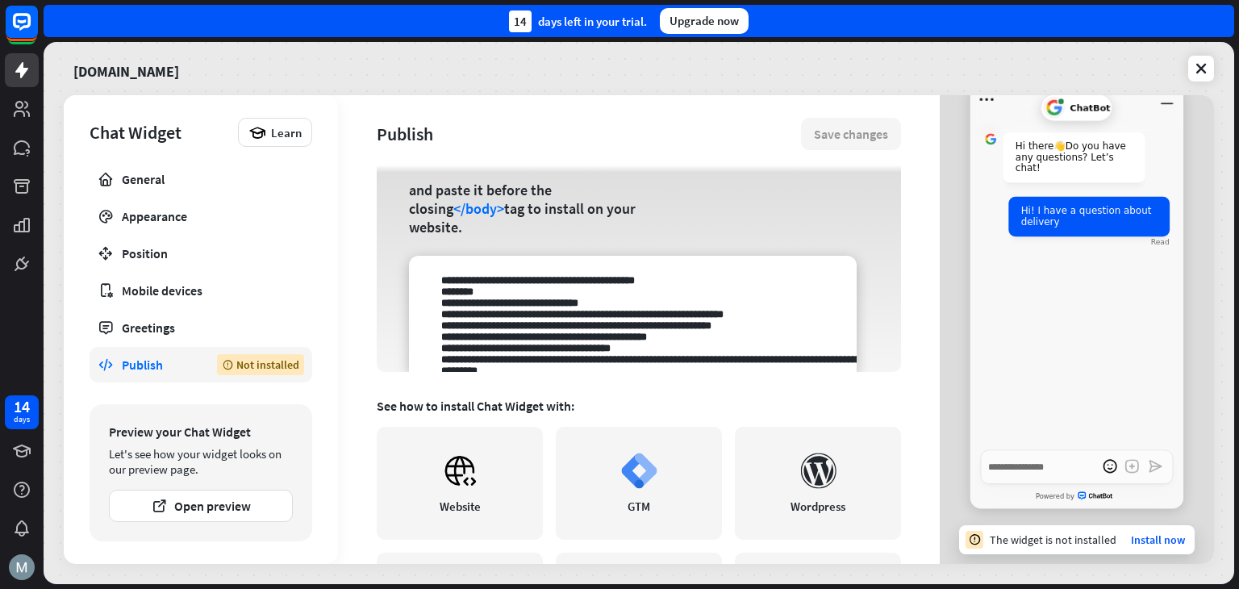
scroll to position [248, 0]
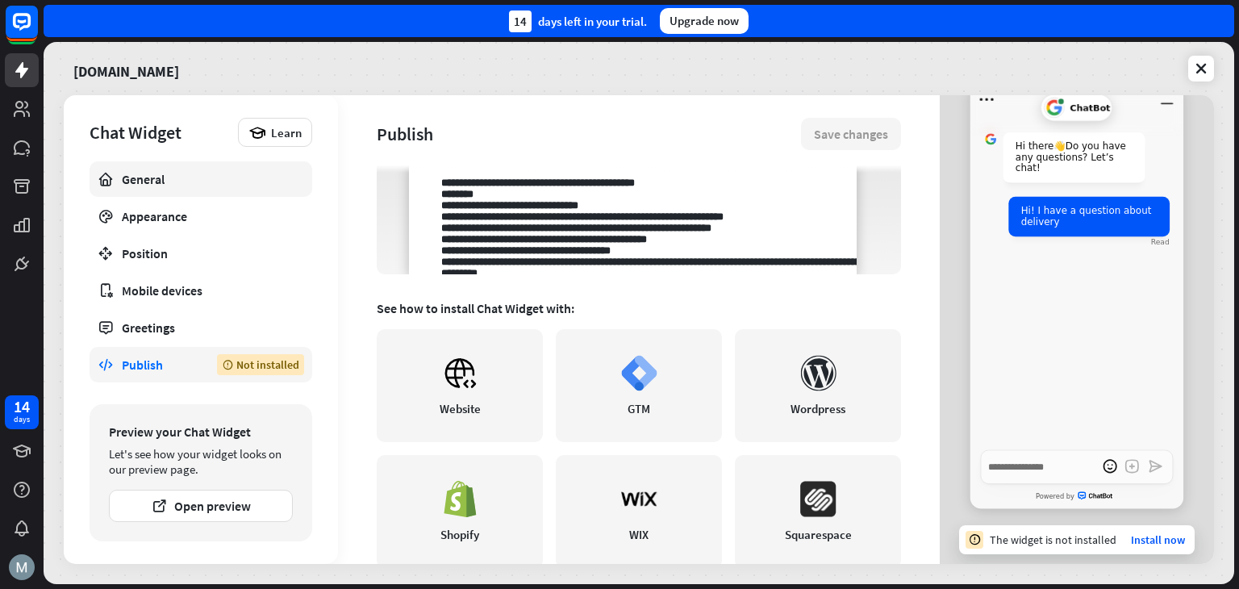
click at [119, 188] on link "General" at bounding box center [201, 178] width 223 height 35
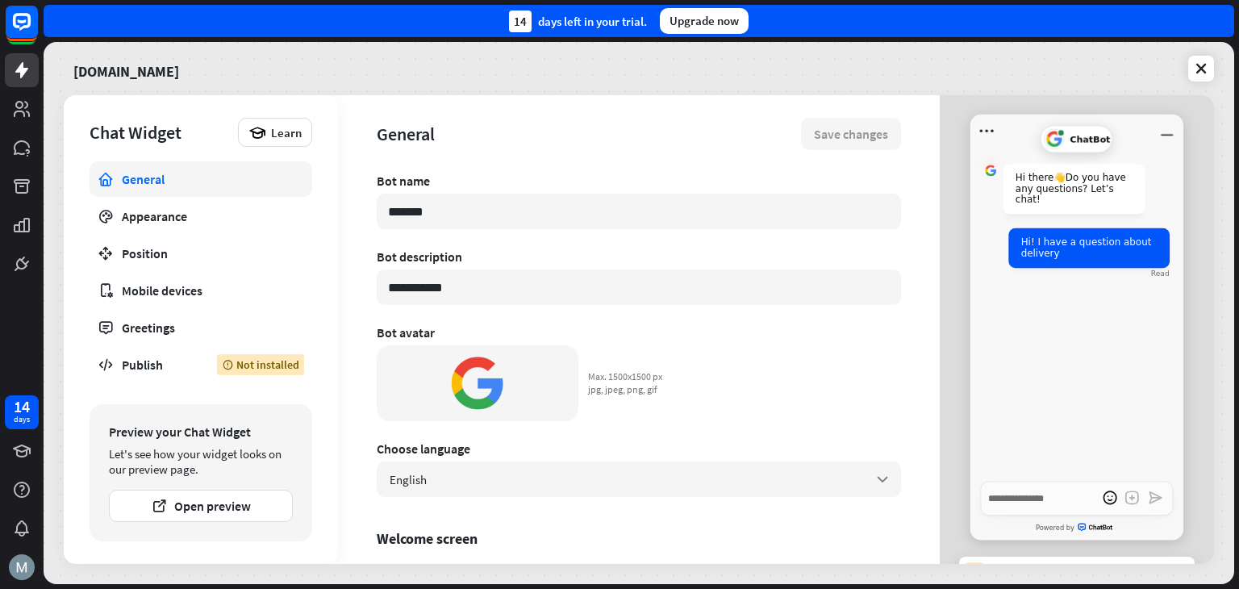
drag, startPoint x: 1092, startPoint y: 523, endPoint x: 1097, endPoint y: 405, distance: 117.9
click at [1097, 405] on div "ChatBot Hi there 👋 Do you have any questions? Let’s chat! Hi! I have a question…" at bounding box center [1076, 328] width 213 height 426
drag, startPoint x: 1097, startPoint y: 405, endPoint x: 1081, endPoint y: 251, distance: 154.9
click at [1081, 251] on div "Hi there 👋 Do you have any questions? Let’s chat! Hi! I have a question about d…" at bounding box center [1076, 315] width 213 height 334
click at [1061, 139] on div "ChatBot" at bounding box center [1076, 139] width 65 height 21
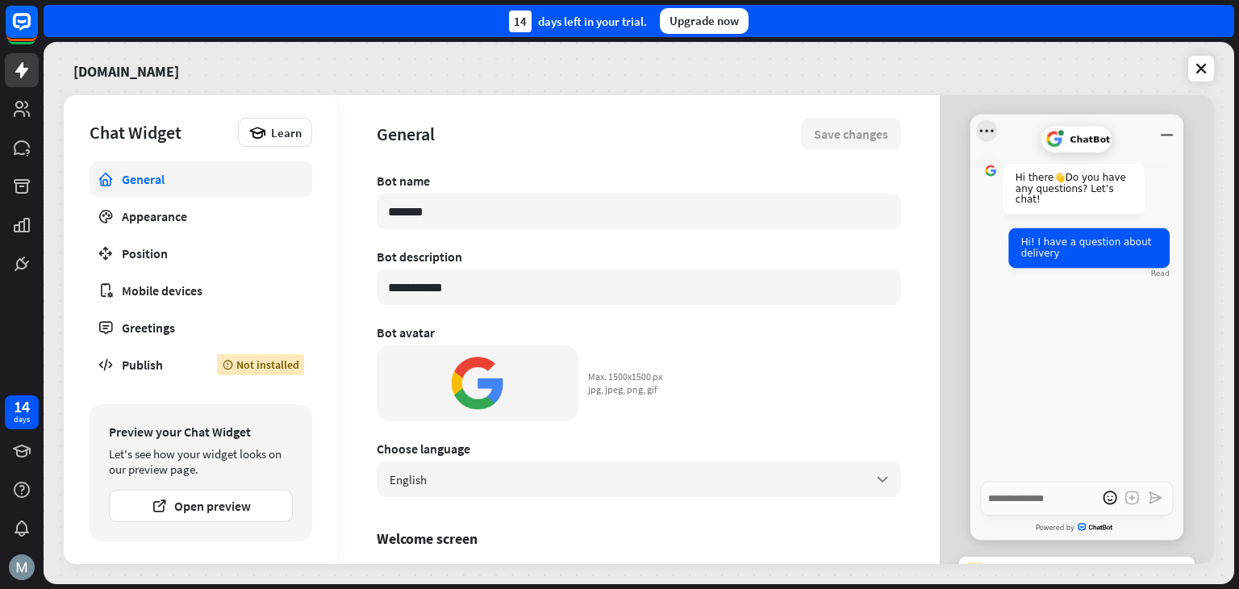
click at [978, 127] on icon "Open menu" at bounding box center [987, 131] width 22 height 22
click at [1070, 194] on div "Sounds Mute" at bounding box center [1074, 198] width 30 height 16
click at [1070, 194] on div "Sounds Unmute" at bounding box center [1074, 198] width 30 height 16
click at [1000, 311] on div "Hi there 👋 Do you have any questions? Let’s chat! Hi! I have a question about d…" at bounding box center [1076, 315] width 213 height 334
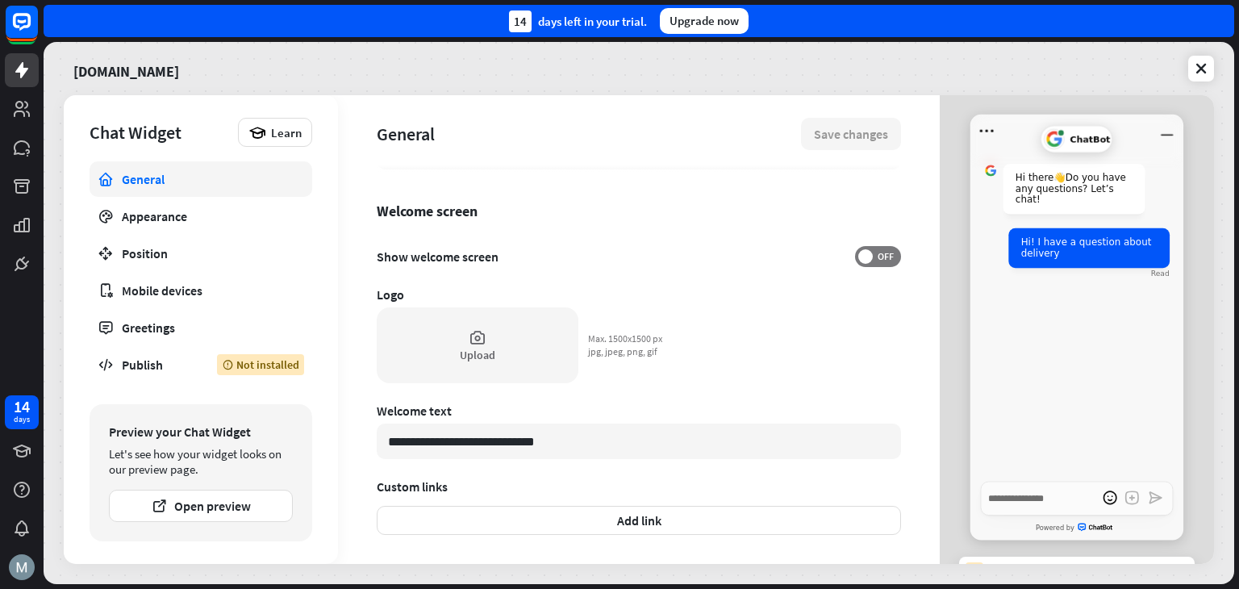
scroll to position [326, 0]
click at [858, 253] on span at bounding box center [865, 258] width 15 height 15
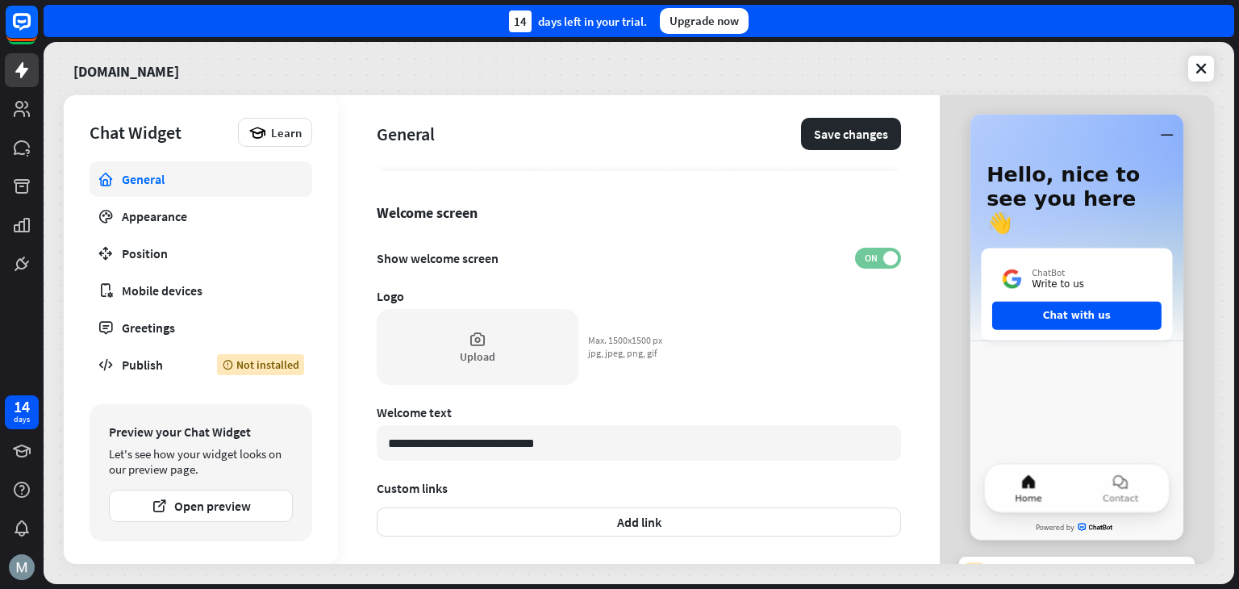
click at [858, 253] on span "ON" at bounding box center [870, 258] width 25 height 13
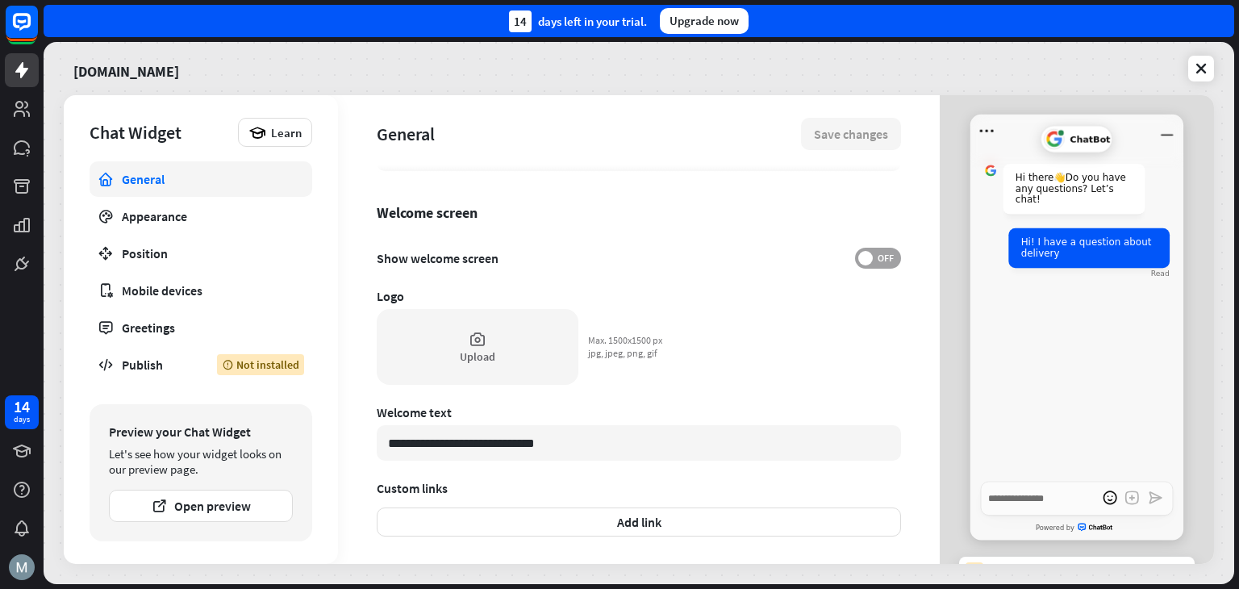
click at [858, 253] on span at bounding box center [865, 258] width 15 height 15
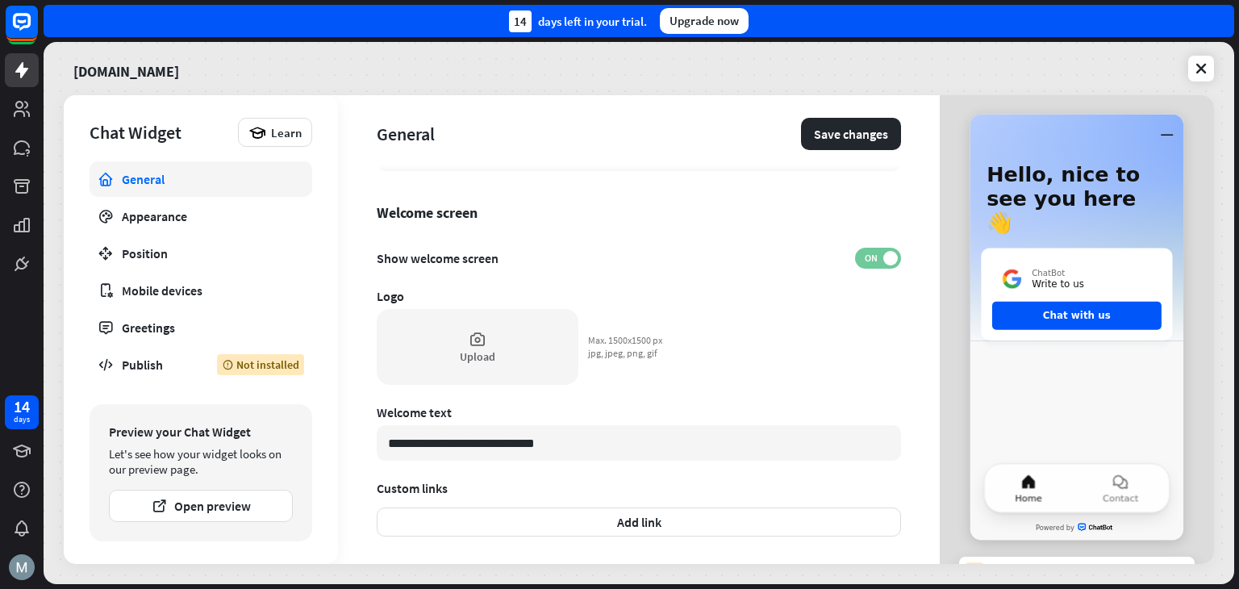
click at [858, 253] on span "ON" at bounding box center [870, 258] width 25 height 13
type textarea "*"
